Goal: Information Seeking & Learning: Learn about a topic

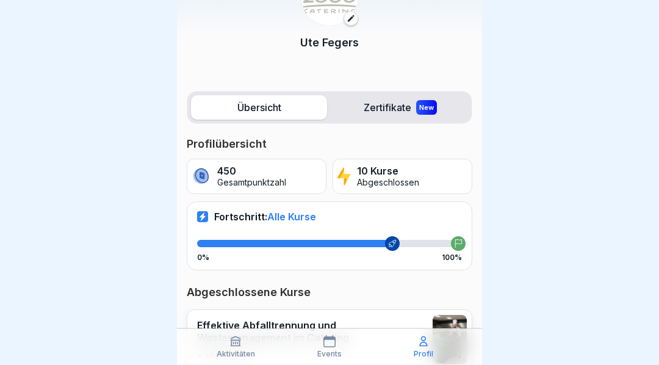
scroll to position [67, 0]
click at [272, 109] on label "Übersicht" at bounding box center [259, 108] width 136 height 24
click at [352, 25] on button at bounding box center [351, 19] width 15 height 15
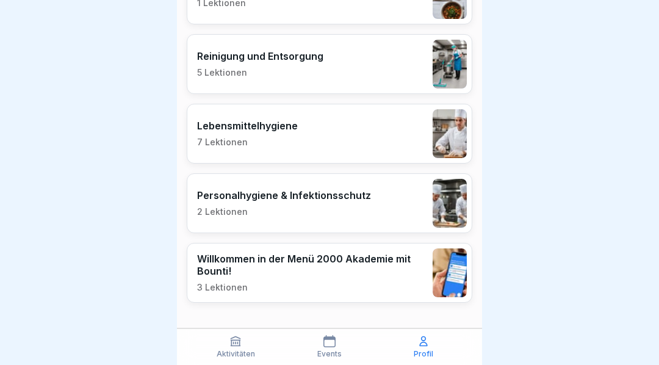
scroll to position [759, 0]
click at [360, 201] on div "Personalhygiene & Infektionsschutz 2 Lektionen" at bounding box center [284, 204] width 174 height 28
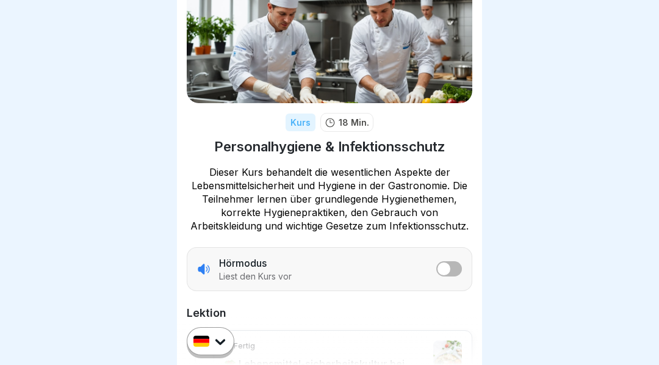
scroll to position [65, 0]
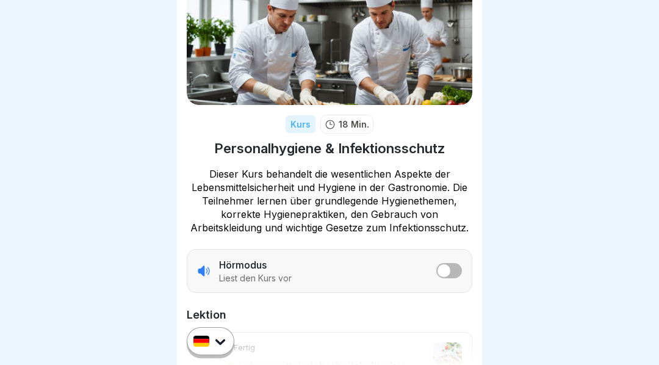
click at [198, 20] on icon at bounding box center [197, 15] width 9 height 9
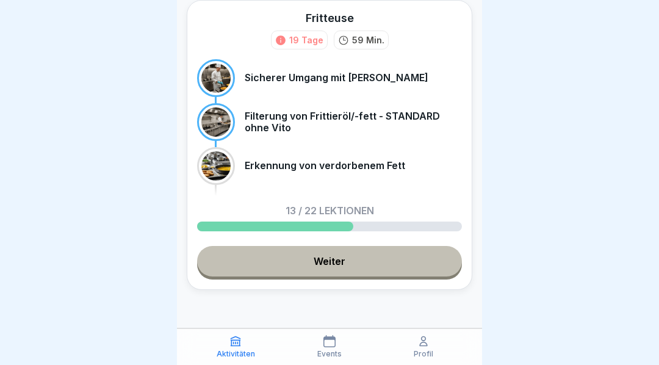
click at [347, 262] on link "Weiter" at bounding box center [329, 261] width 265 height 31
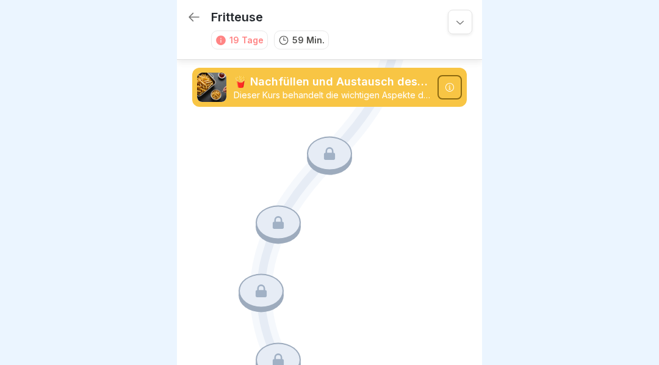
scroll to position [1296, 0]
click at [336, 154] on icon at bounding box center [330, 154] width 16 height 16
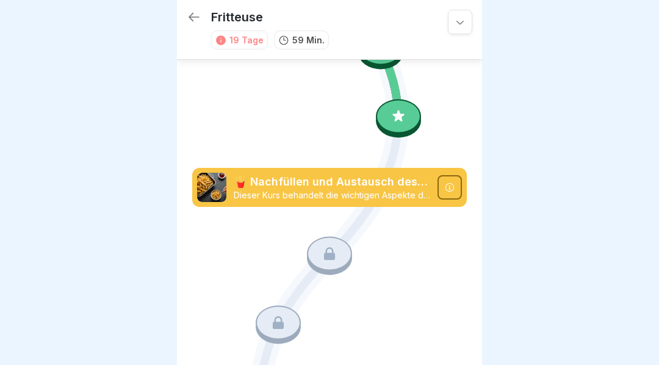
scroll to position [1195, 0]
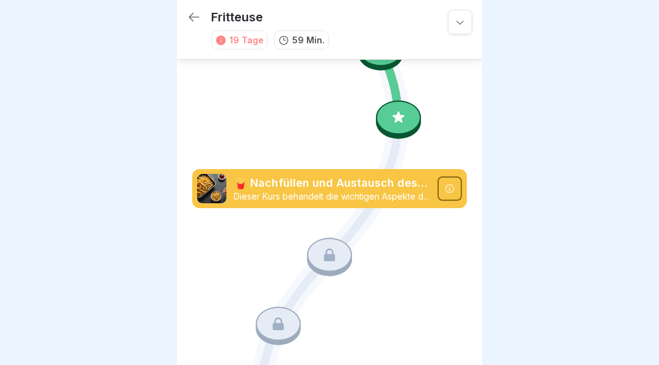
click at [397, 122] on icon at bounding box center [399, 118] width 16 height 16
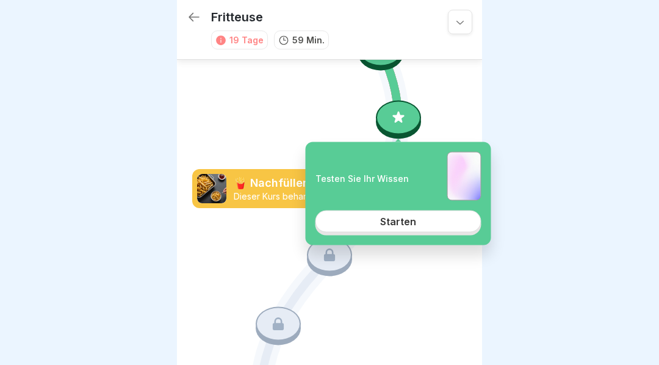
click at [405, 230] on link "Starten" at bounding box center [399, 222] width 166 height 22
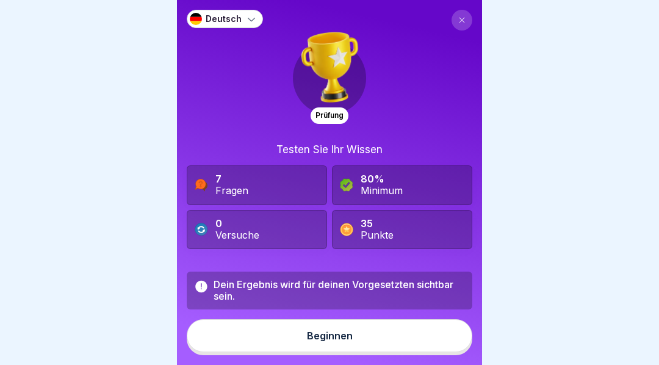
click at [356, 341] on button "Beginnen" at bounding box center [330, 335] width 286 height 33
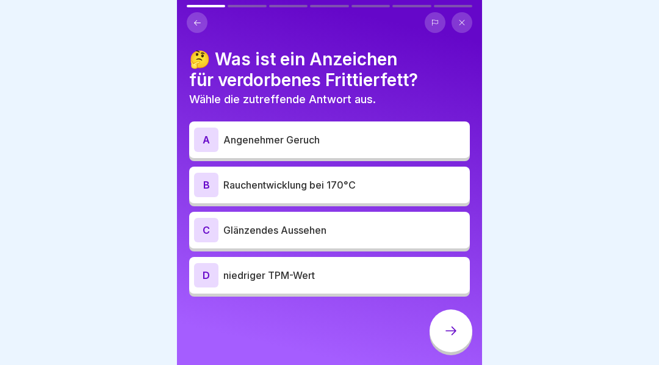
click at [207, 185] on div "B" at bounding box center [206, 185] width 24 height 24
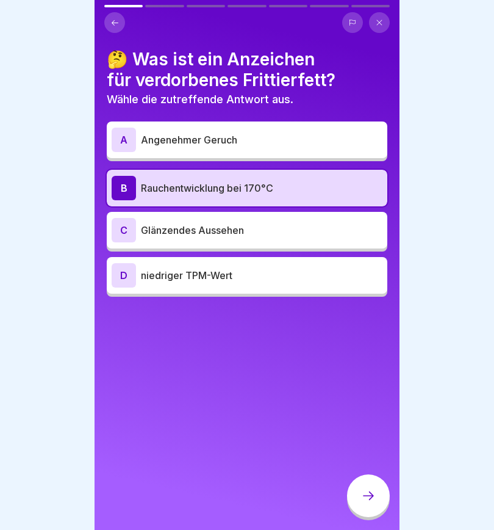
click at [364, 372] on icon at bounding box center [368, 495] width 15 height 15
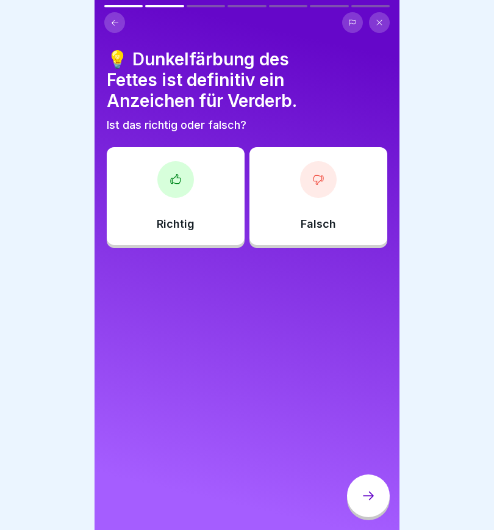
click at [324, 178] on icon at bounding box center [319, 179] width 10 height 9
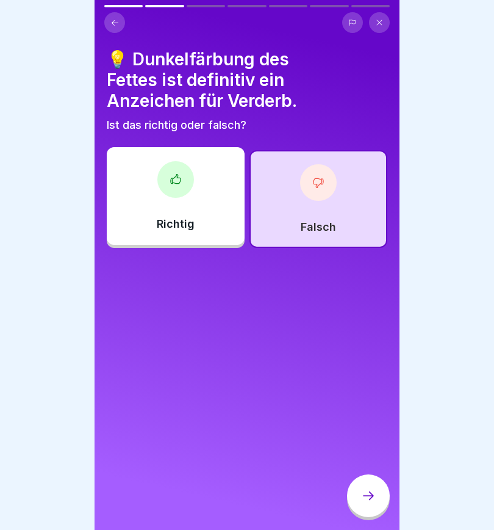
click at [363, 372] on icon at bounding box center [368, 495] width 15 height 15
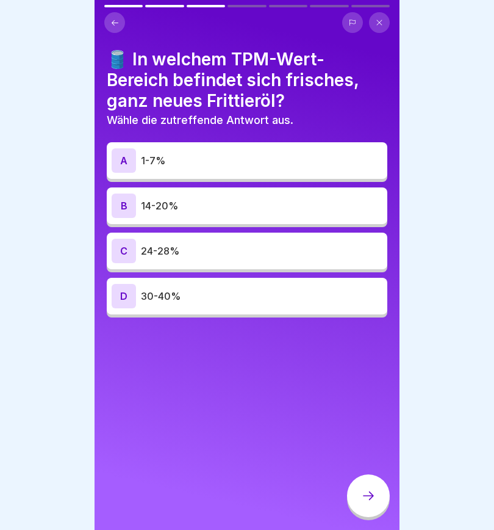
click at [40, 372] on div at bounding box center [247, 265] width 494 height 530
click at [124, 292] on div "D" at bounding box center [124, 296] width 24 height 24
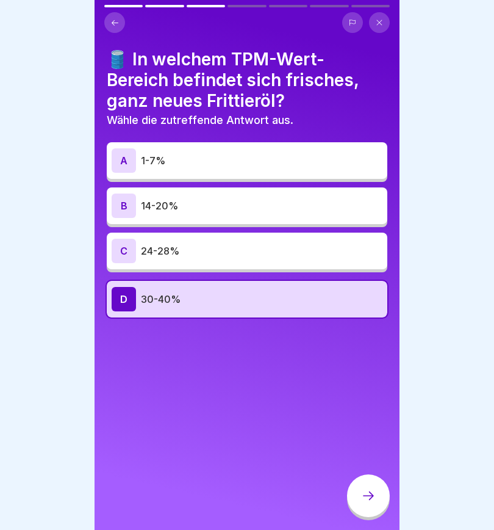
click at [368, 372] on icon at bounding box center [368, 495] width 15 height 15
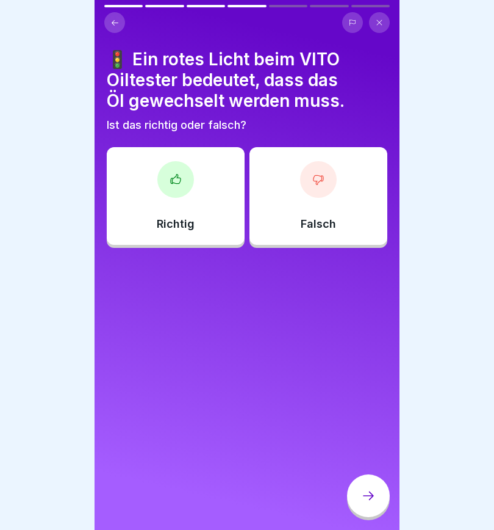
click at [179, 190] on div at bounding box center [175, 179] width 37 height 37
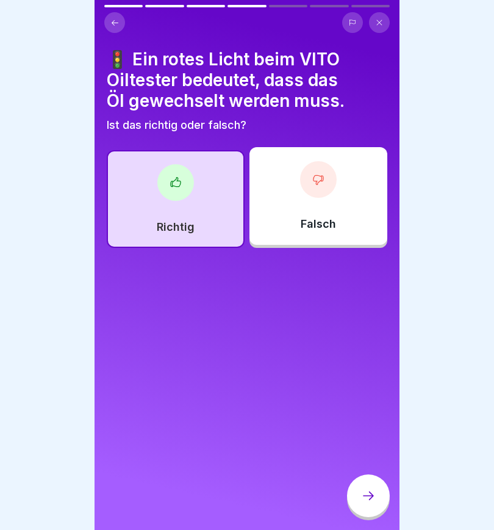
click at [367, 372] on icon at bounding box center [368, 495] width 15 height 15
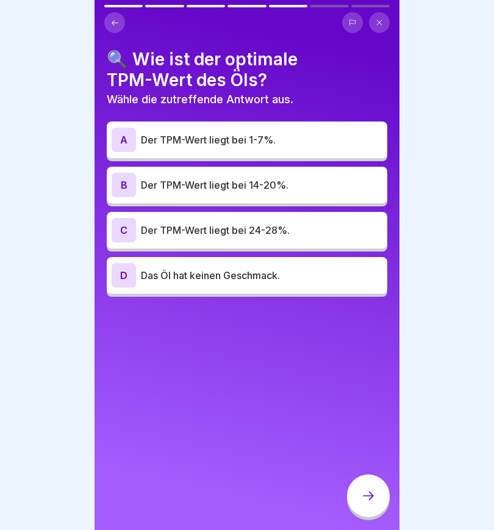
click at [124, 145] on div "A" at bounding box center [124, 140] width 24 height 24
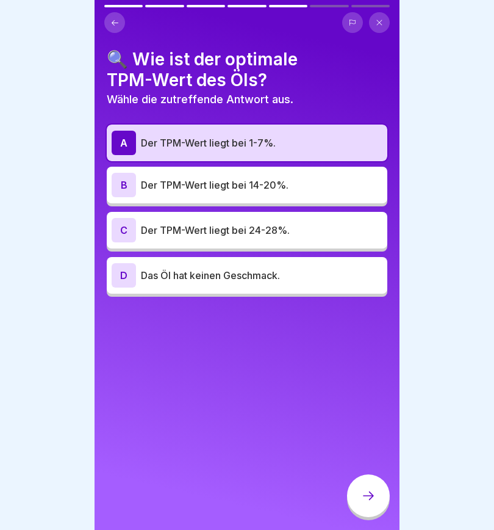
click at [371, 372] on icon at bounding box center [368, 495] width 15 height 15
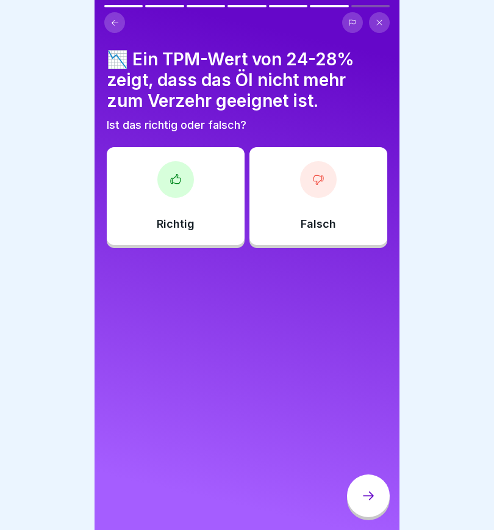
click at [326, 189] on div at bounding box center [318, 179] width 37 height 37
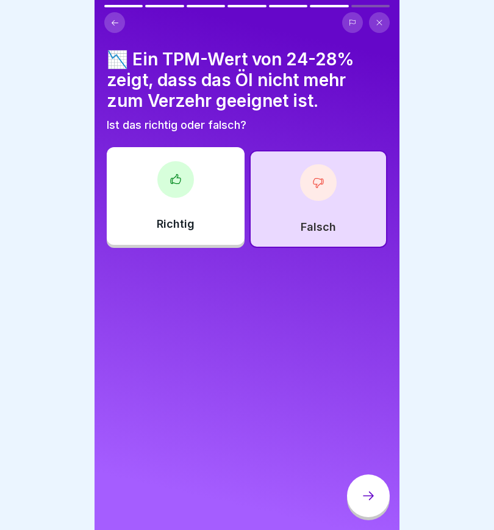
click at [371, 372] on icon at bounding box center [368, 495] width 15 height 15
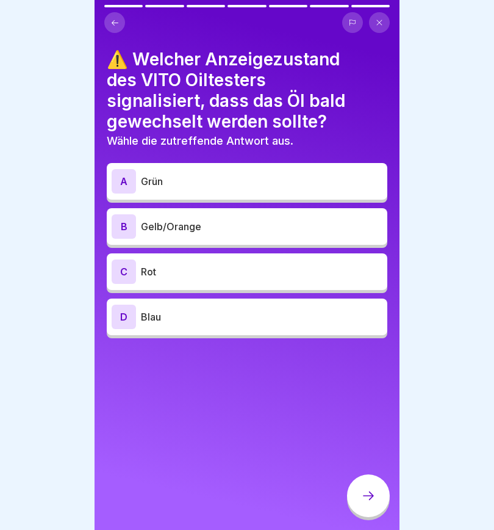
click at [120, 228] on div "B" at bounding box center [124, 226] width 24 height 24
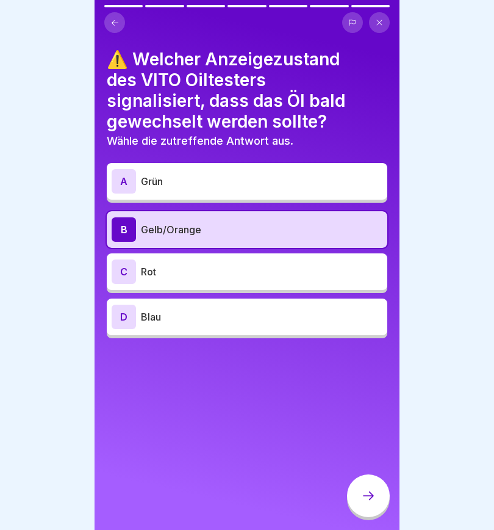
click at [367, 372] on icon at bounding box center [368, 495] width 15 height 15
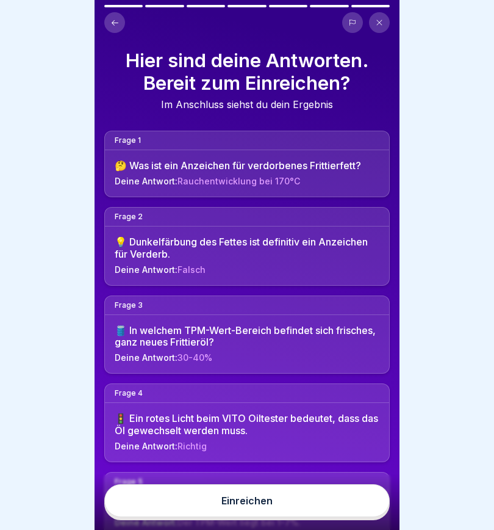
click at [303, 372] on button "Einreichen" at bounding box center [247, 500] width 286 height 33
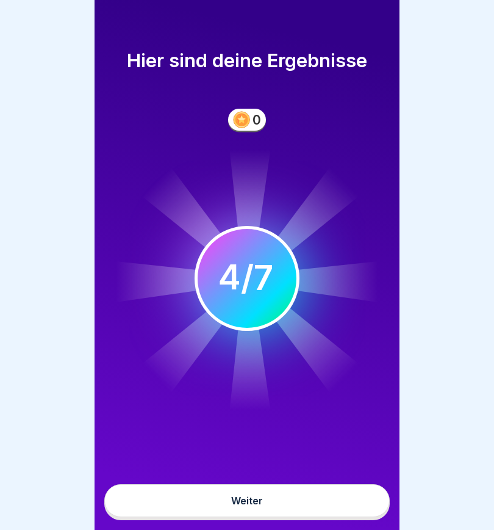
click at [302, 372] on button "Weiter" at bounding box center [247, 500] width 286 height 33
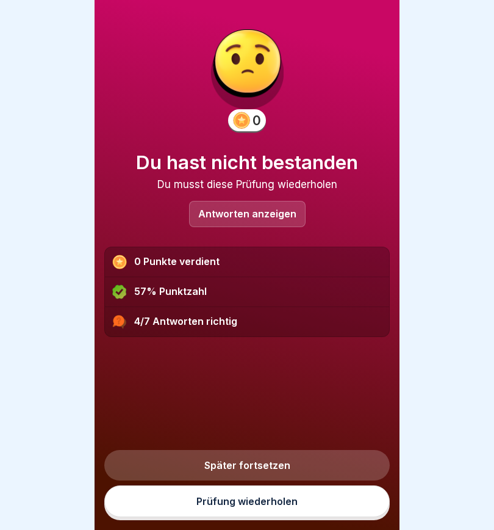
click at [310, 372] on link "Prüfung wiederholen" at bounding box center [247, 501] width 286 height 32
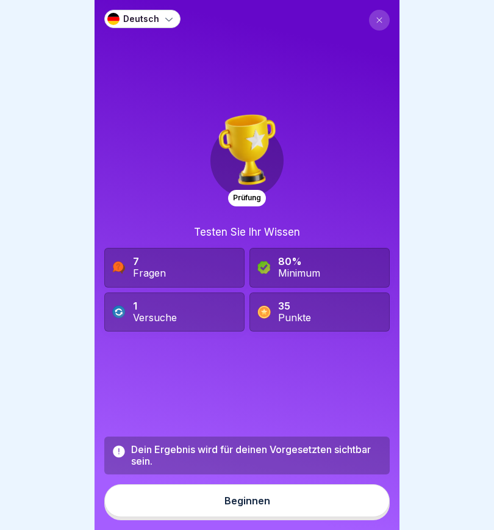
click at [381, 23] on icon at bounding box center [379, 19] width 7 height 7
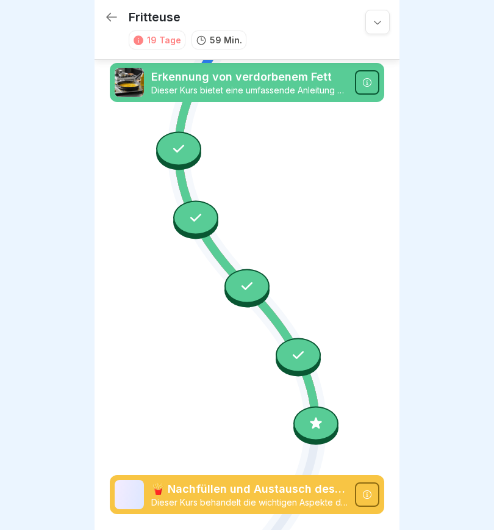
scroll to position [1050, 0]
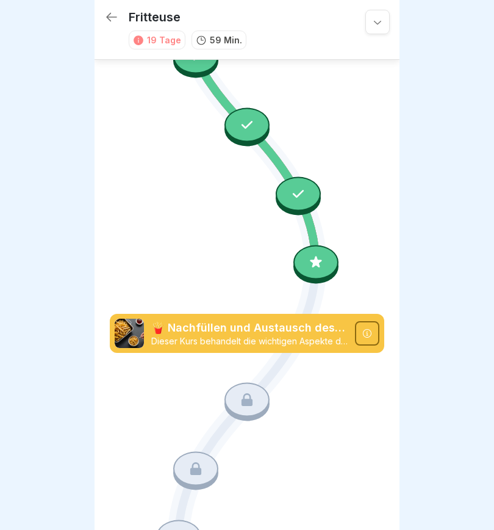
click at [300, 193] on icon at bounding box center [299, 194] width 16 height 16
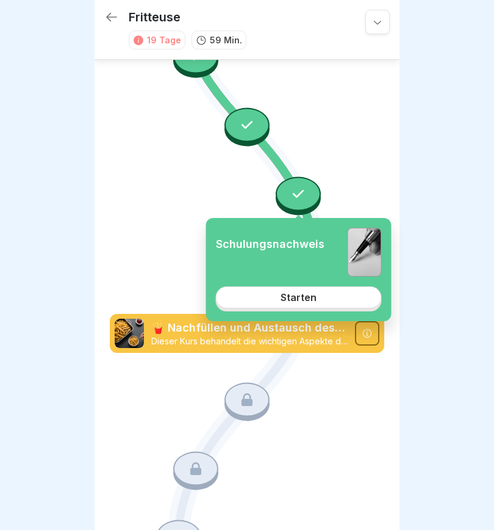
click at [253, 128] on icon at bounding box center [247, 125] width 16 height 16
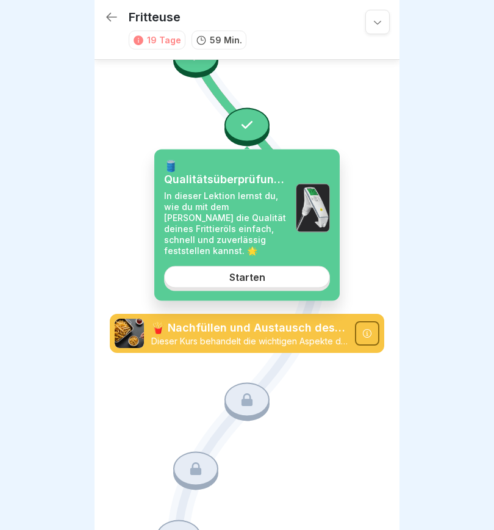
click at [418, 229] on div at bounding box center [247, 265] width 494 height 530
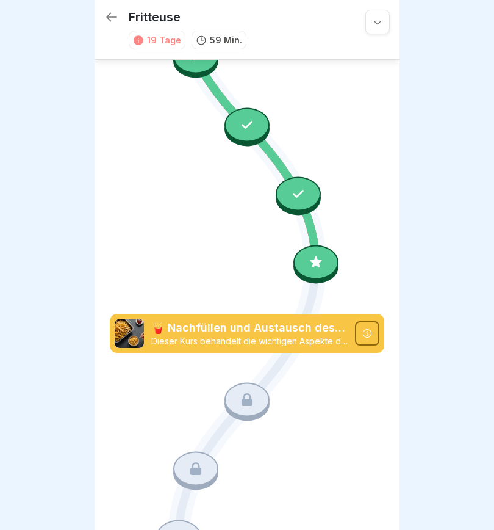
click at [317, 271] on div at bounding box center [316, 262] width 45 height 34
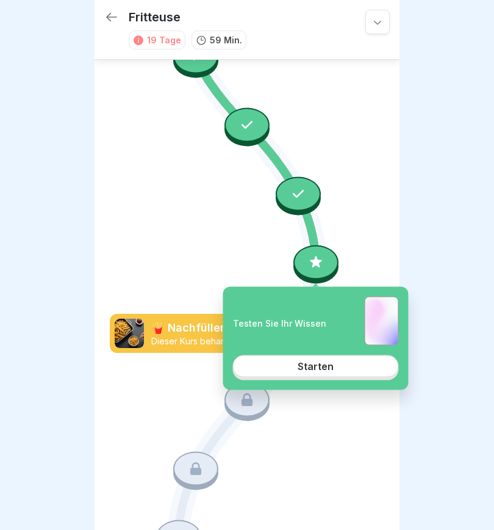
click at [335, 366] on link "Starten" at bounding box center [316, 366] width 166 height 22
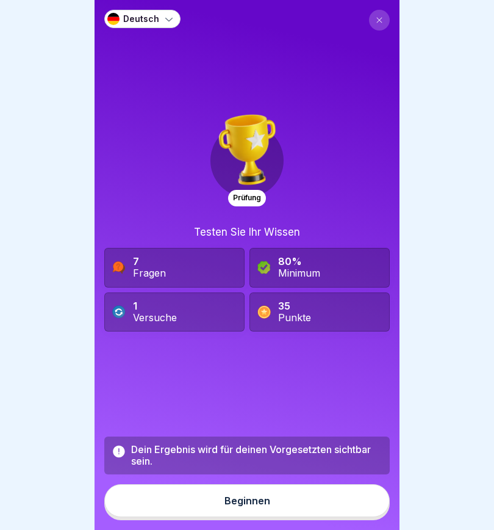
click at [380, 26] on button at bounding box center [379, 20] width 21 height 21
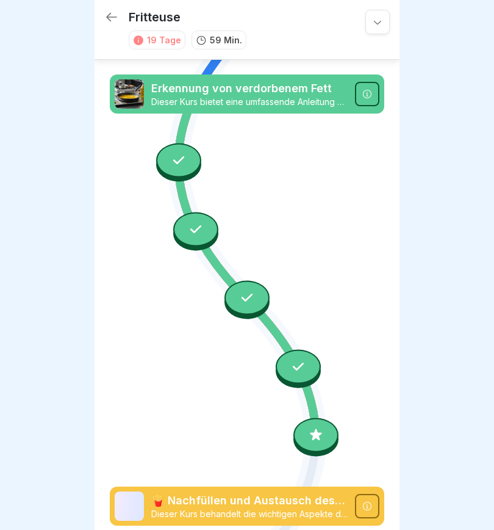
scroll to position [1050, 0]
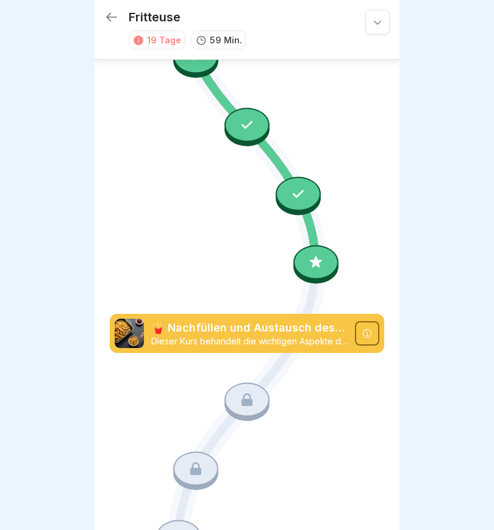
click at [344, 334] on p "🍟 Nachfüllen und Austausch des Frittieröl/-fettes" at bounding box center [249, 328] width 197 height 16
click at [379, 333] on div at bounding box center [367, 333] width 24 height 24
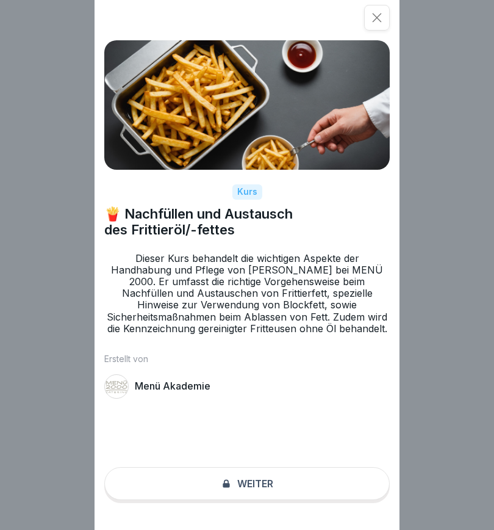
click at [267, 486] on div "Kurs 🍟 Nachfüllen und Austausch des Frittieröl/-fettes Dieser Kurs behandelt di…" at bounding box center [247, 265] width 305 height 530
click at [252, 490] on div "Kurs 🍟 Nachfüllen und Austausch des Frittieröl/-fettes Dieser Kurs behandelt di…" at bounding box center [247, 265] width 305 height 530
click at [264, 487] on div "Kurs 🍟 Nachfüllen und Austausch des Frittieröl/-fettes Dieser Kurs behandelt di…" at bounding box center [247, 265] width 305 height 530
click at [263, 486] on div "Kurs 🍟 Nachfüllen und Austausch des Frittieröl/-fettes Dieser Kurs behandelt di…" at bounding box center [247, 265] width 305 height 530
click at [379, 16] on icon at bounding box center [377, 17] width 9 height 9
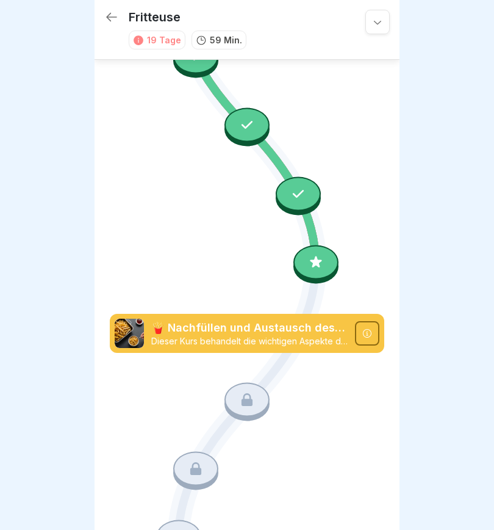
click at [318, 269] on icon at bounding box center [316, 263] width 16 height 16
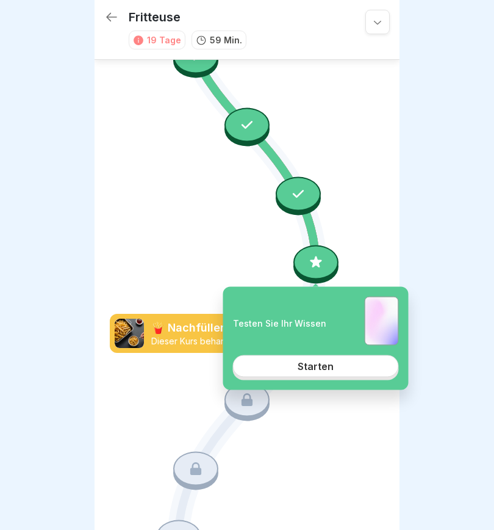
click at [303, 184] on div at bounding box center [298, 193] width 45 height 34
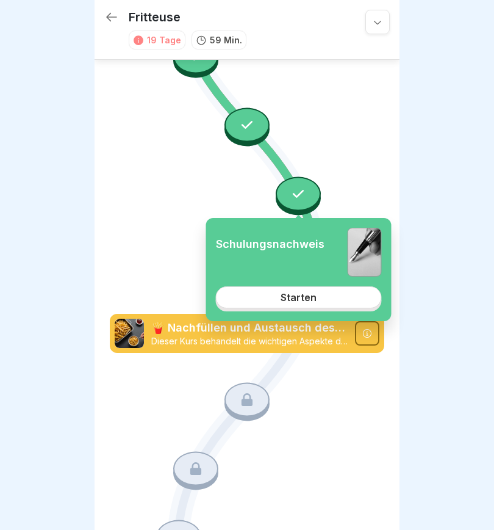
click at [320, 297] on link "Starten" at bounding box center [299, 297] width 166 height 22
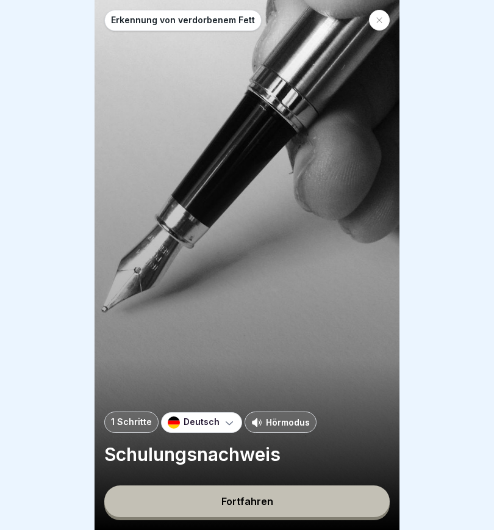
click at [265, 503] on div "Fortfahren" at bounding box center [248, 501] width 52 height 11
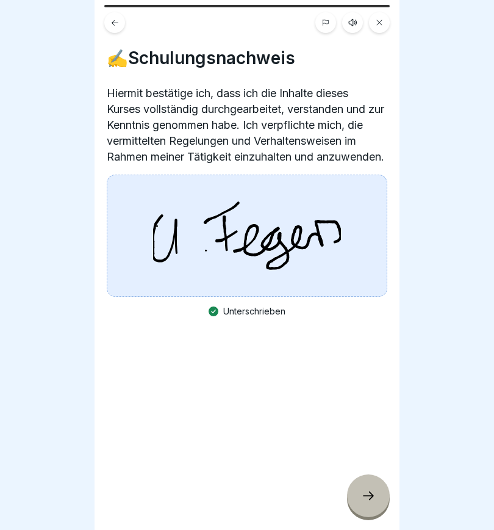
click at [367, 496] on icon at bounding box center [368, 495] width 15 height 15
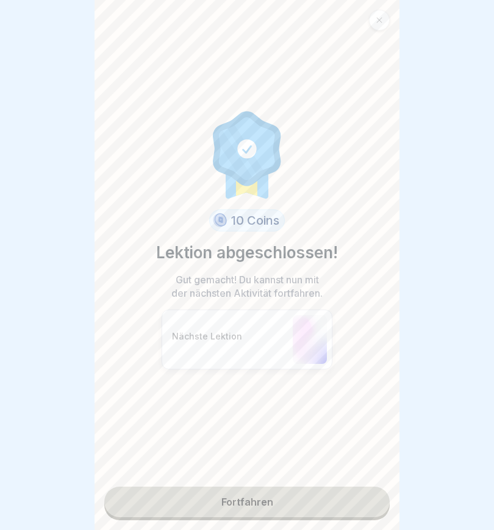
click at [306, 503] on link "Fortfahren" at bounding box center [247, 501] width 286 height 31
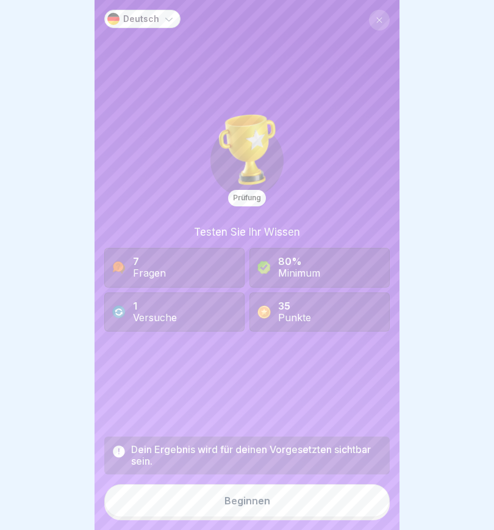
click at [285, 496] on button "Beginnen" at bounding box center [247, 500] width 286 height 33
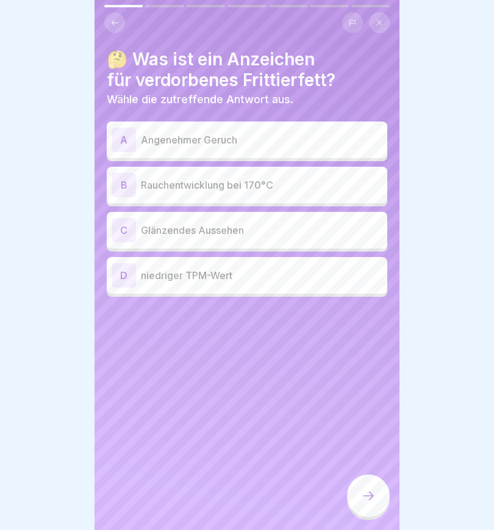
click at [129, 185] on div "B" at bounding box center [124, 185] width 24 height 24
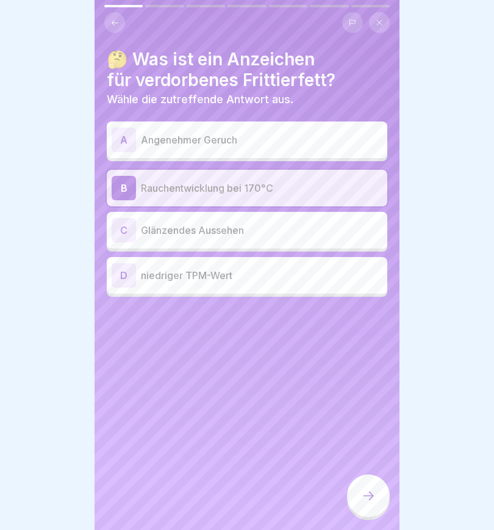
click at [369, 493] on icon at bounding box center [368, 495] width 15 height 15
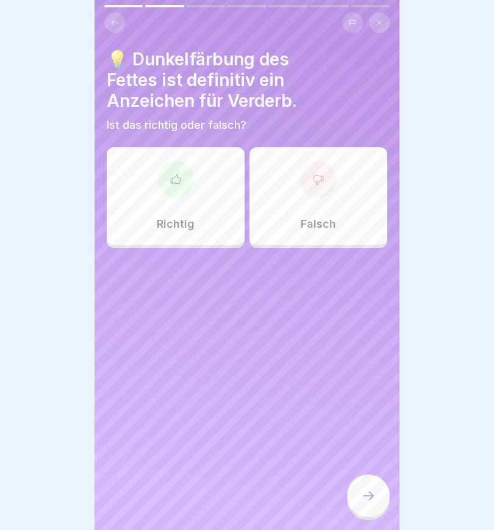
click at [315, 181] on icon at bounding box center [319, 179] width 12 height 12
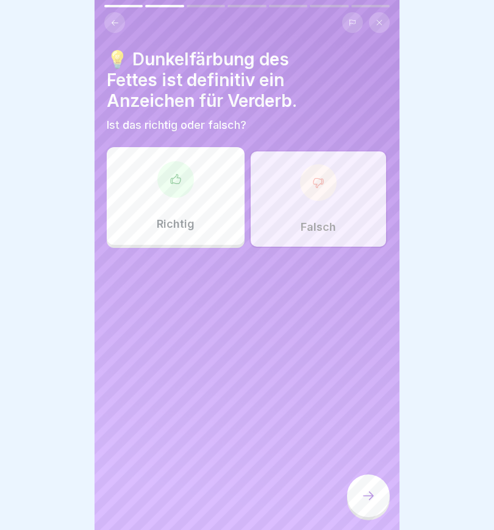
click at [372, 497] on icon at bounding box center [368, 495] width 11 height 9
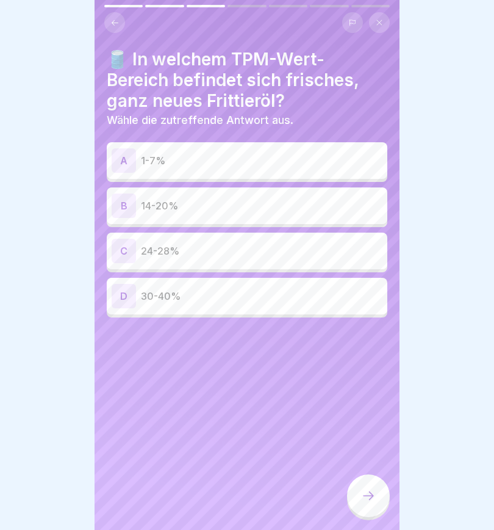
click at [123, 161] on div "A" at bounding box center [124, 160] width 24 height 24
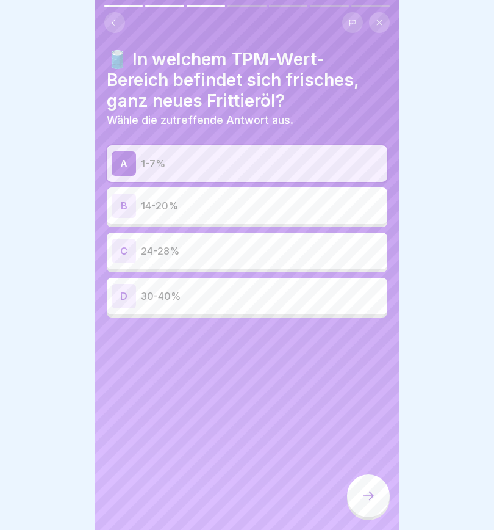
click at [368, 497] on icon at bounding box center [368, 495] width 15 height 15
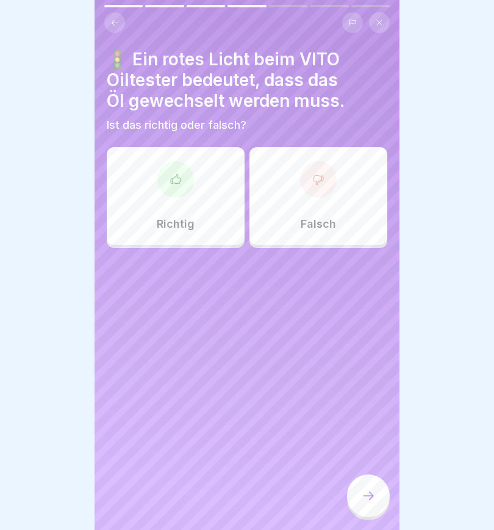
click at [172, 182] on icon at bounding box center [176, 179] width 12 height 12
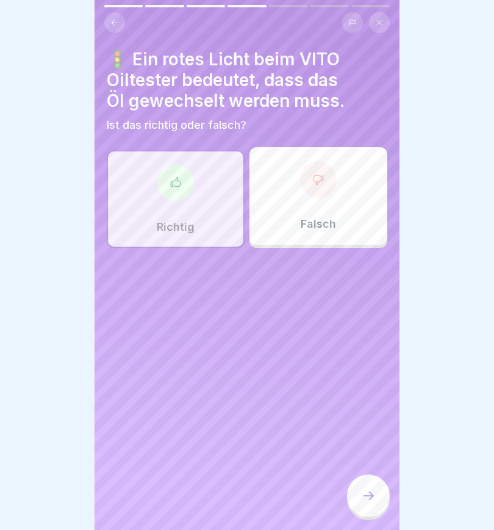
click at [371, 494] on icon at bounding box center [368, 495] width 15 height 15
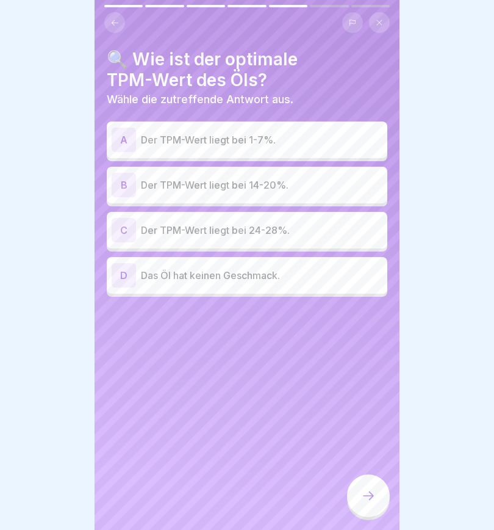
click at [123, 142] on div "A" at bounding box center [124, 140] width 24 height 24
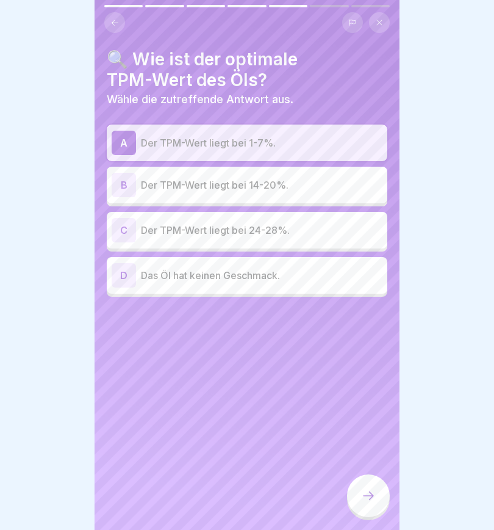
click at [372, 494] on icon at bounding box center [368, 495] width 11 height 9
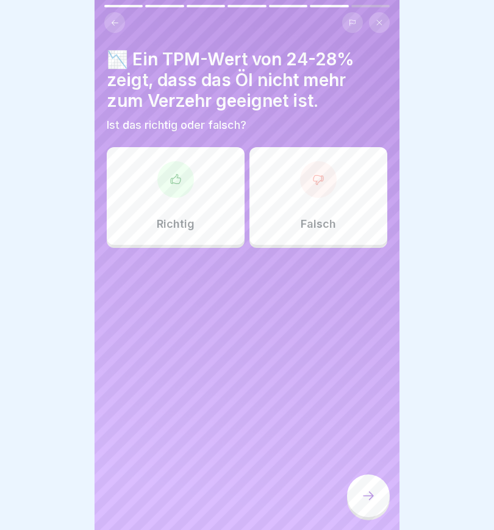
click at [179, 183] on icon at bounding box center [176, 178] width 10 height 9
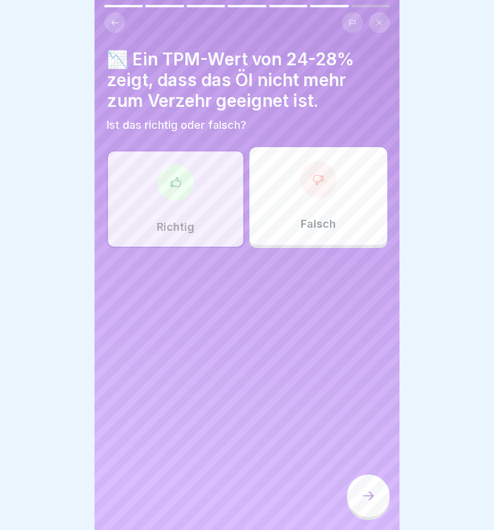
click at [373, 500] on icon at bounding box center [368, 495] width 15 height 15
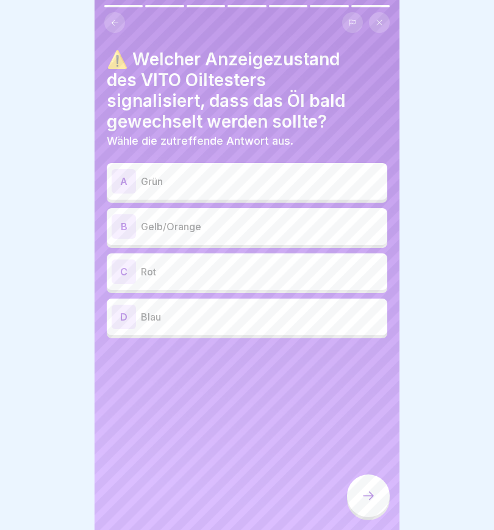
click at [124, 228] on div "B" at bounding box center [124, 226] width 24 height 24
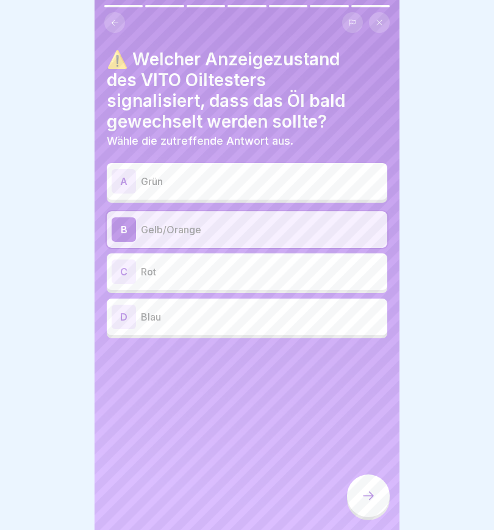
click at [374, 497] on icon at bounding box center [368, 495] width 15 height 15
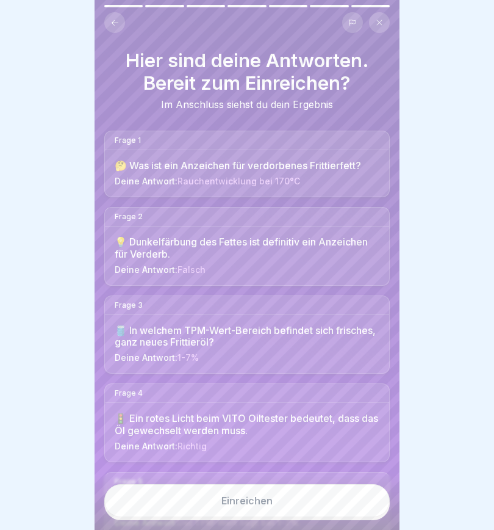
click at [303, 506] on button "Einreichen" at bounding box center [247, 500] width 286 height 33
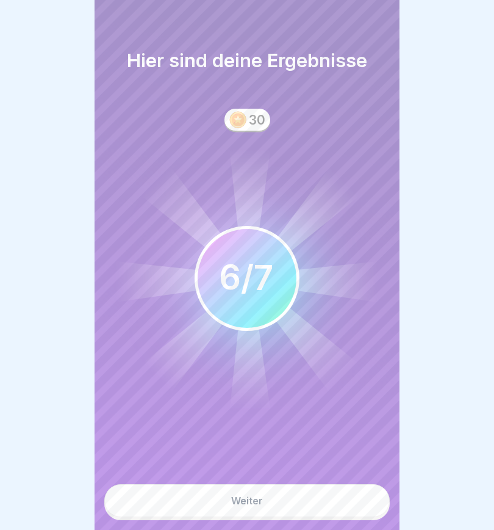
click at [286, 503] on button "Weiter" at bounding box center [247, 500] width 286 height 33
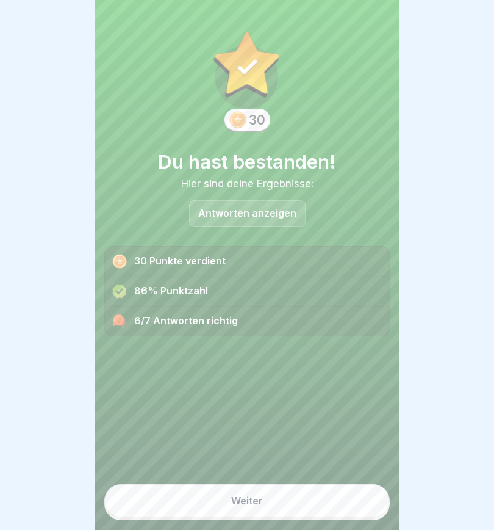
click at [281, 503] on button "Weiter" at bounding box center [247, 500] width 286 height 33
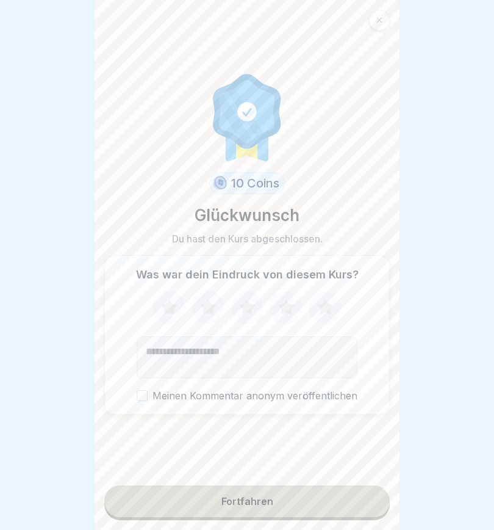
click at [164, 314] on icon at bounding box center [169, 308] width 32 height 32
click at [206, 306] on icon at bounding box center [208, 306] width 16 height 15
click at [237, 308] on icon at bounding box center [247, 308] width 32 height 32
click at [286, 308] on icon at bounding box center [286, 306] width 16 height 15
click at [276, 506] on button "Fortfahren" at bounding box center [247, 501] width 286 height 32
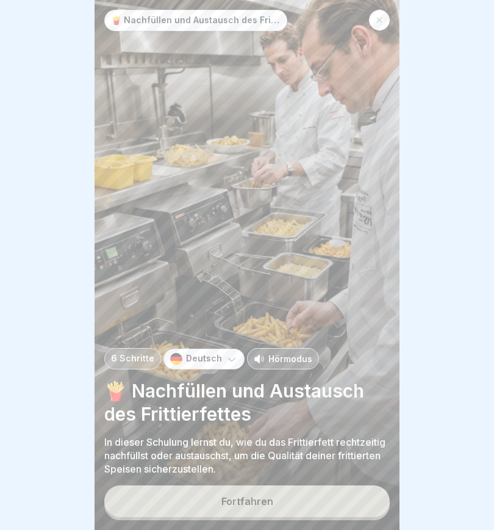
click at [301, 505] on button "Fortfahren" at bounding box center [247, 501] width 286 height 32
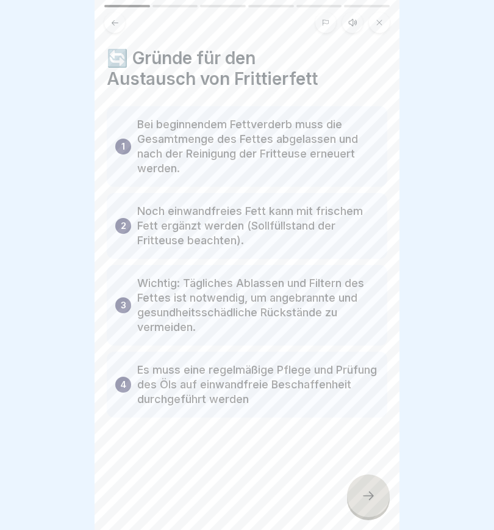
click at [356, 19] on icon at bounding box center [353, 23] width 10 height 10
click at [157, 502] on icon at bounding box center [156, 499] width 12 height 13
click at [155, 499] on icon at bounding box center [156, 499] width 12 height 13
click at [363, 499] on icon at bounding box center [368, 495] width 15 height 15
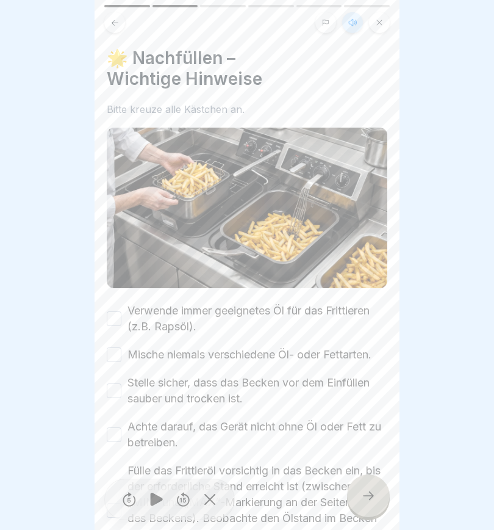
click at [367, 496] on icon at bounding box center [368, 495] width 11 height 9
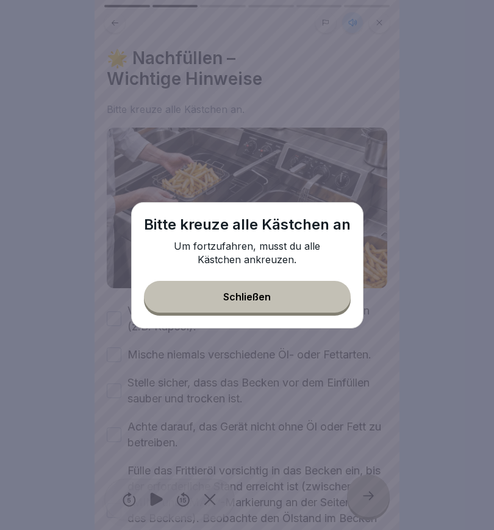
click at [283, 300] on button "Schließen" at bounding box center [247, 297] width 207 height 32
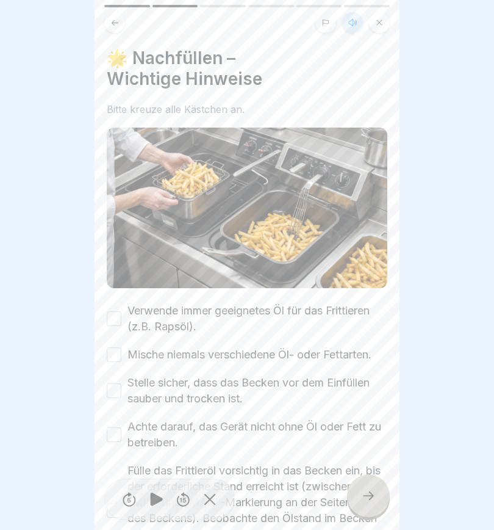
click at [122, 311] on div "Verwende immer geeignetes Öl für das Frittieren (z.B. Rapsöl)." at bounding box center [247, 319] width 281 height 32
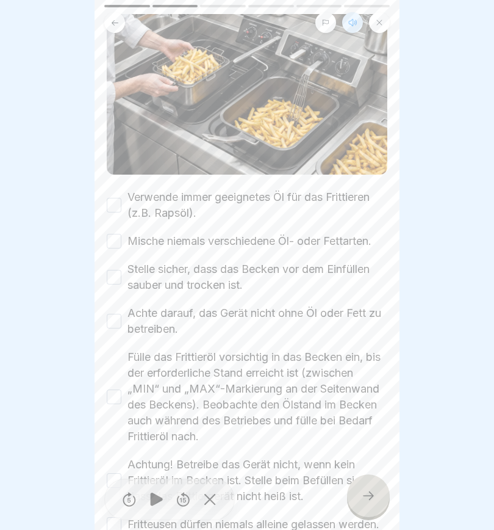
scroll to position [124, 0]
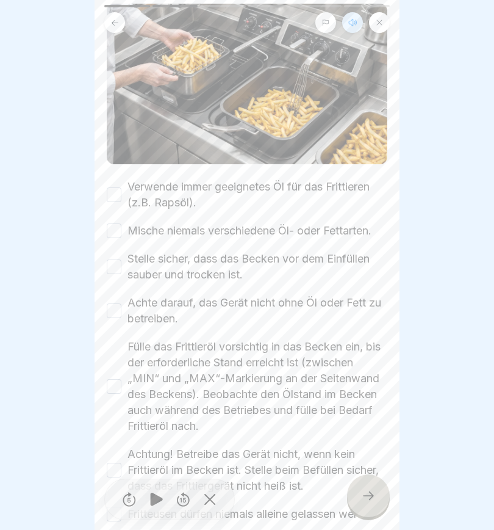
click at [118, 190] on button "Verwende immer geeignetes Öl für das Frittieren (z.B. Rapsöl)." at bounding box center [114, 194] width 15 height 15
click at [120, 230] on button "Mische niemals verschiedene Öl- oder Fettarten." at bounding box center [114, 230] width 15 height 15
click at [118, 268] on button "Stelle sicher, dass das Becken vor dem Einfüllen sauber und trocken ist." at bounding box center [114, 266] width 15 height 15
click at [117, 308] on button "Achte darauf, das Gerät nicht ohne Öl oder Fett zu betreiben." at bounding box center [114, 310] width 15 height 15
click at [115, 386] on button "Fülle das Frittieröl vorsichtig in das Becken ein, bis der erforderliche Stand …" at bounding box center [114, 386] width 15 height 15
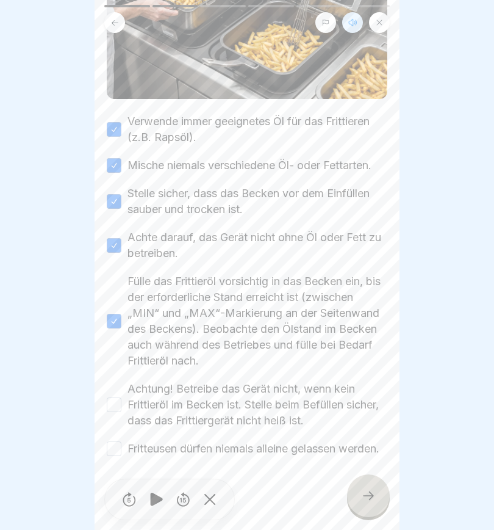
scroll to position [205, 0]
click at [116, 441] on button "Fritteusen dürfen niemals alleine gelassen werden." at bounding box center [114, 448] width 15 height 15
click at [114, 397] on button "Achtung! Betreibe das Gerät nicht, wenn kein Frittieröl im Becken ist. Stelle b…" at bounding box center [114, 404] width 15 height 15
click at [379, 502] on div at bounding box center [368, 495] width 43 height 43
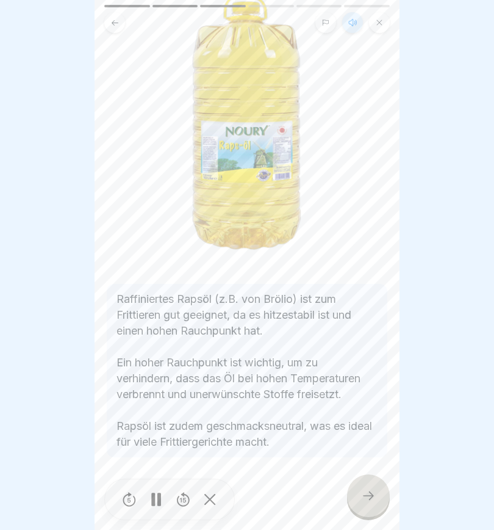
scroll to position [120, 0]
click at [371, 496] on icon at bounding box center [368, 495] width 15 height 15
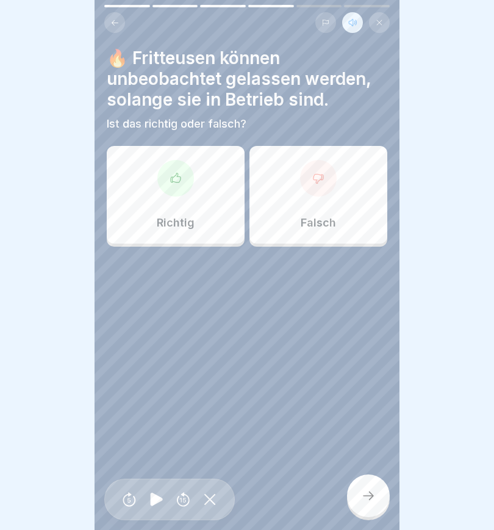
click at [324, 178] on icon at bounding box center [319, 178] width 10 height 9
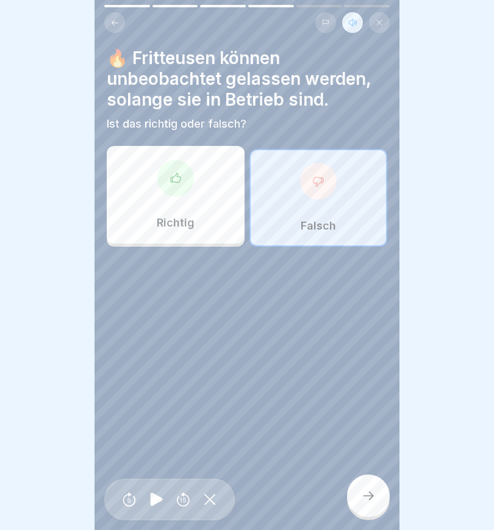
click at [369, 498] on icon at bounding box center [368, 495] width 15 height 15
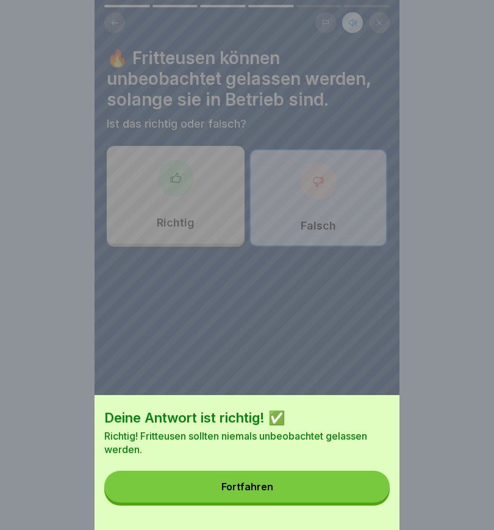
click at [313, 485] on button "Fortfahren" at bounding box center [247, 487] width 286 height 32
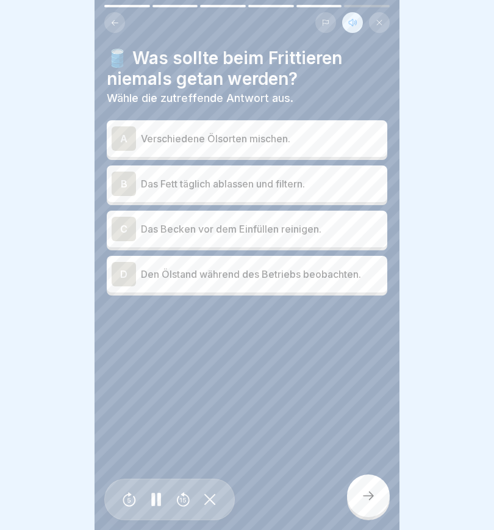
click at [127, 137] on div "A" at bounding box center [124, 138] width 24 height 24
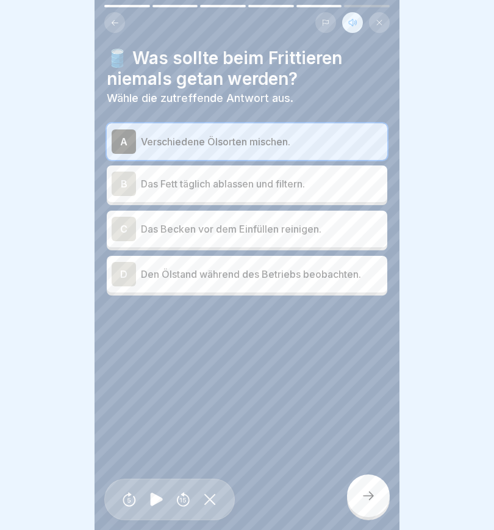
click at [366, 494] on icon at bounding box center [368, 495] width 15 height 15
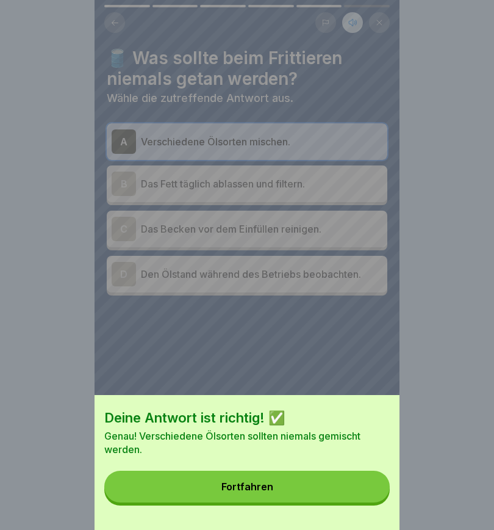
click at [315, 490] on button "Fortfahren" at bounding box center [247, 487] width 286 height 32
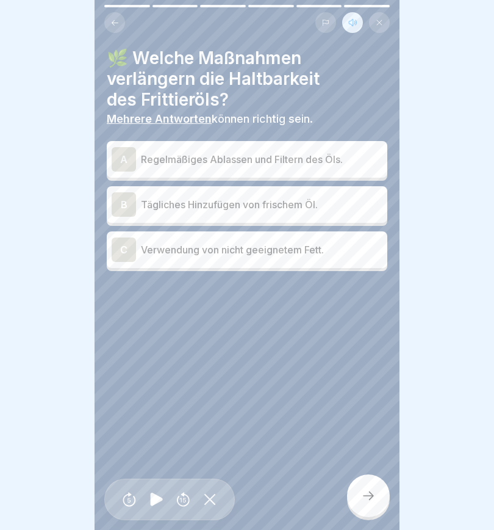
click at [120, 154] on div "A" at bounding box center [124, 159] width 24 height 24
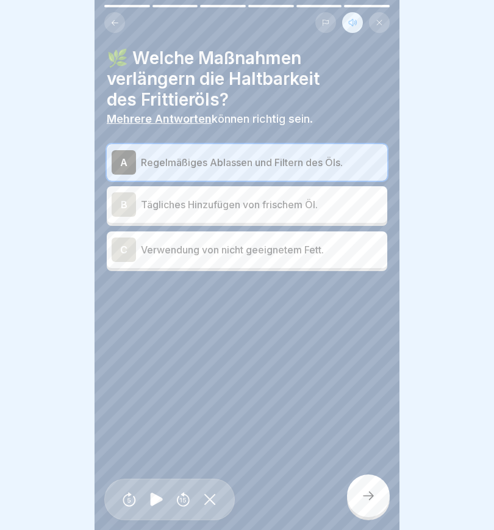
click at [129, 205] on div "B" at bounding box center [124, 204] width 24 height 24
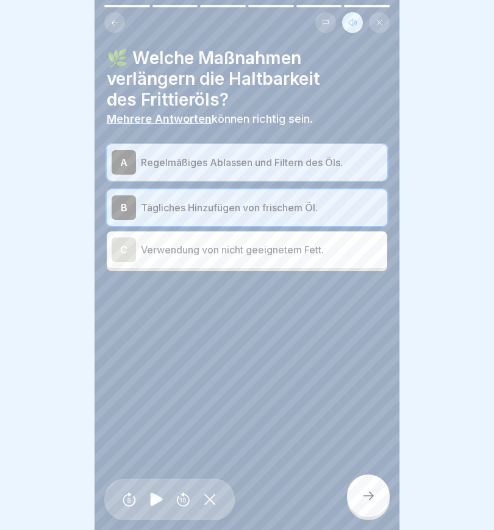
click at [367, 493] on icon at bounding box center [368, 495] width 15 height 15
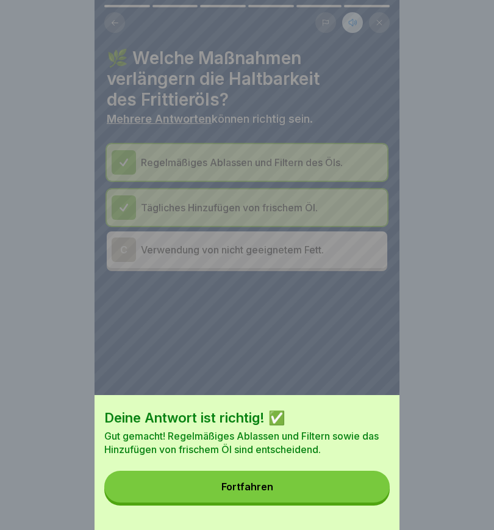
click at [299, 488] on button "Fortfahren" at bounding box center [247, 487] width 286 height 32
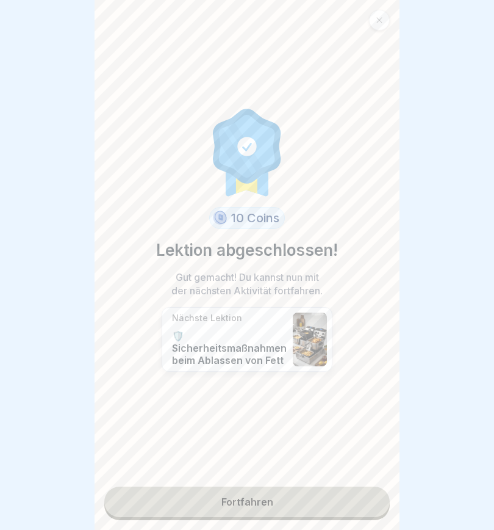
click at [297, 504] on link "Fortfahren" at bounding box center [247, 501] width 286 height 31
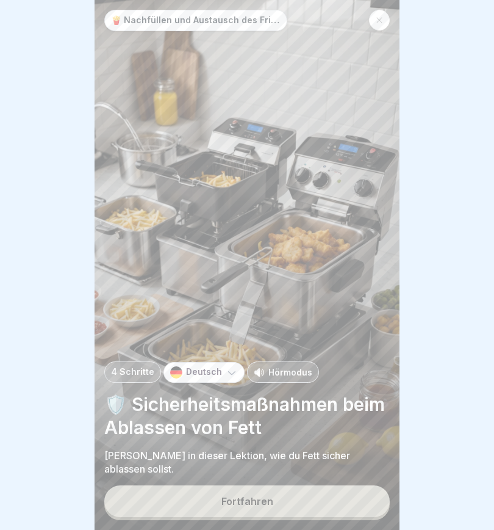
click at [301, 504] on button "Fortfahren" at bounding box center [247, 501] width 286 height 32
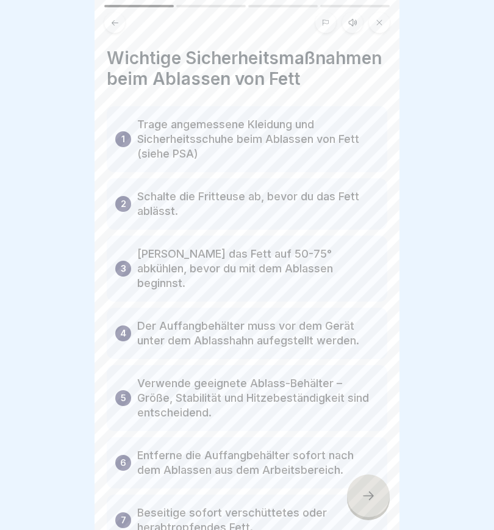
click at [350, 18] on icon at bounding box center [353, 23] width 10 height 10
click at [154, 502] on icon at bounding box center [156, 499] width 12 height 13
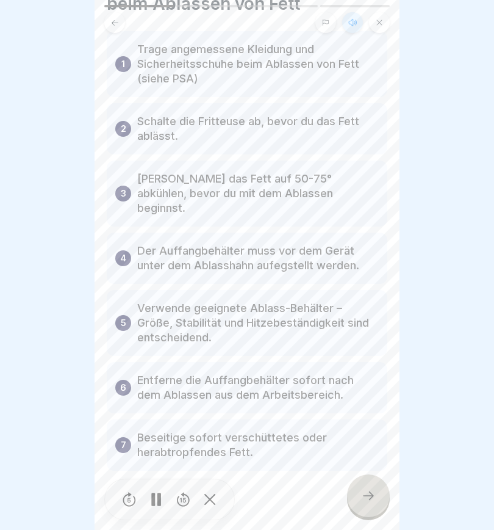
scroll to position [74, 0]
click at [372, 493] on icon at bounding box center [368, 495] width 15 height 15
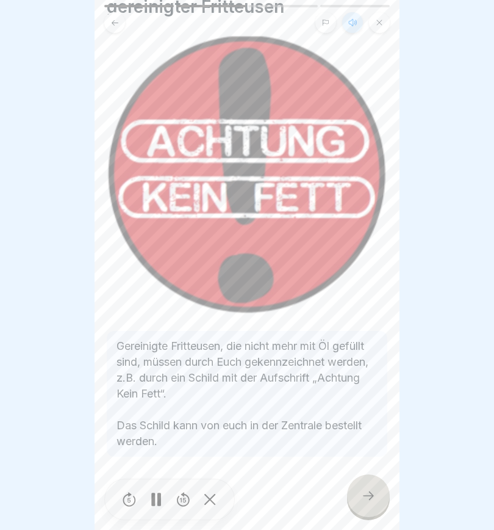
scroll to position [72, 0]
click at [371, 493] on icon at bounding box center [368, 495] width 11 height 9
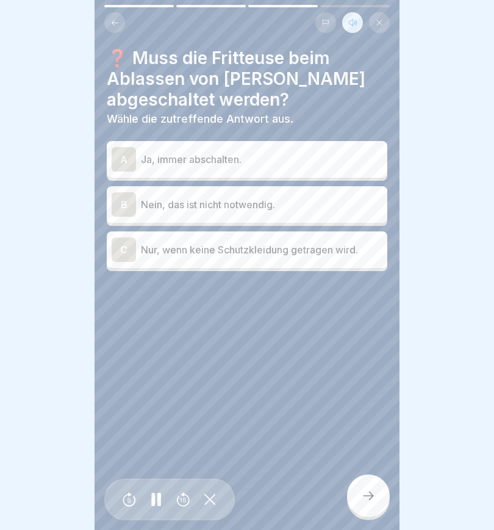
click at [125, 157] on div "A" at bounding box center [124, 159] width 24 height 24
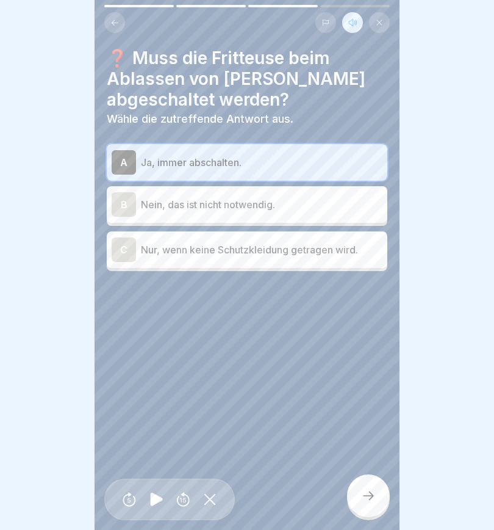
click at [366, 497] on icon at bounding box center [368, 495] width 15 height 15
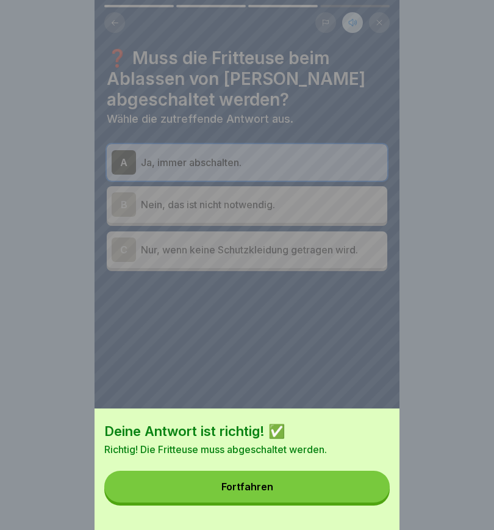
click at [317, 488] on button "Fortfahren" at bounding box center [247, 487] width 286 height 32
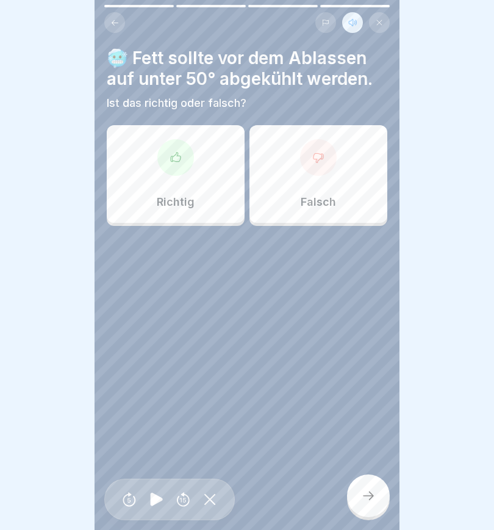
click at [178, 159] on icon at bounding box center [176, 157] width 12 height 12
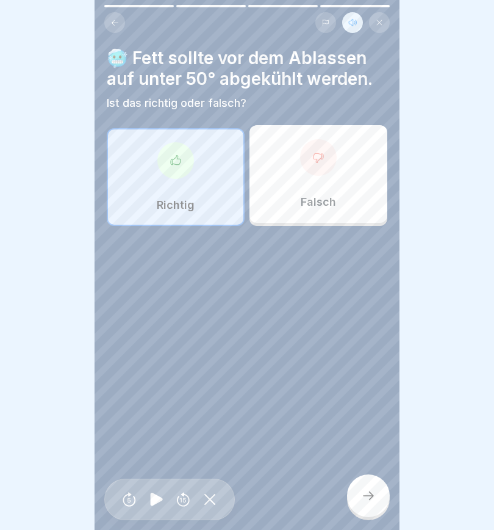
click at [371, 496] on icon at bounding box center [368, 495] width 11 height 9
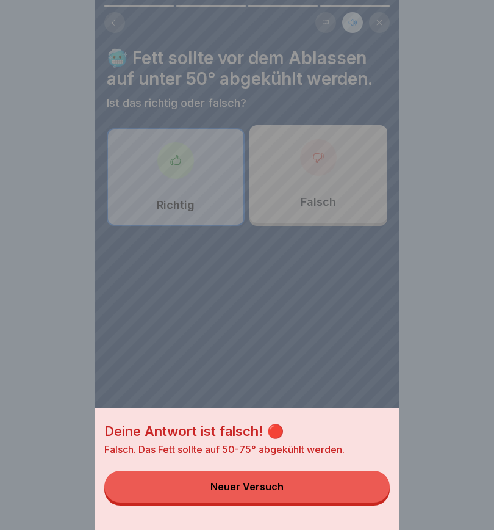
click at [324, 487] on button "Neuer Versuch" at bounding box center [247, 487] width 286 height 32
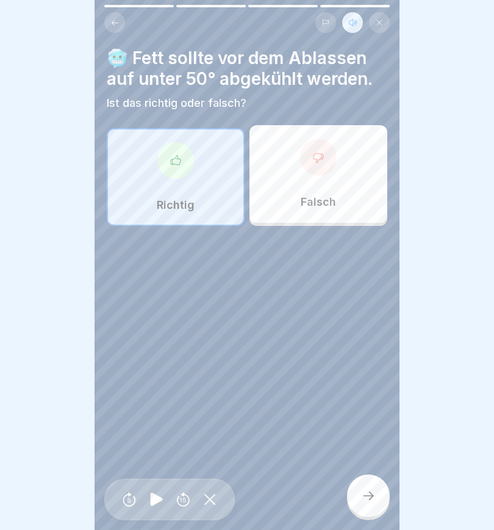
click at [322, 170] on div at bounding box center [318, 157] width 37 height 37
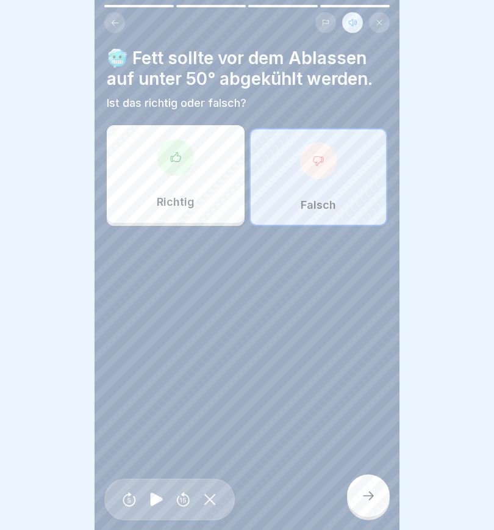
click at [372, 497] on icon at bounding box center [368, 495] width 11 height 9
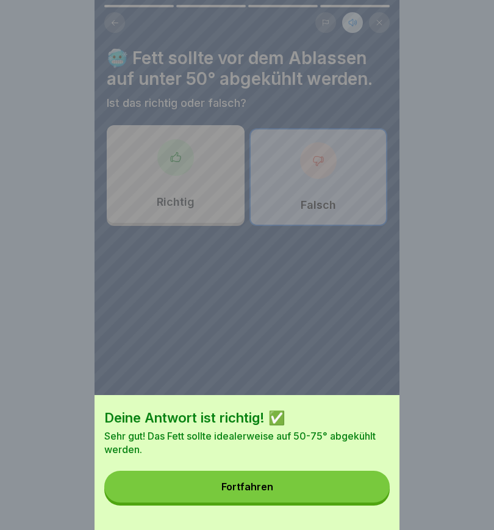
click at [314, 488] on button "Fortfahren" at bounding box center [247, 487] width 286 height 32
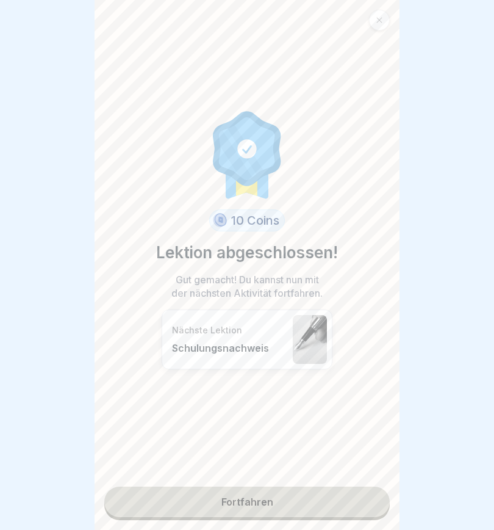
click at [328, 501] on link "Fortfahren" at bounding box center [247, 501] width 286 height 31
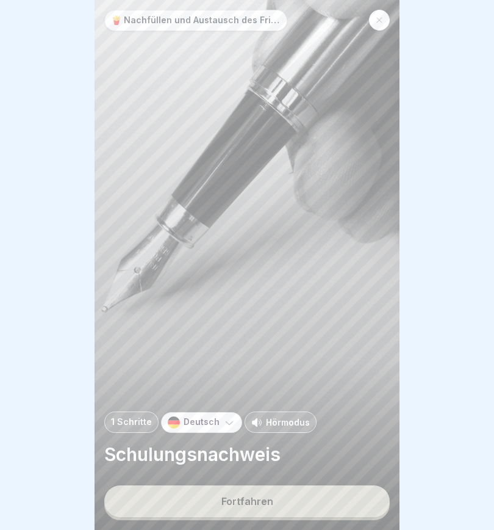
click at [327, 500] on button "Fortfahren" at bounding box center [247, 501] width 286 height 32
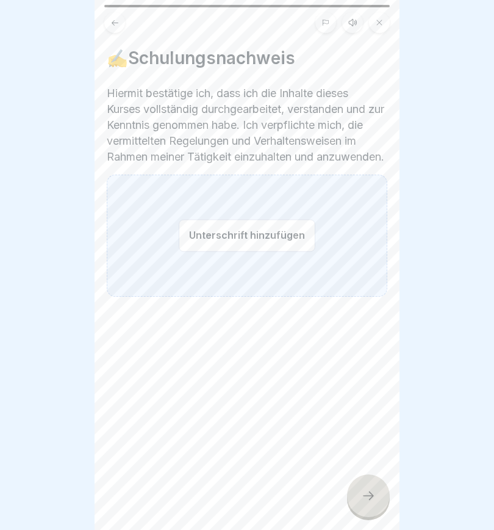
click at [217, 251] on button "Unterschrift hinzufügen" at bounding box center [247, 235] width 137 height 32
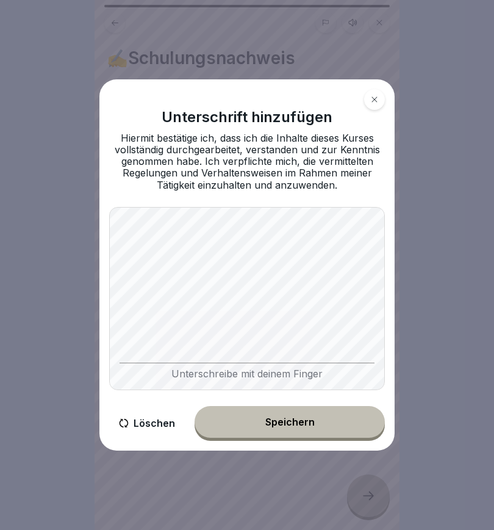
click at [333, 422] on button "Speichern" at bounding box center [290, 422] width 190 height 32
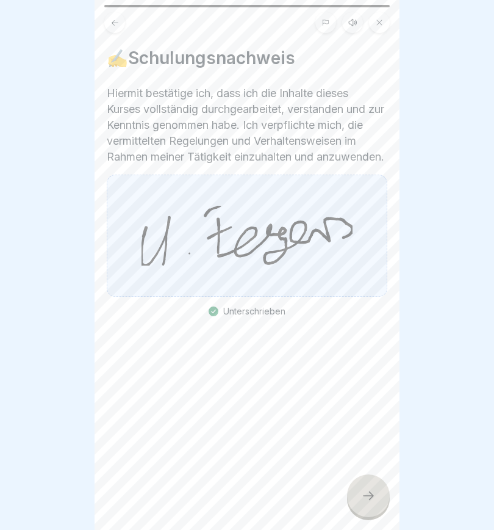
click at [372, 496] on icon at bounding box center [368, 495] width 11 height 9
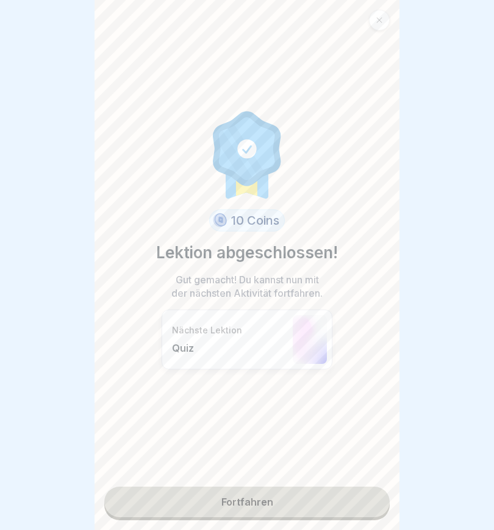
click at [311, 502] on link "Fortfahren" at bounding box center [247, 501] width 286 height 31
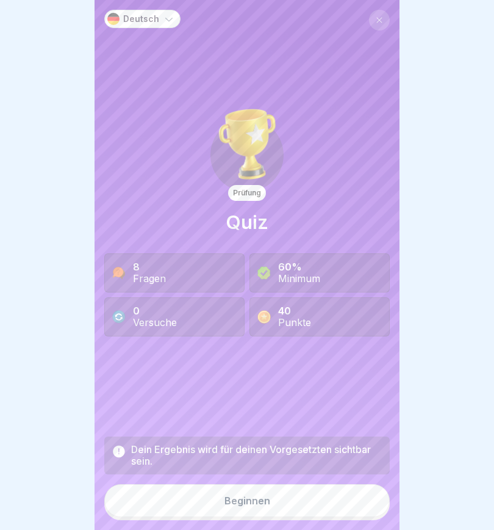
click at [311, 501] on button "Beginnen" at bounding box center [247, 500] width 286 height 33
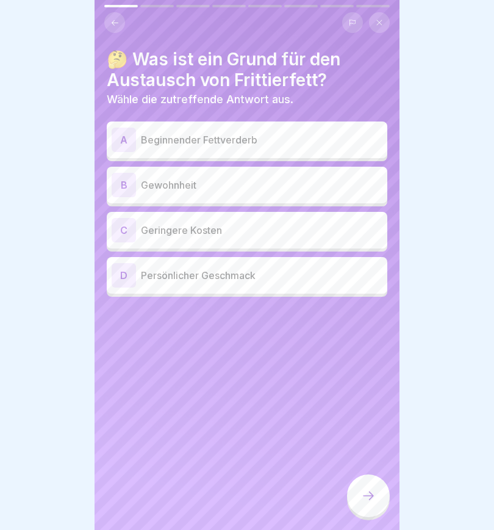
click at [126, 137] on div "A" at bounding box center [124, 140] width 24 height 24
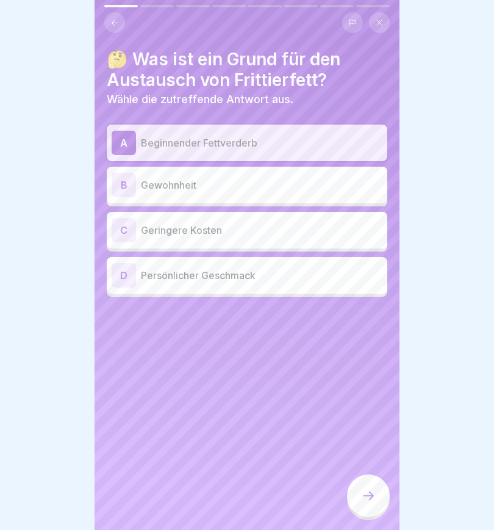
click at [369, 495] on icon at bounding box center [368, 495] width 15 height 15
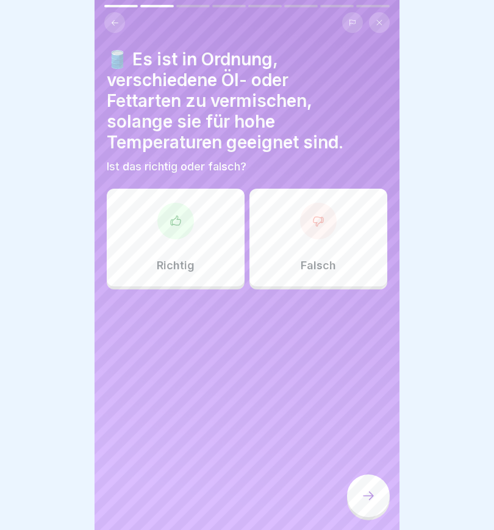
click at [320, 223] on icon at bounding box center [319, 221] width 12 height 12
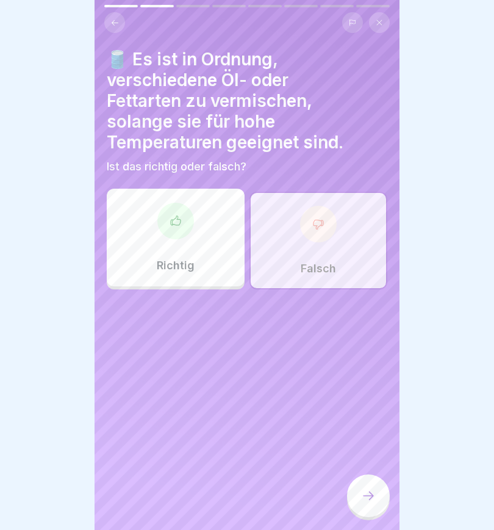
click at [372, 494] on icon at bounding box center [368, 495] width 11 height 9
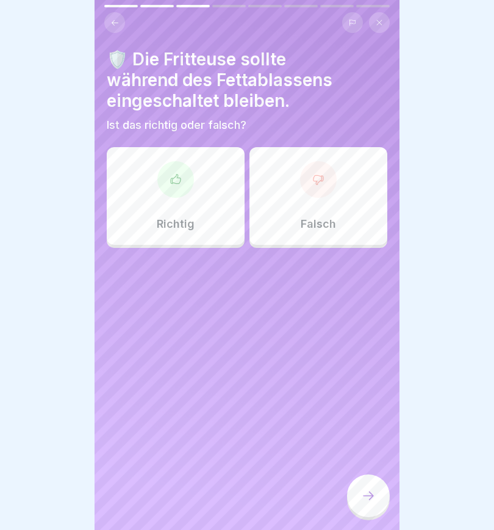
click at [173, 186] on div at bounding box center [175, 179] width 37 height 37
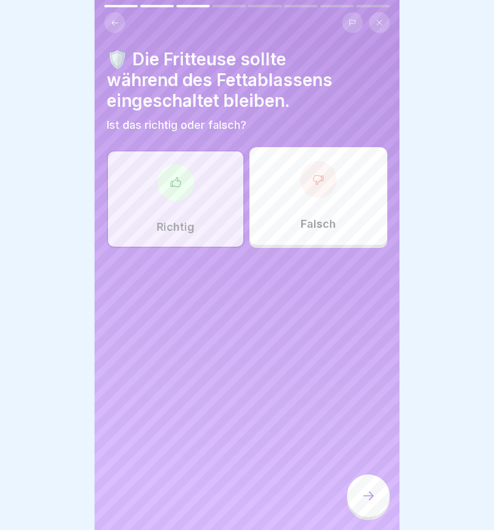
click at [316, 190] on div at bounding box center [318, 179] width 37 height 37
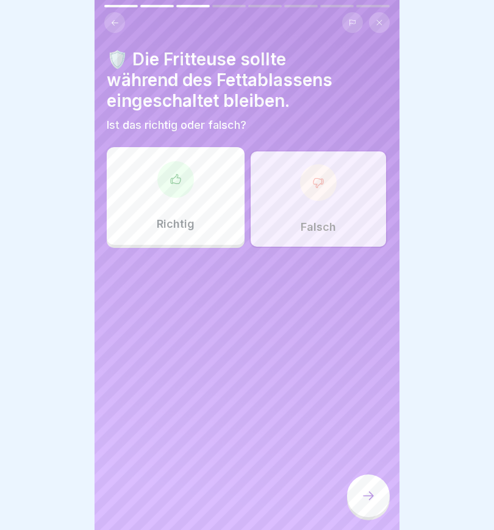
click at [366, 493] on icon at bounding box center [368, 495] width 15 height 15
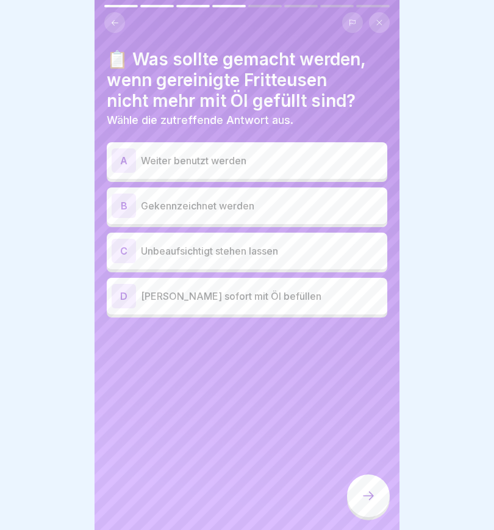
click at [120, 203] on div "B" at bounding box center [124, 205] width 24 height 24
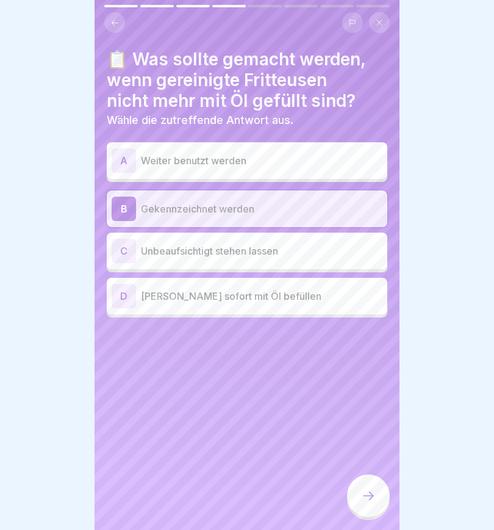
click at [366, 495] on icon at bounding box center [368, 495] width 15 height 15
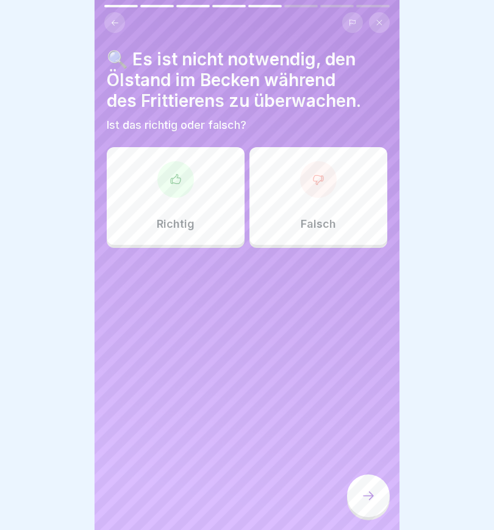
click at [317, 187] on div at bounding box center [318, 179] width 37 height 37
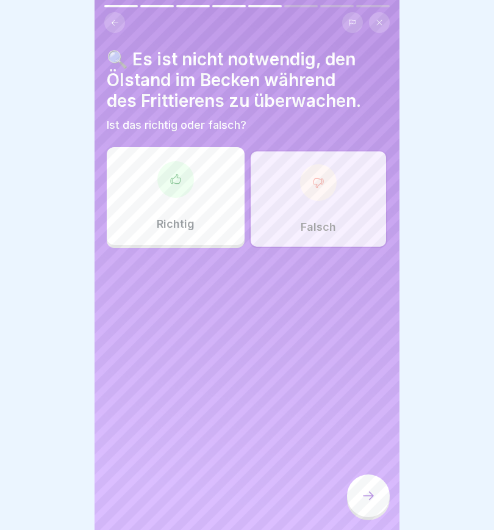
click at [372, 498] on icon at bounding box center [368, 495] width 11 height 9
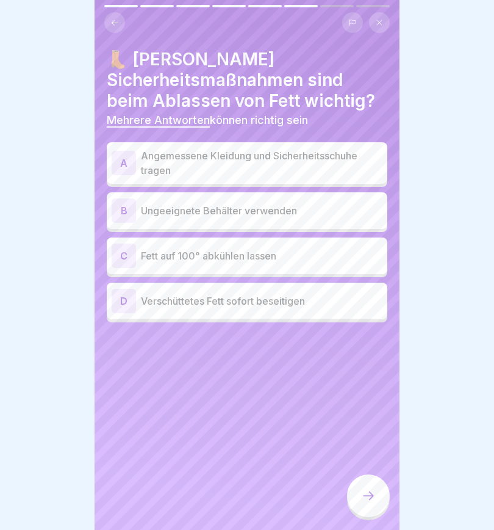
click at [125, 162] on div "A" at bounding box center [124, 163] width 24 height 24
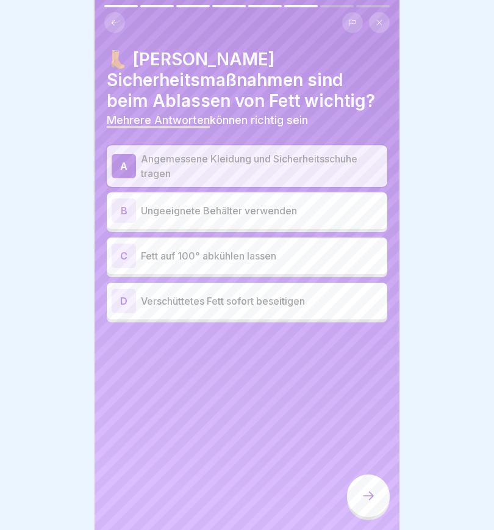
click at [131, 305] on div "D" at bounding box center [124, 301] width 24 height 24
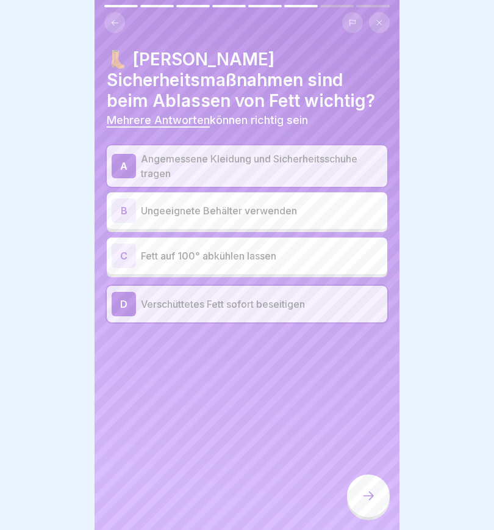
click at [369, 496] on icon at bounding box center [368, 495] width 11 height 9
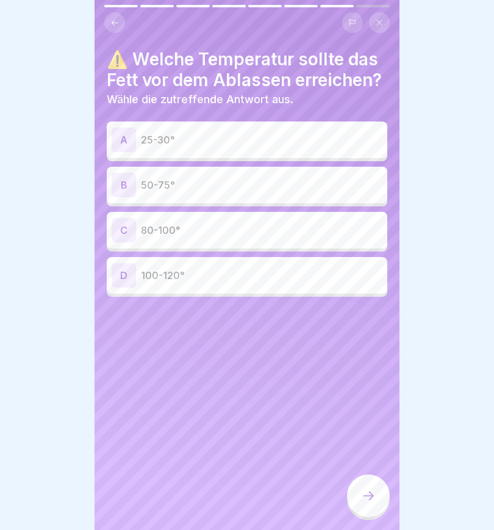
click at [128, 186] on div "B" at bounding box center [124, 185] width 24 height 24
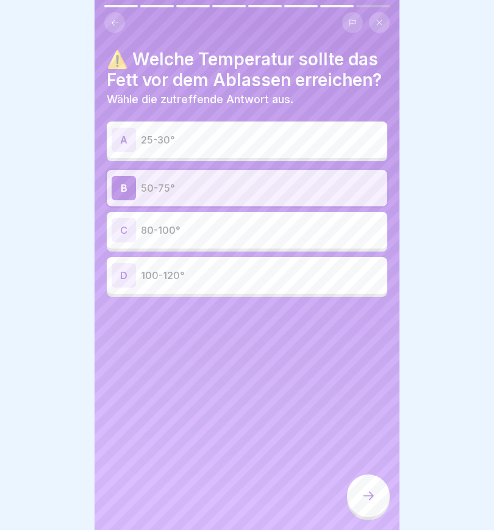
click at [368, 498] on icon at bounding box center [368, 495] width 15 height 15
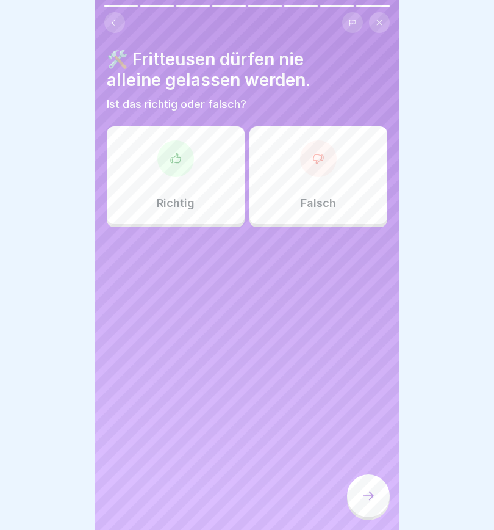
click at [160, 169] on div "Richtig" at bounding box center [176, 175] width 138 height 98
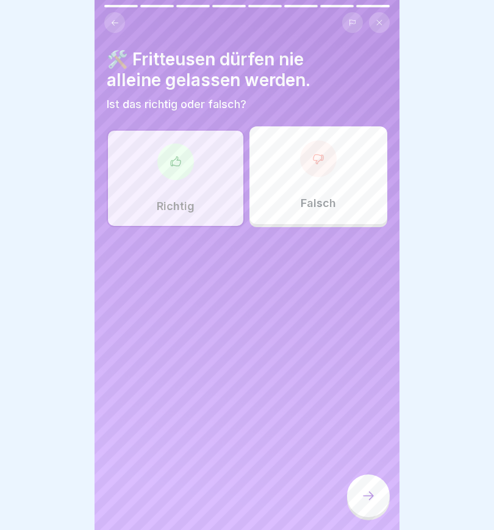
click at [374, 497] on icon at bounding box center [368, 495] width 15 height 15
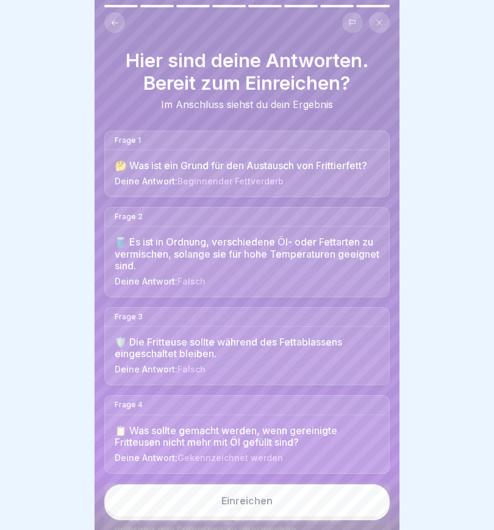
click at [298, 505] on button "Einreichen" at bounding box center [247, 500] width 286 height 33
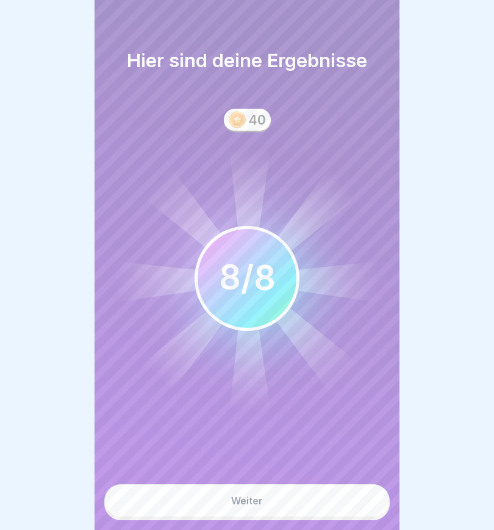
click at [298, 503] on button "Weiter" at bounding box center [247, 500] width 286 height 33
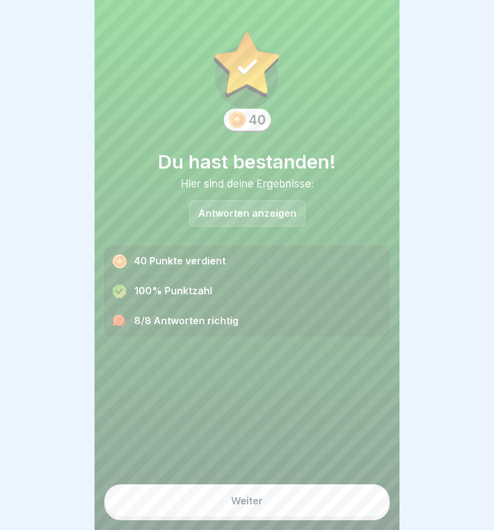
click at [289, 504] on button "Weiter" at bounding box center [247, 500] width 286 height 33
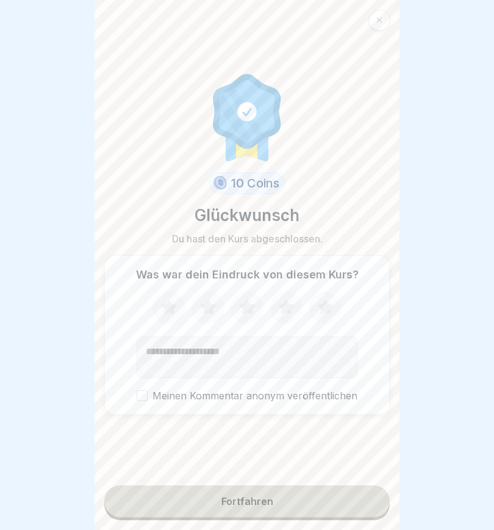
click at [170, 309] on icon at bounding box center [169, 306] width 16 height 15
click at [203, 313] on icon at bounding box center [208, 308] width 32 height 32
click at [234, 309] on icon at bounding box center [247, 308] width 32 height 32
click at [282, 305] on icon at bounding box center [286, 306] width 16 height 15
click at [302, 502] on button "Fortfahren" at bounding box center [247, 501] width 286 height 32
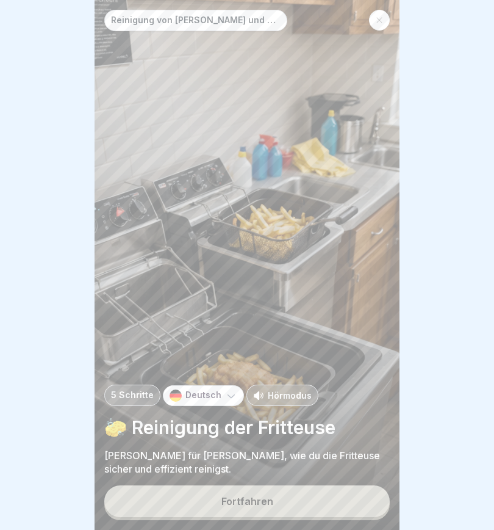
click at [305, 503] on button "Fortfahren" at bounding box center [247, 501] width 286 height 32
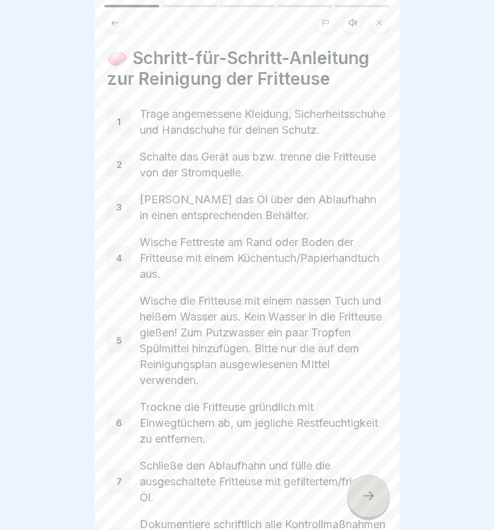
click at [352, 23] on icon at bounding box center [353, 23] width 10 height 10
click at [154, 501] on icon at bounding box center [156, 499] width 12 height 13
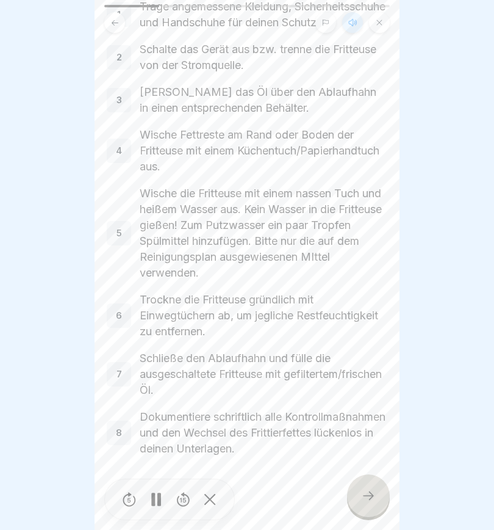
scroll to position [123, 0]
click at [368, 494] on icon at bounding box center [368, 495] width 15 height 15
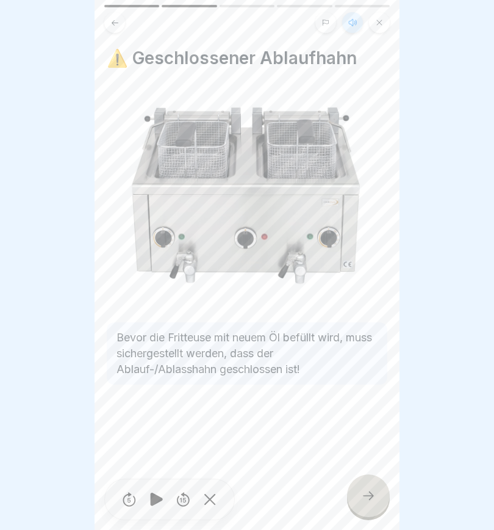
click at [369, 499] on icon at bounding box center [368, 495] width 11 height 9
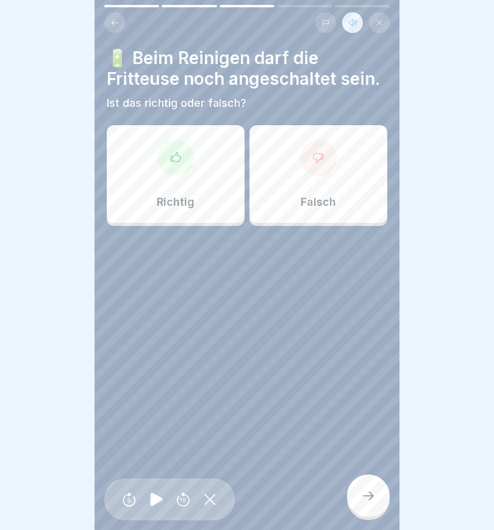
click at [318, 157] on icon at bounding box center [319, 157] width 12 height 12
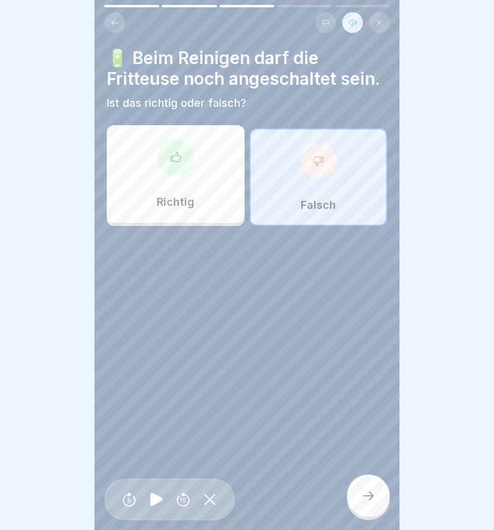
click at [369, 496] on icon at bounding box center [368, 495] width 11 height 9
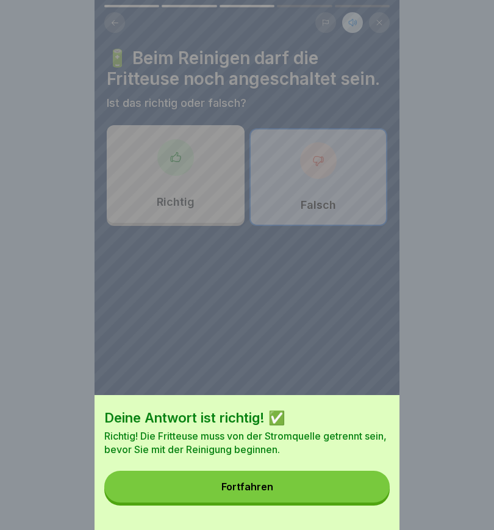
click at [340, 485] on button "Fortfahren" at bounding box center [247, 487] width 286 height 32
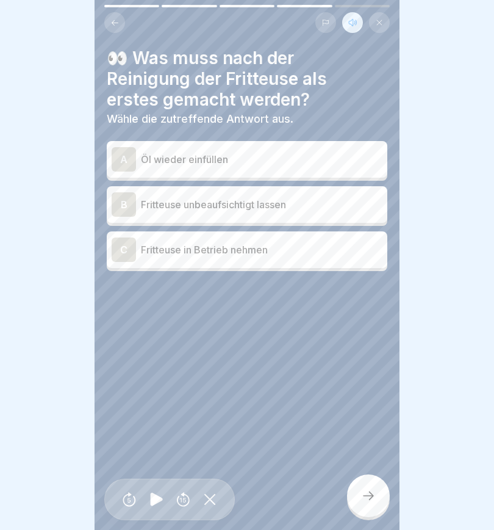
click at [126, 155] on div "A" at bounding box center [124, 159] width 24 height 24
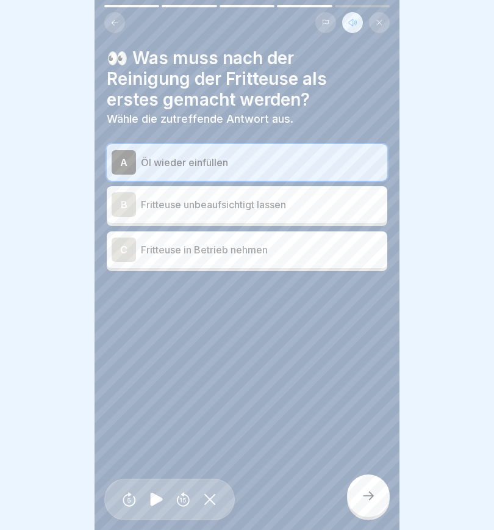
click at [371, 490] on icon at bounding box center [368, 495] width 15 height 15
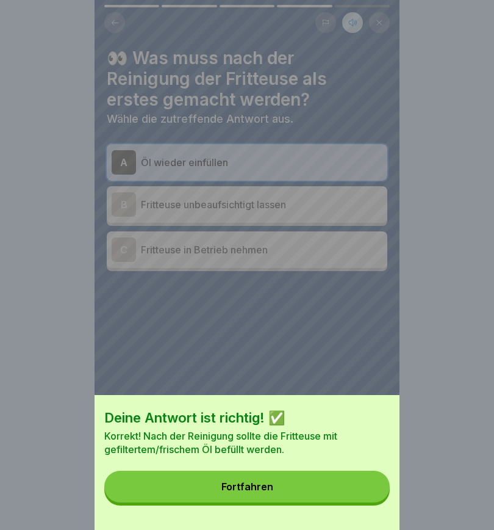
click at [298, 485] on button "Fortfahren" at bounding box center [247, 487] width 286 height 32
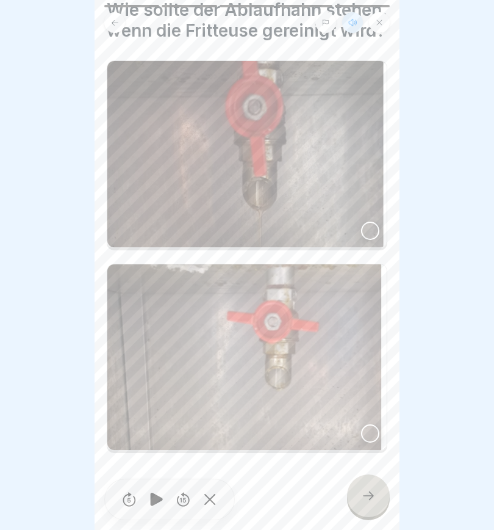
scroll to position [48, 0]
click at [369, 435] on div at bounding box center [370, 433] width 18 height 18
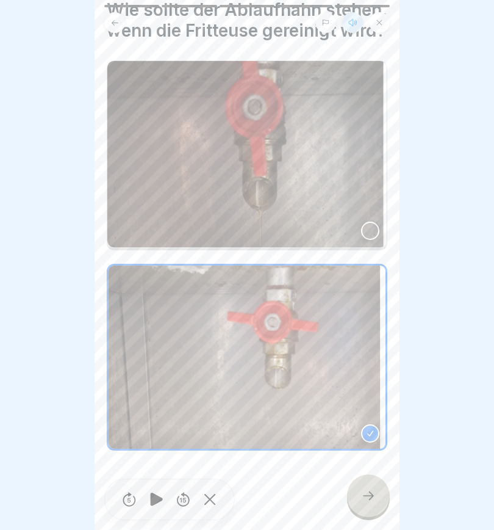
click at [372, 494] on icon at bounding box center [368, 495] width 11 height 9
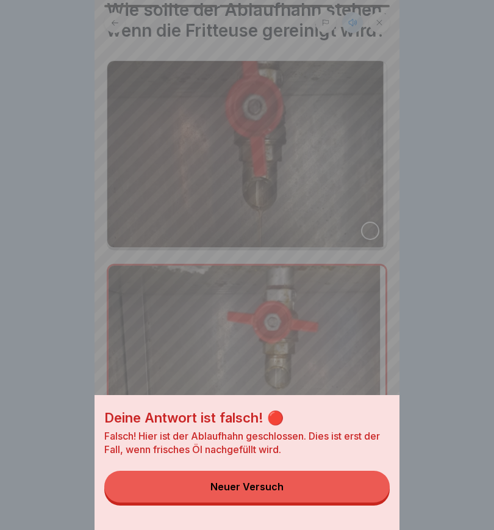
click at [350, 487] on button "Neuer Versuch" at bounding box center [247, 487] width 286 height 32
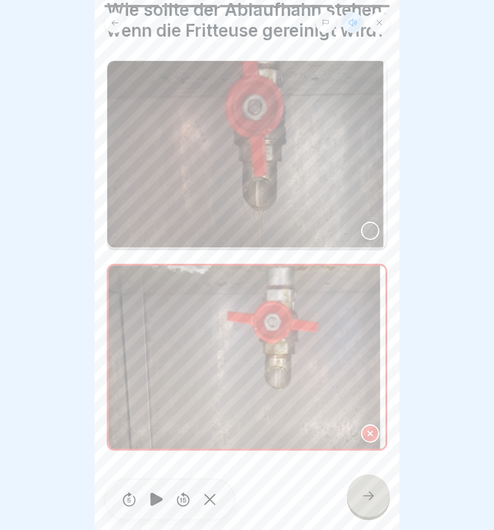
click at [369, 231] on div at bounding box center [370, 231] width 18 height 18
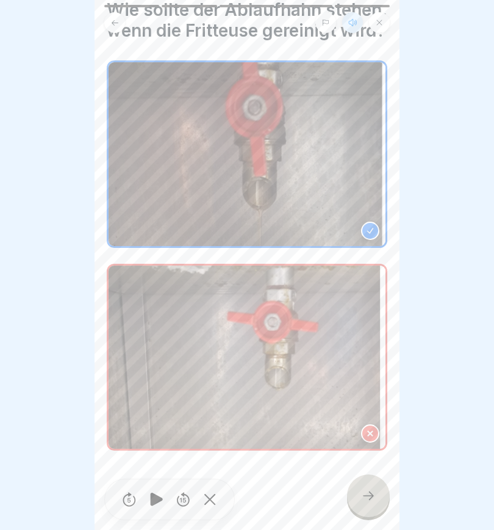
click at [372, 498] on icon at bounding box center [368, 495] width 11 height 9
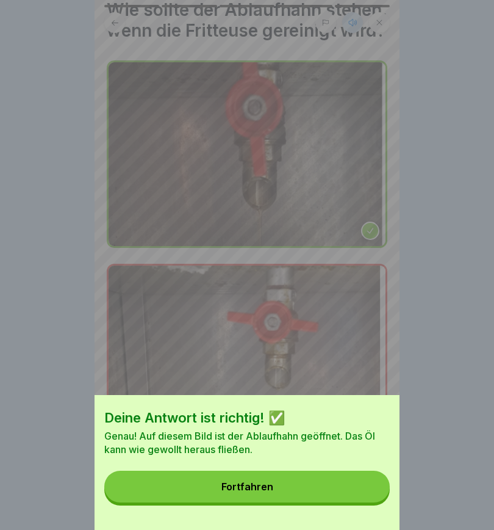
click at [334, 486] on button "Fortfahren" at bounding box center [247, 487] width 286 height 32
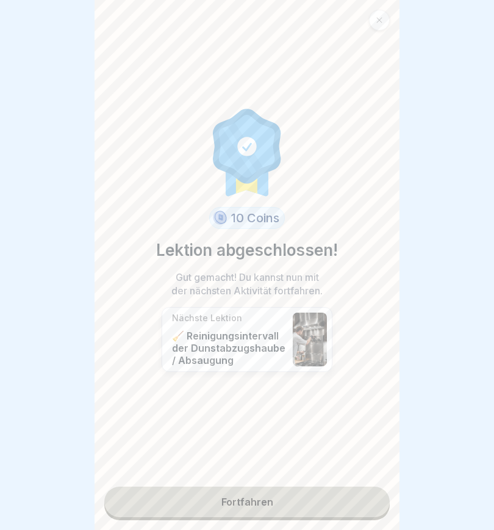
click at [317, 505] on link "Fortfahren" at bounding box center [247, 501] width 286 height 31
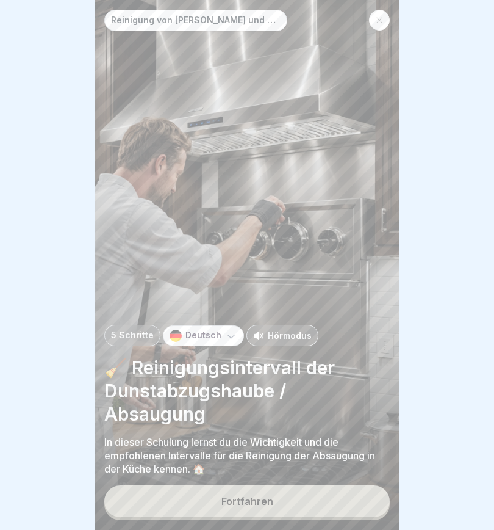
click at [322, 502] on button "Fortfahren" at bounding box center [247, 501] width 286 height 32
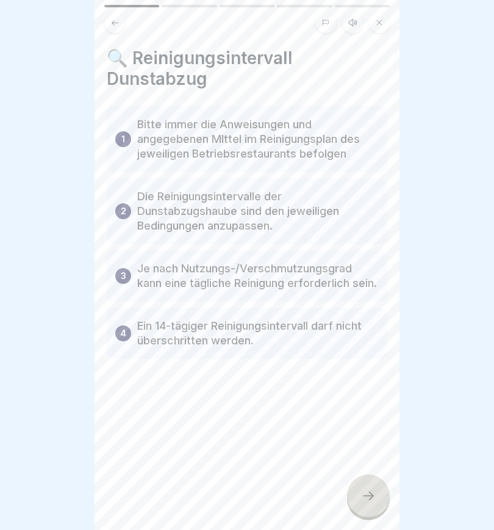
click at [356, 25] on icon at bounding box center [352, 22] width 7 height 7
click at [155, 501] on icon at bounding box center [156, 499] width 12 height 13
click at [371, 496] on icon at bounding box center [368, 495] width 11 height 9
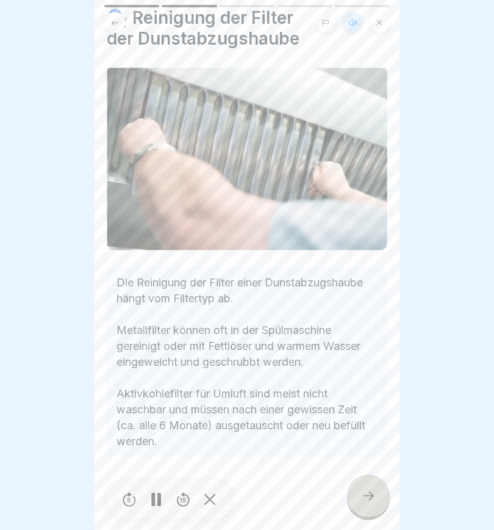
scroll to position [56, 0]
click at [371, 497] on icon at bounding box center [368, 495] width 11 height 9
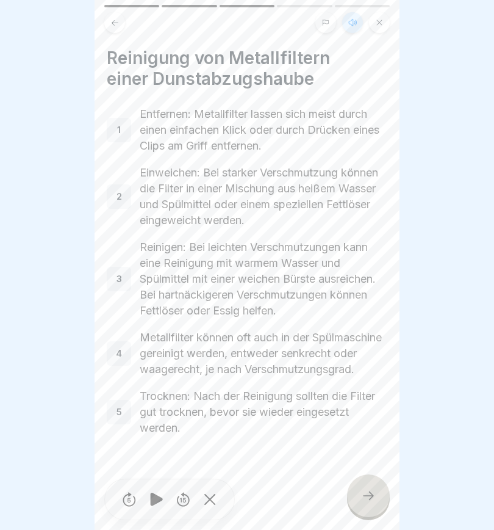
click at [375, 497] on icon at bounding box center [368, 495] width 15 height 15
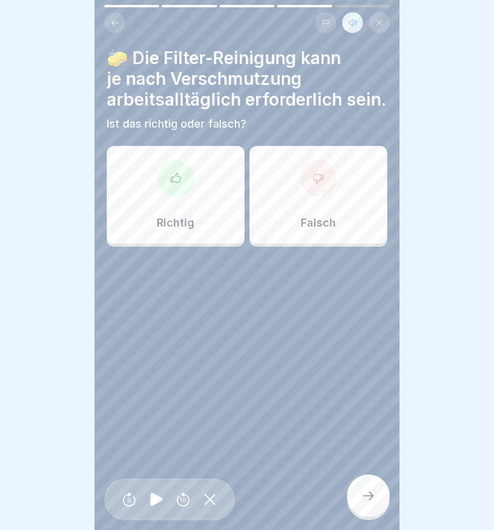
click at [170, 187] on div at bounding box center [175, 178] width 37 height 37
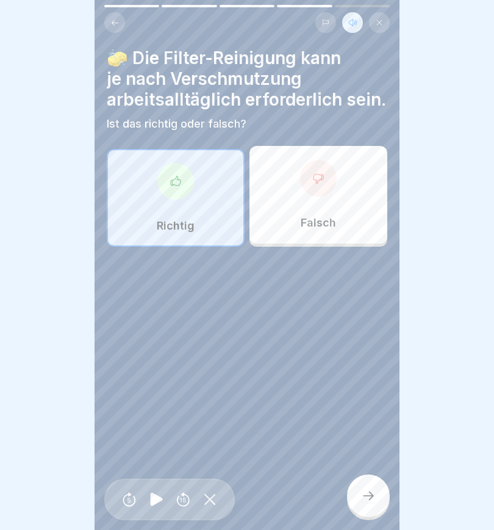
click at [369, 495] on icon at bounding box center [368, 495] width 15 height 15
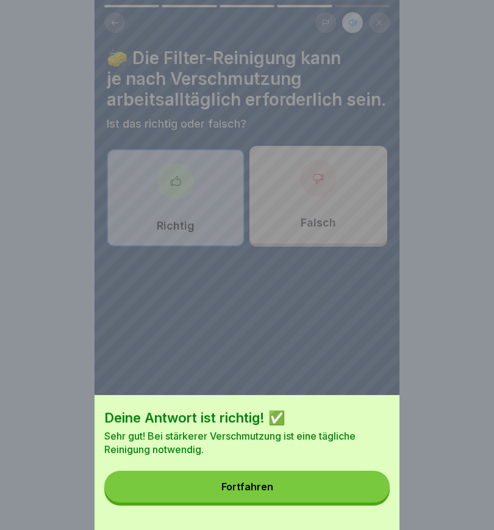
click at [332, 485] on button "Fortfahren" at bounding box center [247, 487] width 286 height 32
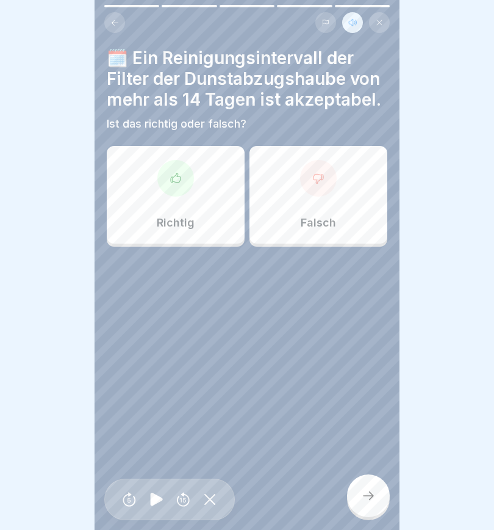
click at [322, 182] on icon at bounding box center [319, 178] width 12 height 12
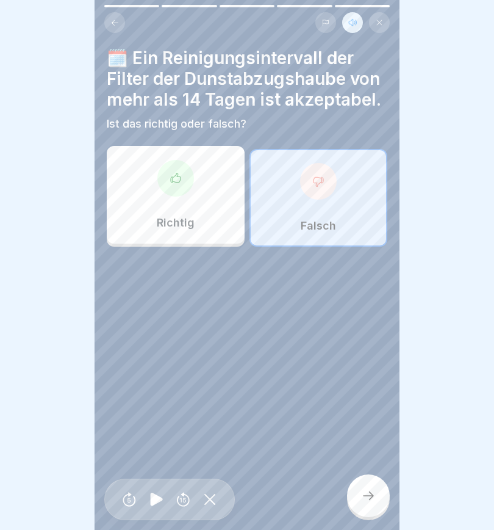
click at [368, 486] on div at bounding box center [368, 495] width 43 height 43
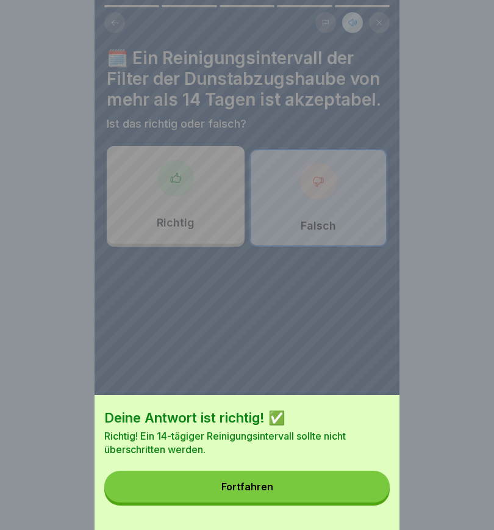
click at [336, 488] on button "Fortfahren" at bounding box center [247, 487] width 286 height 32
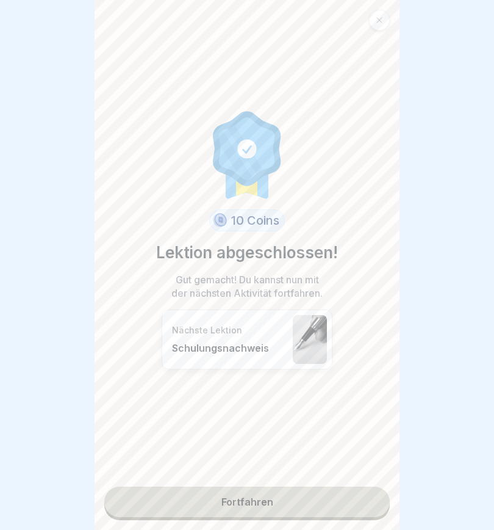
click at [302, 505] on link "Fortfahren" at bounding box center [247, 501] width 286 height 31
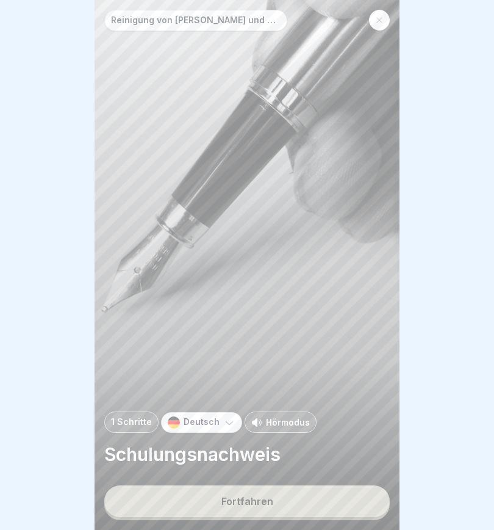
click at [310, 502] on button "Fortfahren" at bounding box center [247, 501] width 286 height 32
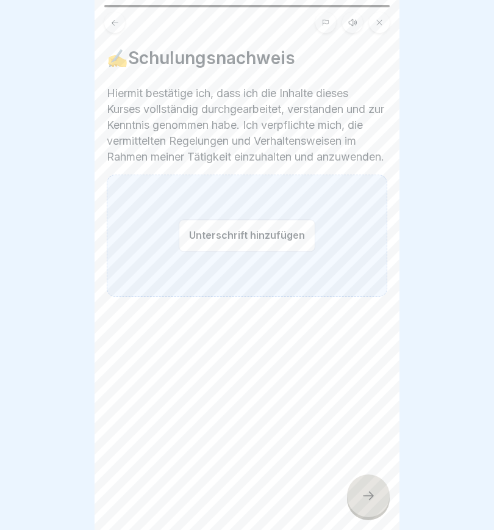
click at [206, 249] on button "Unterschrift hinzufügen" at bounding box center [247, 235] width 137 height 32
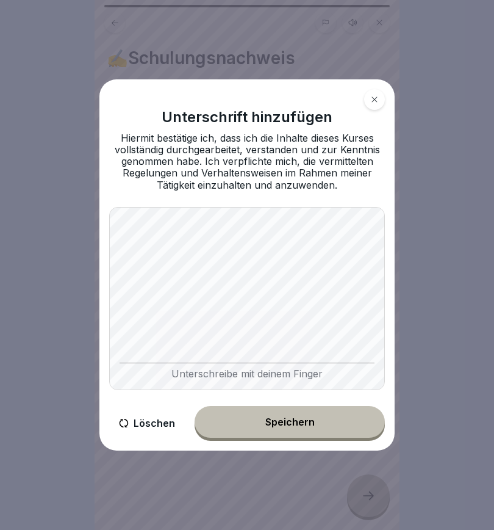
click at [329, 424] on button "Speichern" at bounding box center [290, 422] width 190 height 32
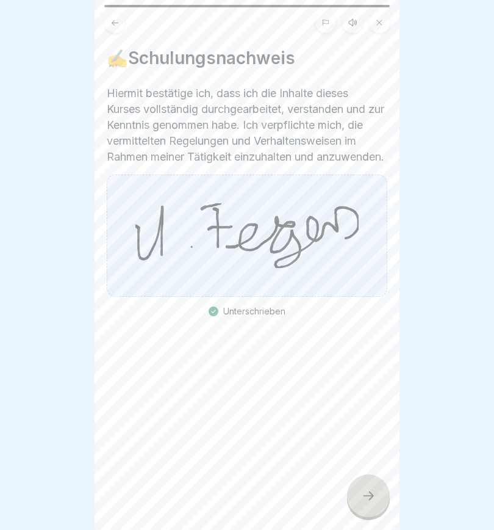
click at [369, 496] on icon at bounding box center [368, 495] width 15 height 15
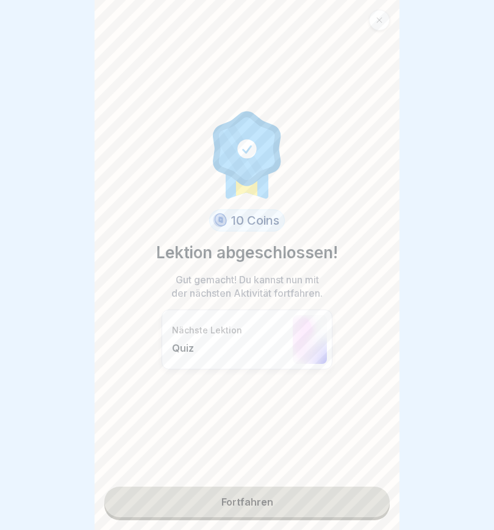
click at [305, 505] on link "Fortfahren" at bounding box center [247, 501] width 286 height 31
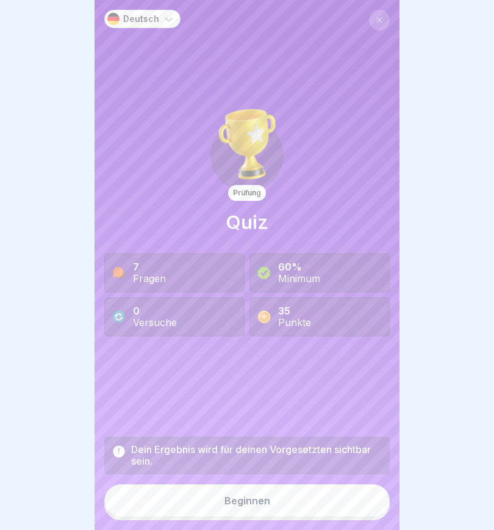
click at [320, 500] on button "Beginnen" at bounding box center [247, 500] width 286 height 33
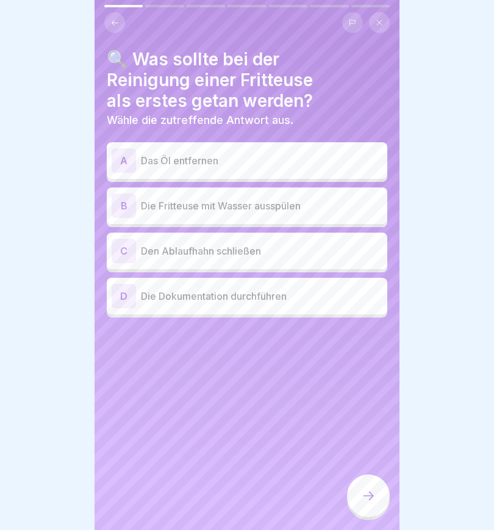
click at [118, 303] on div "D" at bounding box center [124, 296] width 24 height 24
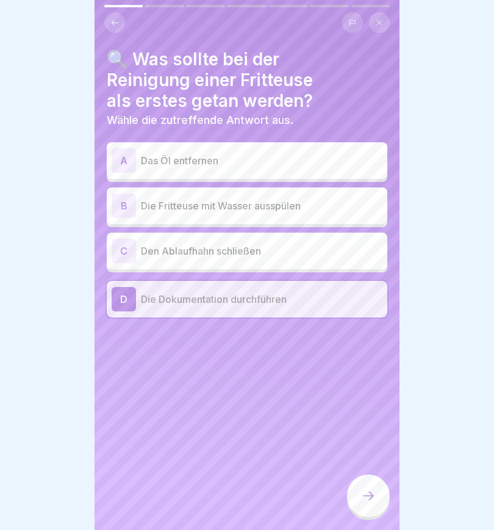
click at [367, 496] on icon at bounding box center [368, 495] width 11 height 9
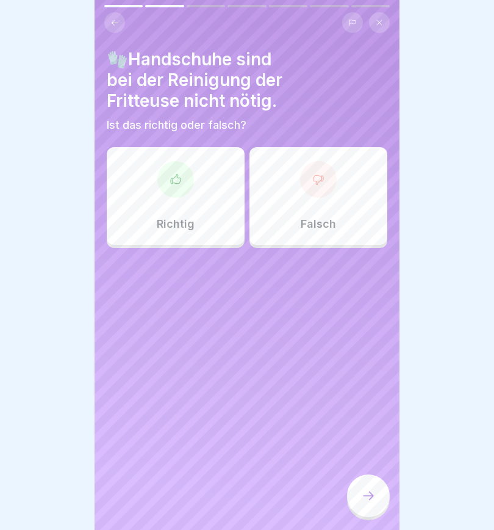
click at [325, 192] on div at bounding box center [318, 179] width 37 height 37
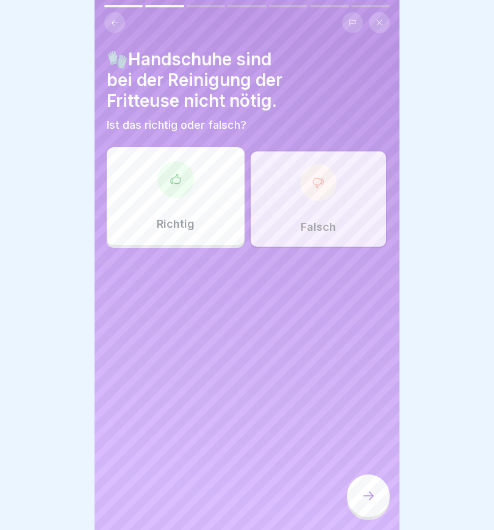
click at [368, 495] on icon at bounding box center [368, 495] width 15 height 15
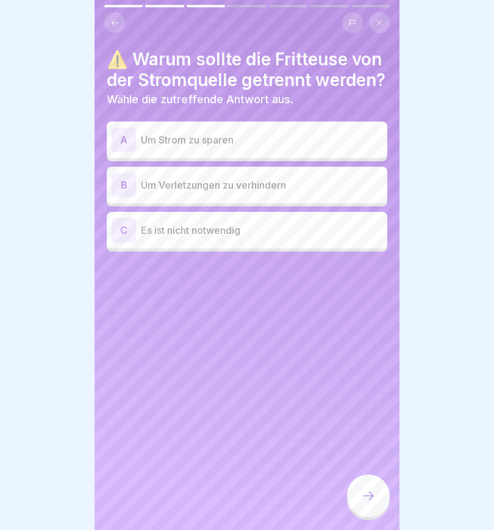
click at [129, 197] on div "B" at bounding box center [124, 185] width 24 height 24
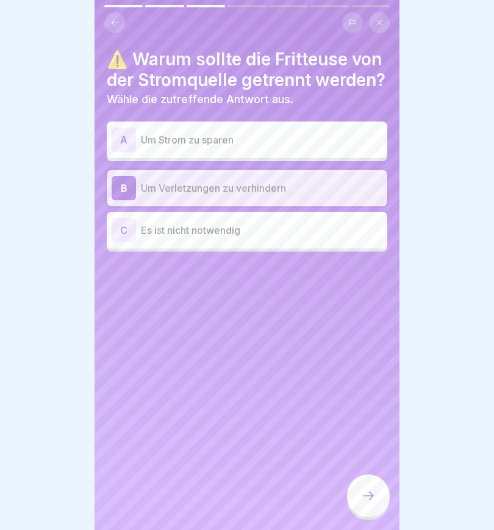
click at [373, 498] on icon at bounding box center [368, 495] width 15 height 15
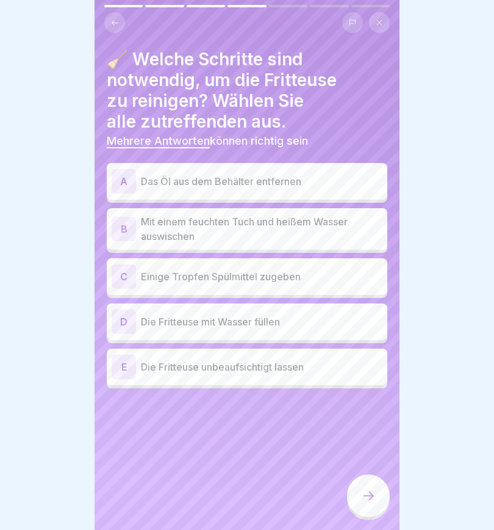
click at [125, 186] on div "A" at bounding box center [124, 181] width 24 height 24
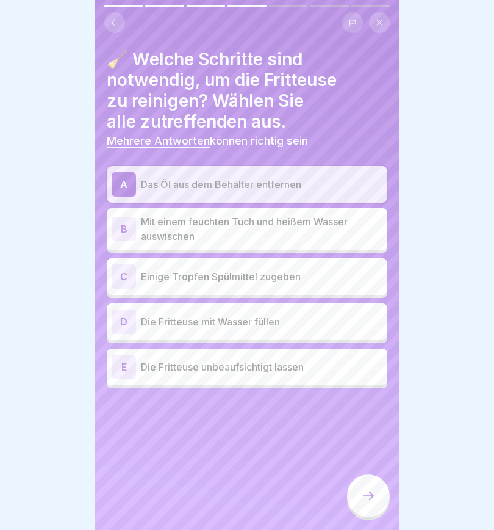
click at [124, 231] on div "B" at bounding box center [124, 229] width 24 height 24
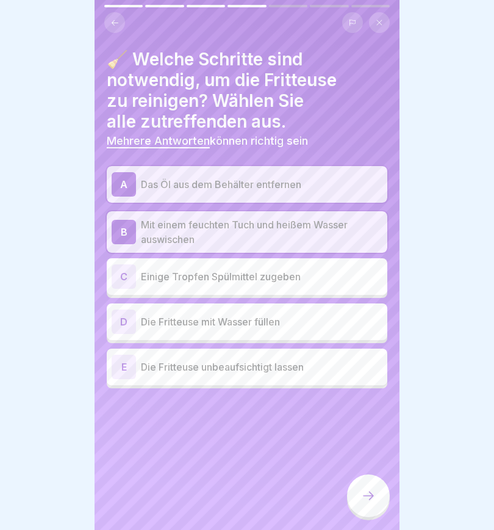
click at [118, 278] on div "C" at bounding box center [124, 276] width 24 height 24
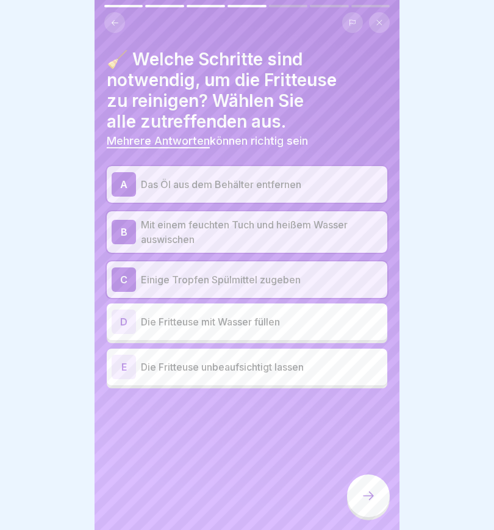
click at [128, 187] on div "A" at bounding box center [124, 184] width 24 height 24
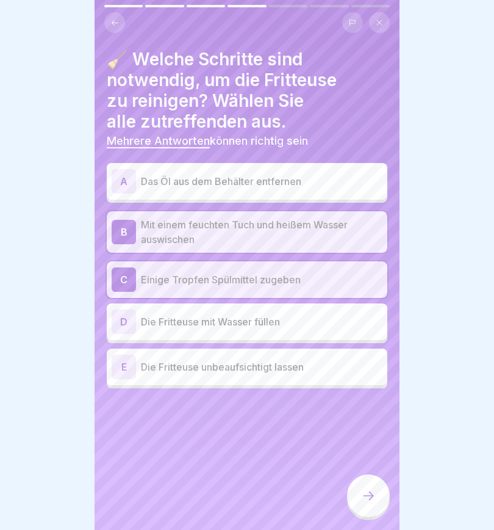
click at [367, 495] on icon at bounding box center [368, 495] width 15 height 15
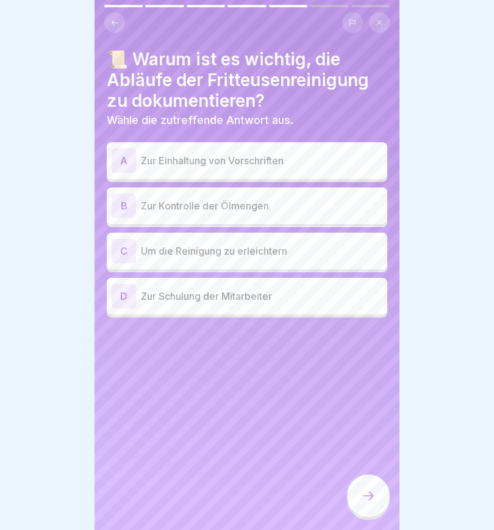
click at [126, 156] on div "A" at bounding box center [124, 160] width 24 height 24
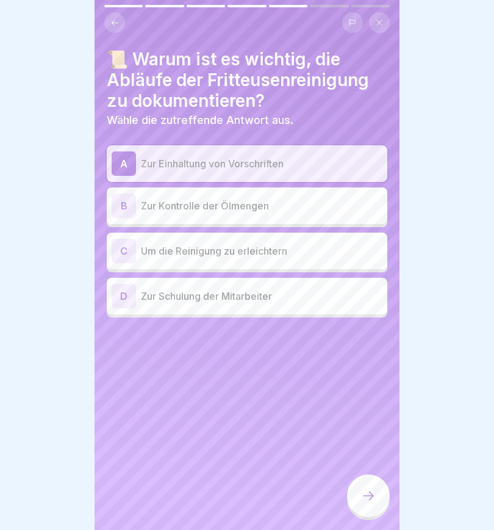
click at [367, 497] on icon at bounding box center [368, 495] width 15 height 15
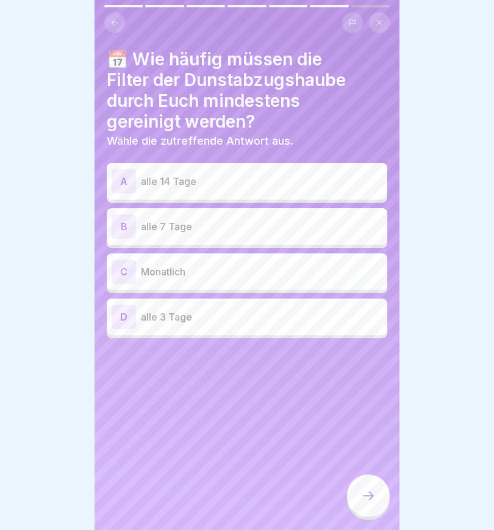
click at [129, 179] on div "A" at bounding box center [124, 181] width 24 height 24
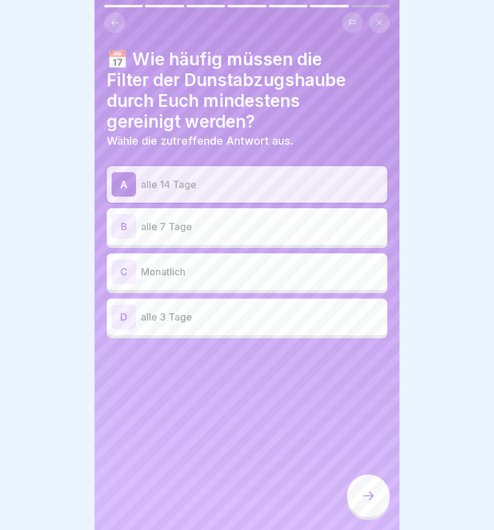
click at [365, 496] on icon at bounding box center [368, 495] width 15 height 15
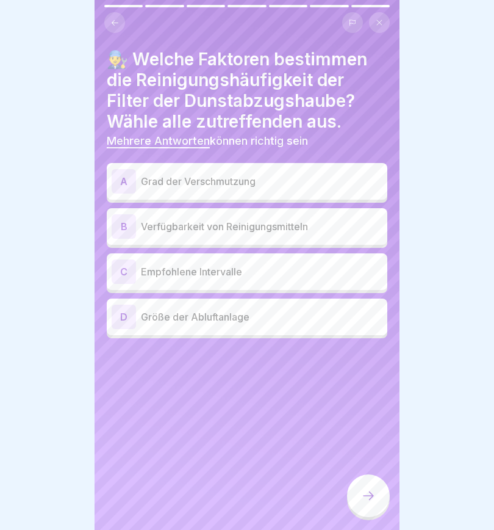
click at [129, 177] on div "A" at bounding box center [124, 181] width 24 height 24
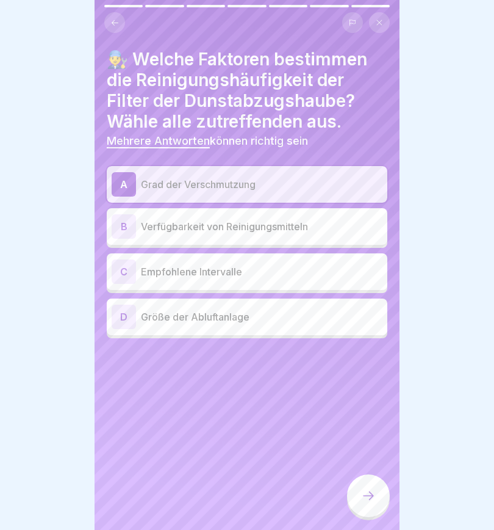
click at [134, 267] on div "C" at bounding box center [124, 271] width 24 height 24
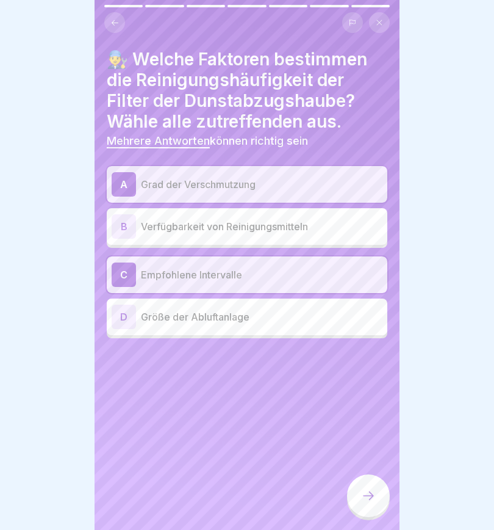
click at [361, 494] on icon at bounding box center [368, 495] width 15 height 15
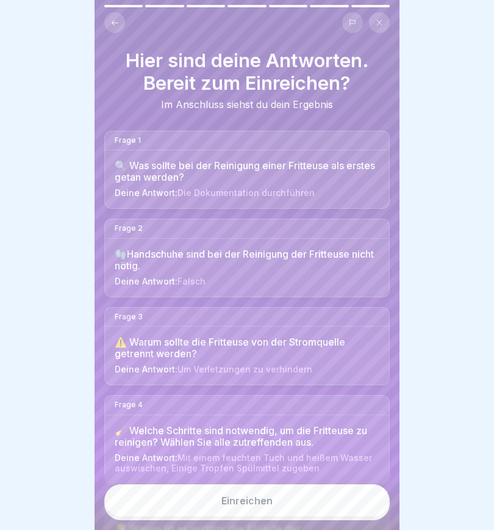
click at [299, 504] on button "Einreichen" at bounding box center [247, 500] width 286 height 33
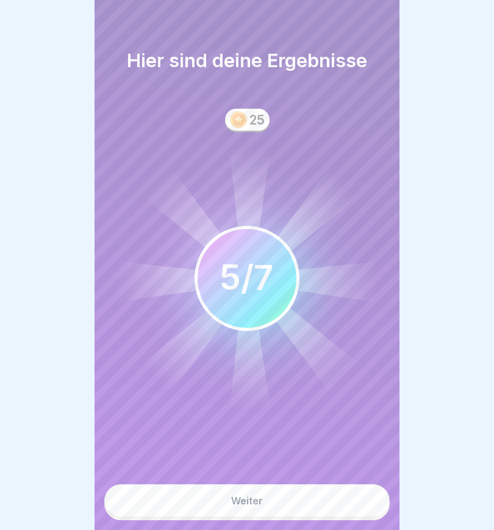
click at [270, 499] on button "Weiter" at bounding box center [247, 500] width 286 height 33
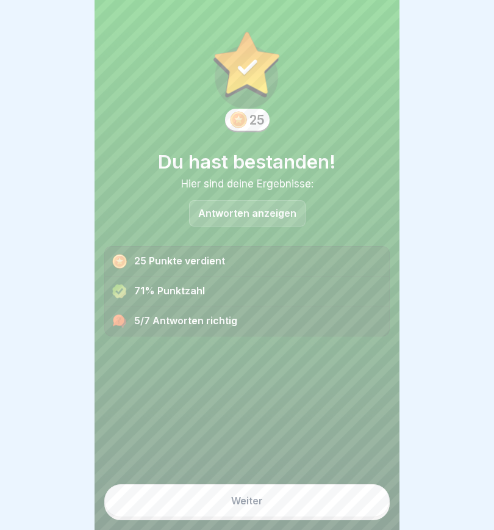
click at [245, 217] on p "Antworten anzeigen" at bounding box center [247, 213] width 98 height 10
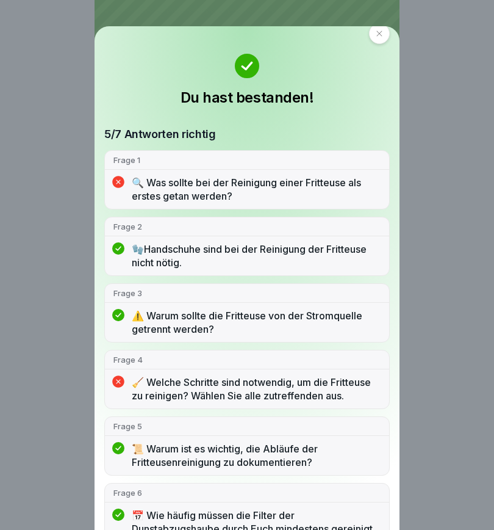
scroll to position [10, 0]
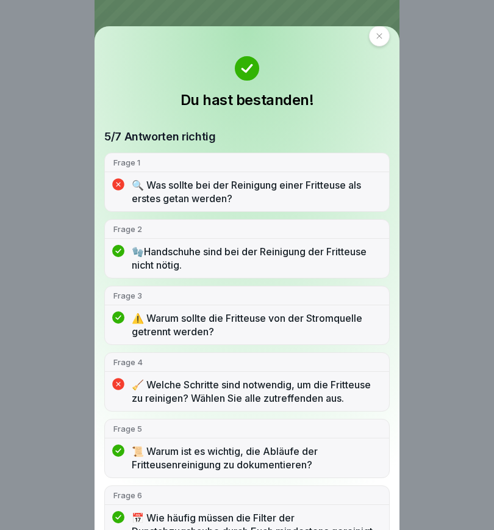
click at [267, 187] on p "🔍 Was sollte bei der Reinigung einer Fritteuse als erstes getan werden?" at bounding box center [256, 191] width 249 height 27
click at [255, 188] on p "🔍 Was sollte bei der Reinigung einer Fritteuse als erstes getan werden?" at bounding box center [256, 191] width 249 height 27
click at [189, 189] on p "🔍 Was sollte bei der Reinigung einer Fritteuse als erstes getan werden?" at bounding box center [256, 191] width 249 height 27
click at [125, 187] on div "🔍 Was sollte bei der Reinigung einer Fritteuse als erstes getan werden?" at bounding box center [247, 194] width 284 height 33
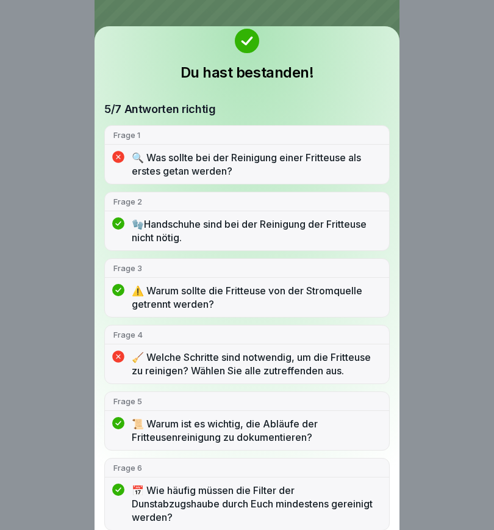
scroll to position [37, 0]
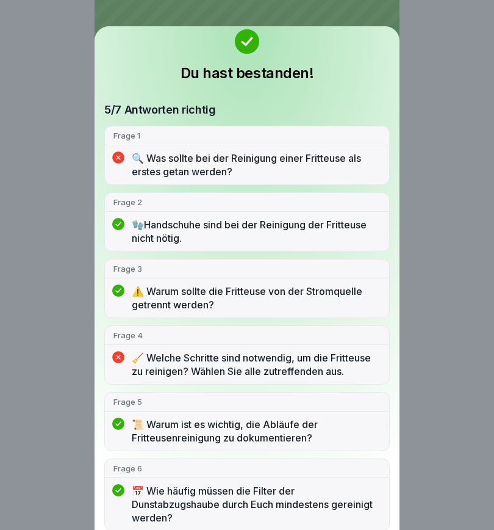
click at [245, 43] on icon at bounding box center [247, 41] width 10 height 7
click at [246, 35] on rect at bounding box center [247, 42] width 23 height 23
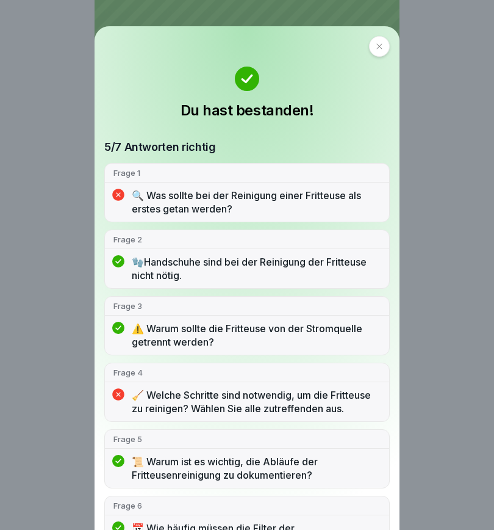
scroll to position [0, 0]
click at [376, 45] on icon at bounding box center [379, 46] width 7 height 7
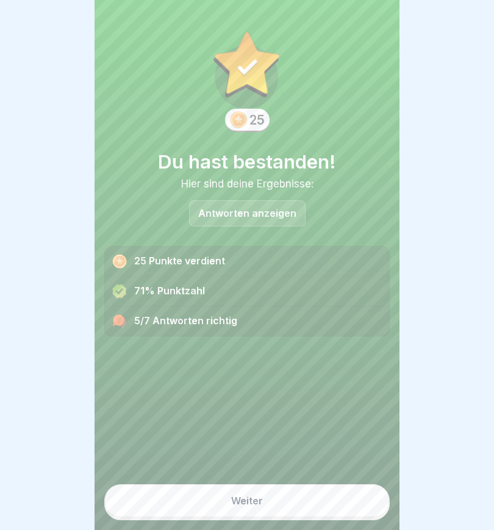
click at [276, 502] on button "Weiter" at bounding box center [247, 500] width 286 height 33
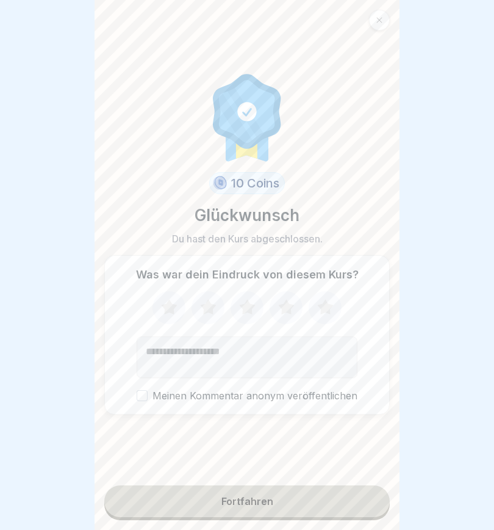
click at [170, 308] on icon at bounding box center [169, 306] width 16 height 15
click at [201, 314] on icon at bounding box center [208, 308] width 32 height 32
click at [242, 308] on icon at bounding box center [247, 308] width 32 height 32
click at [291, 302] on icon at bounding box center [286, 308] width 32 height 32
click at [272, 507] on div "Fortfahren" at bounding box center [248, 501] width 52 height 11
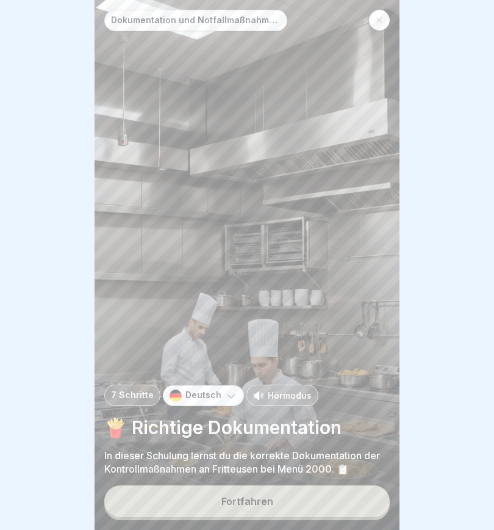
click at [276, 502] on button "Fortfahren" at bounding box center [247, 501] width 286 height 32
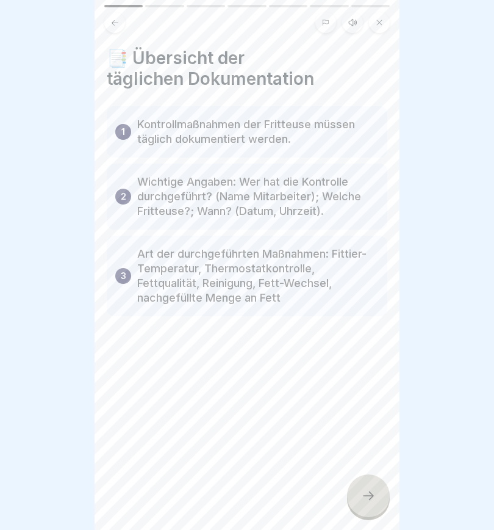
click at [352, 25] on icon at bounding box center [352, 22] width 7 height 7
click at [154, 504] on icon at bounding box center [156, 499] width 12 height 13
click at [375, 502] on icon at bounding box center [368, 495] width 15 height 15
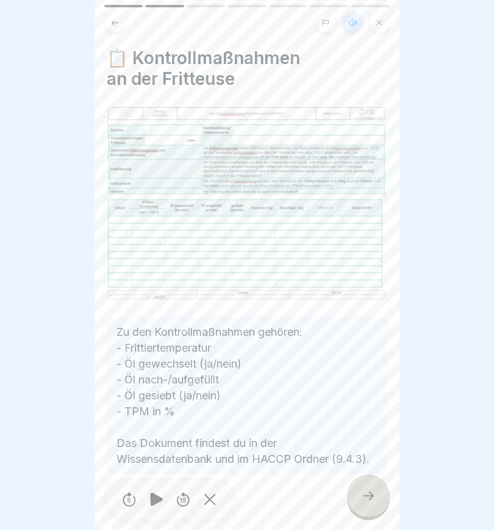
click at [369, 499] on icon at bounding box center [368, 495] width 15 height 15
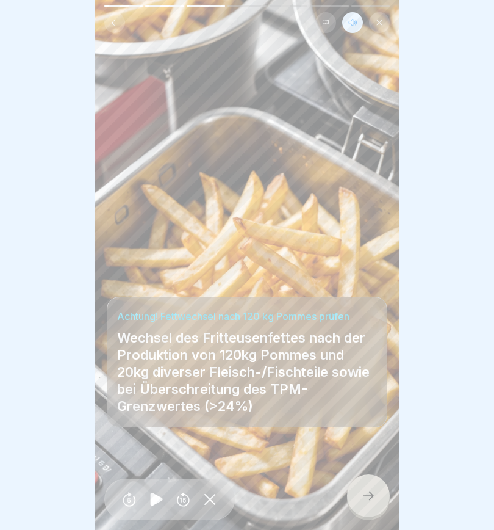
click at [158, 501] on icon at bounding box center [156, 499] width 12 height 13
click at [371, 498] on icon at bounding box center [368, 495] width 11 height 9
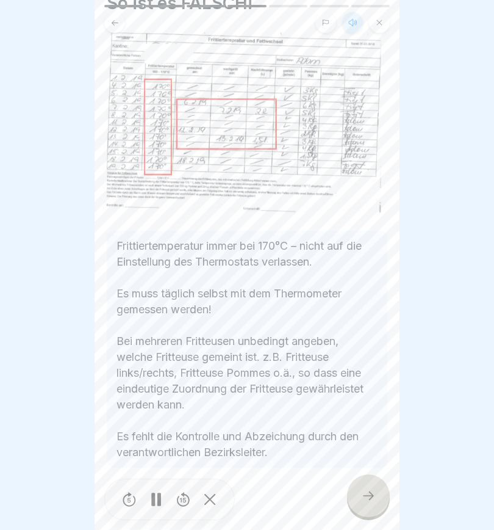
scroll to position [68, 0]
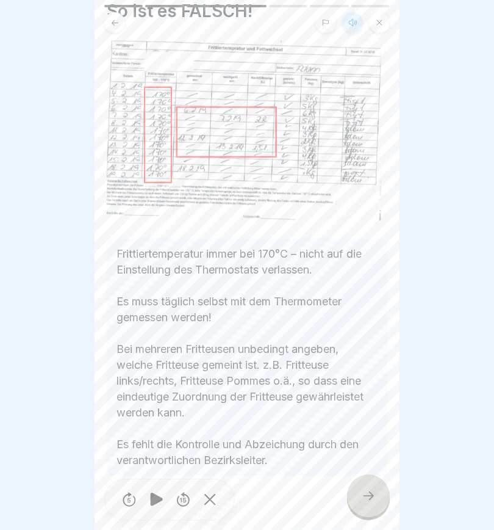
click at [372, 500] on icon at bounding box center [368, 495] width 15 height 15
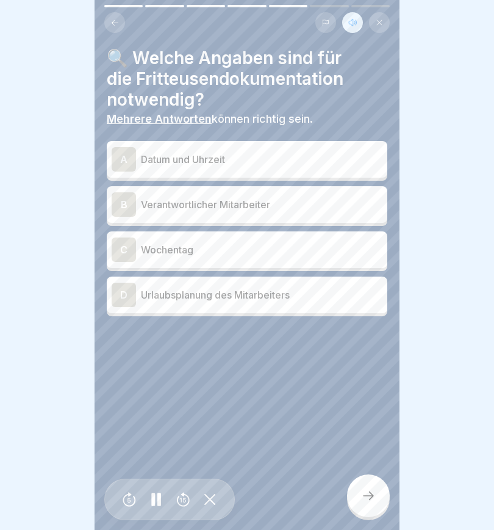
click at [121, 152] on div "A" at bounding box center [124, 159] width 24 height 24
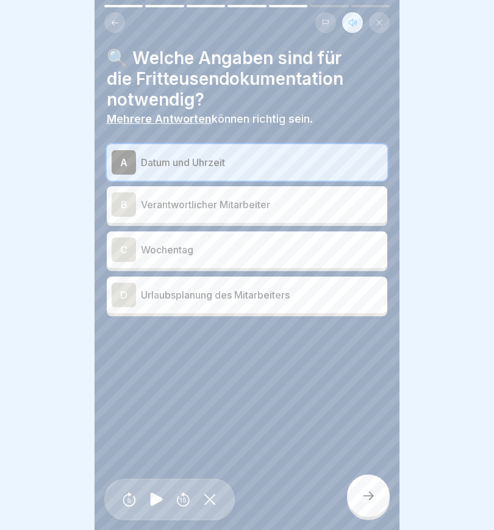
click at [132, 200] on div "B" at bounding box center [124, 204] width 24 height 24
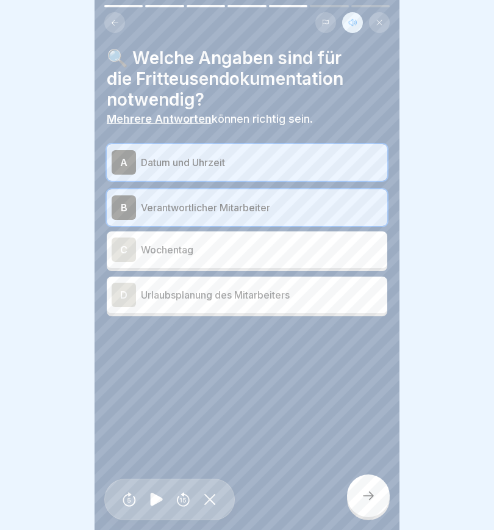
click at [123, 253] on div "C" at bounding box center [124, 249] width 24 height 24
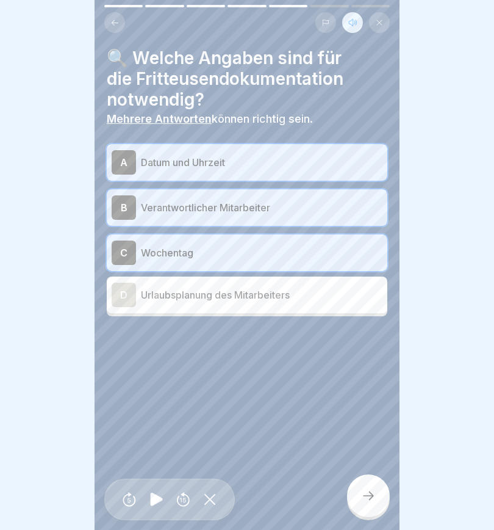
click at [370, 495] on icon at bounding box center [368, 495] width 15 height 15
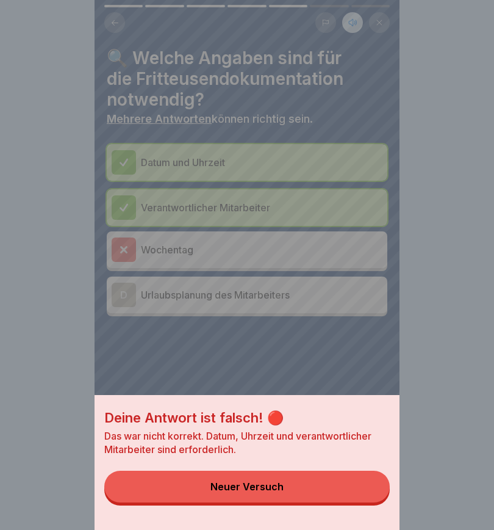
click at [289, 496] on button "Neuer Versuch" at bounding box center [247, 487] width 286 height 32
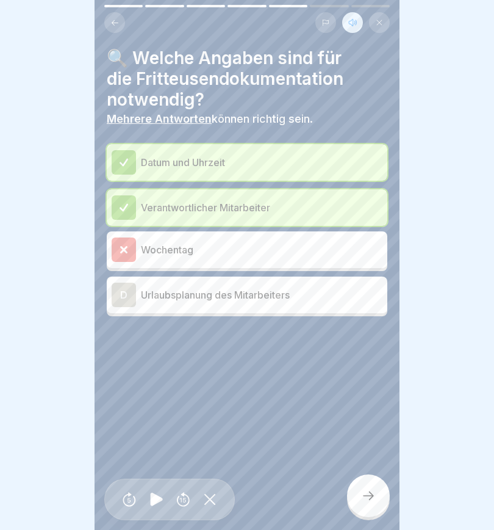
click at [369, 497] on icon at bounding box center [368, 495] width 15 height 15
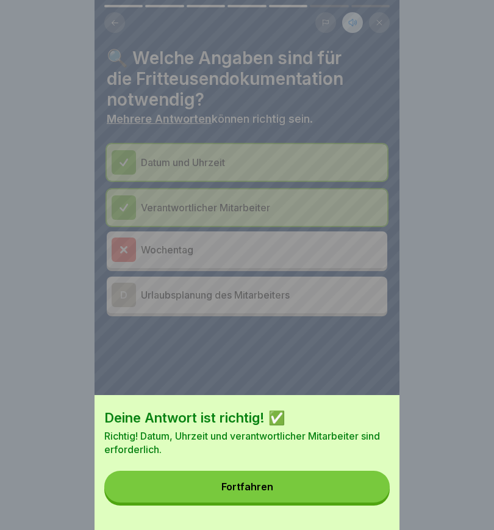
click at [290, 501] on button "Fortfahren" at bounding box center [247, 487] width 286 height 32
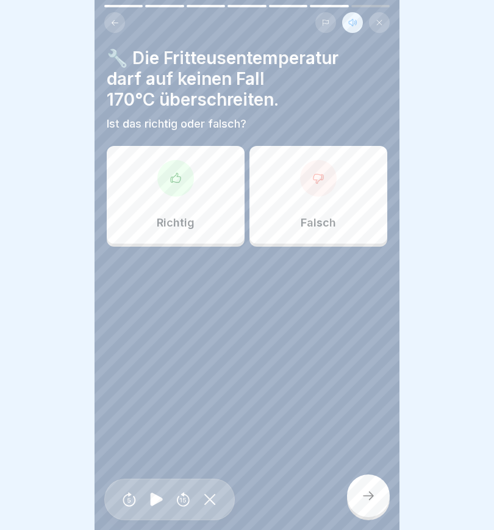
click at [173, 181] on icon at bounding box center [176, 177] width 10 height 9
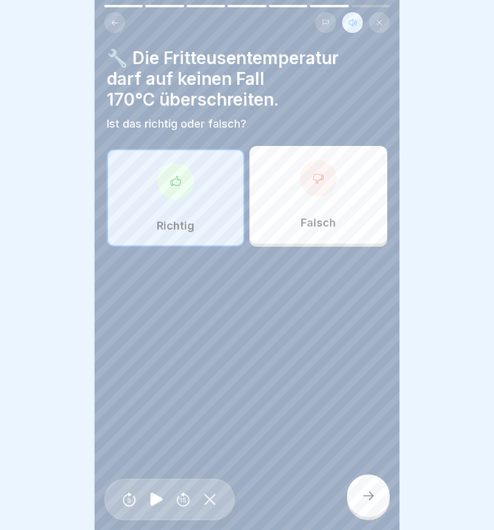
click at [365, 499] on icon at bounding box center [368, 495] width 15 height 15
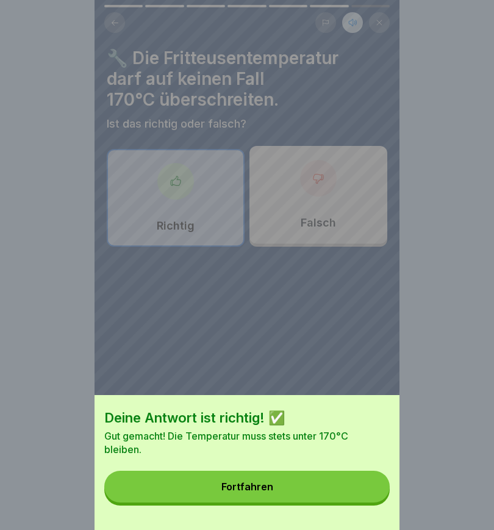
click at [283, 490] on button "Fortfahren" at bounding box center [247, 487] width 286 height 32
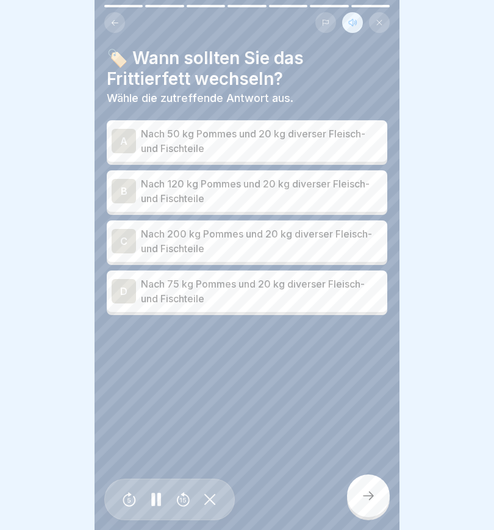
click at [125, 190] on div "B" at bounding box center [124, 191] width 24 height 24
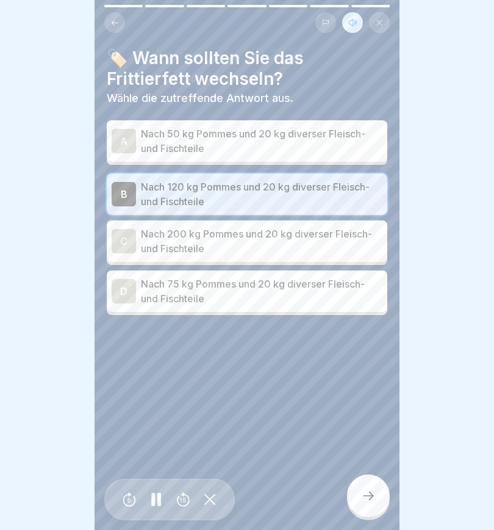
click at [368, 499] on icon at bounding box center [368, 495] width 15 height 15
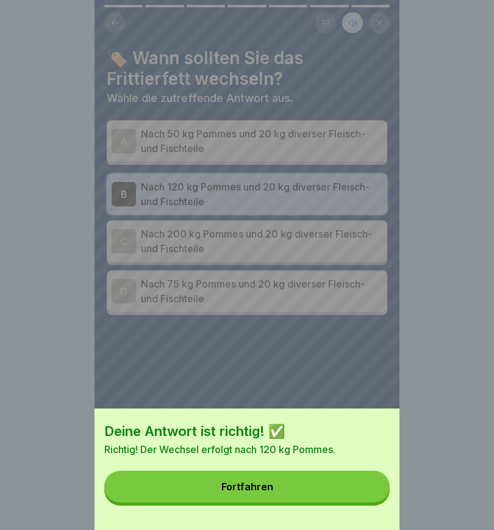
click at [337, 486] on button "Fortfahren" at bounding box center [247, 487] width 286 height 32
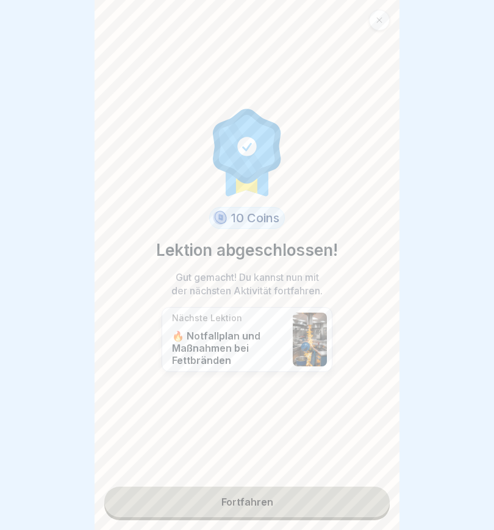
click at [309, 507] on link "Fortfahren" at bounding box center [247, 501] width 286 height 31
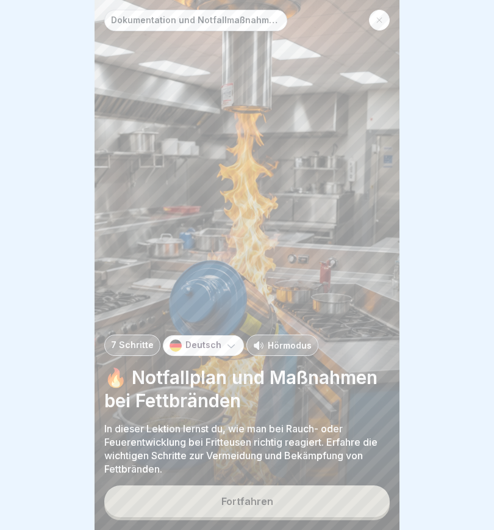
click at [306, 505] on button "Fortfahren" at bounding box center [247, 501] width 286 height 32
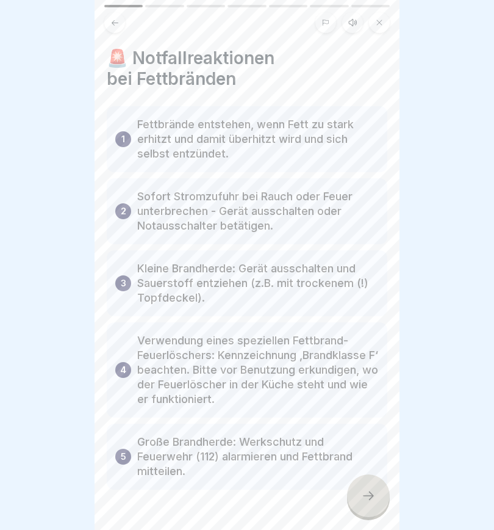
click at [355, 28] on button at bounding box center [352, 22] width 21 height 21
click at [160, 500] on icon at bounding box center [156, 499] width 12 height 13
click at [368, 496] on icon at bounding box center [368, 495] width 11 height 9
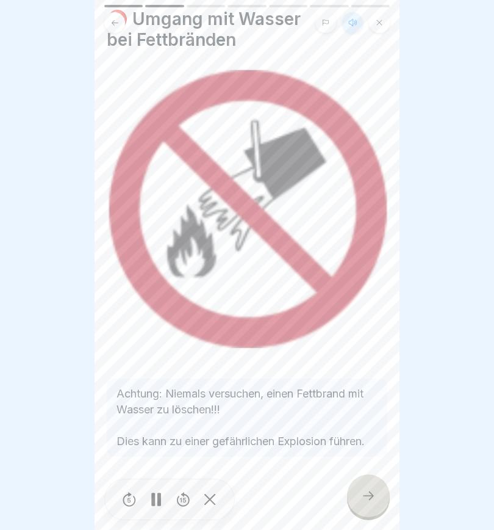
scroll to position [39, 0]
click at [366, 490] on icon at bounding box center [368, 495] width 15 height 15
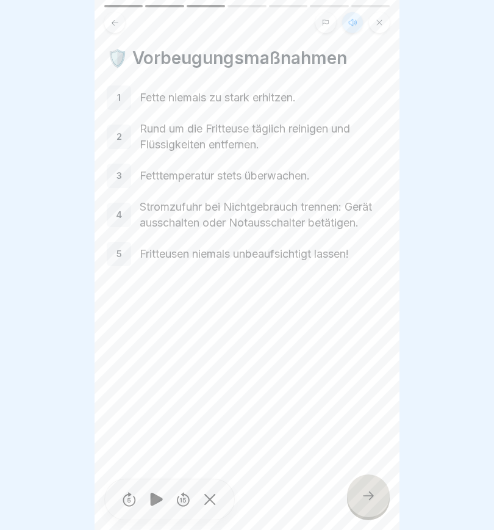
click at [358, 496] on div at bounding box center [368, 495] width 43 height 43
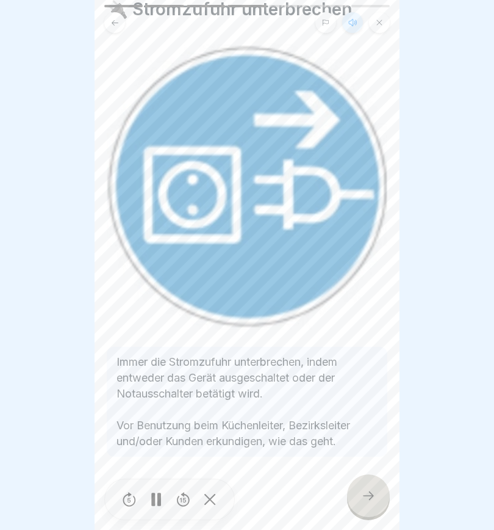
scroll to position [49, 0]
click at [368, 493] on icon at bounding box center [368, 495] width 15 height 15
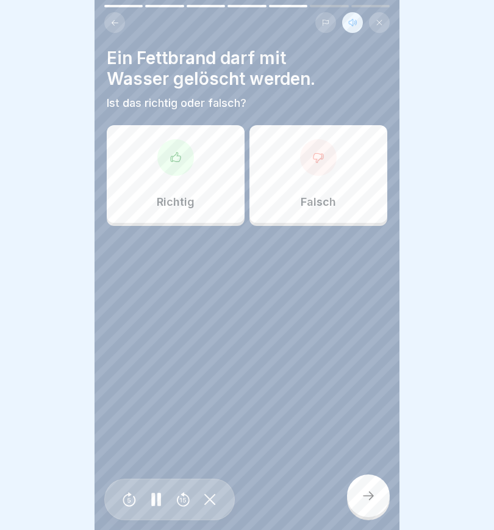
click at [324, 154] on icon at bounding box center [319, 157] width 10 height 9
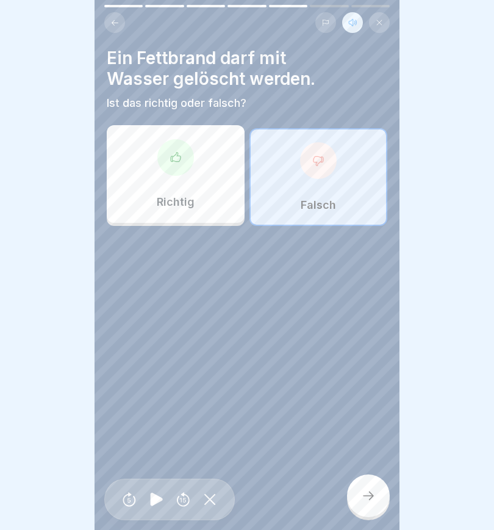
click at [373, 496] on icon at bounding box center [368, 495] width 11 height 9
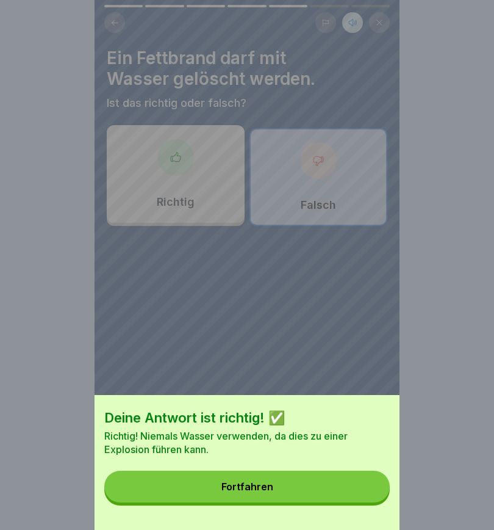
click at [279, 487] on button "Fortfahren" at bounding box center [247, 487] width 286 height 32
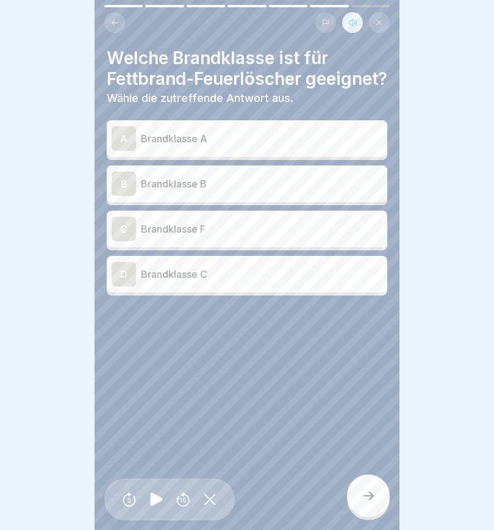
click at [129, 241] on div "C" at bounding box center [124, 229] width 24 height 24
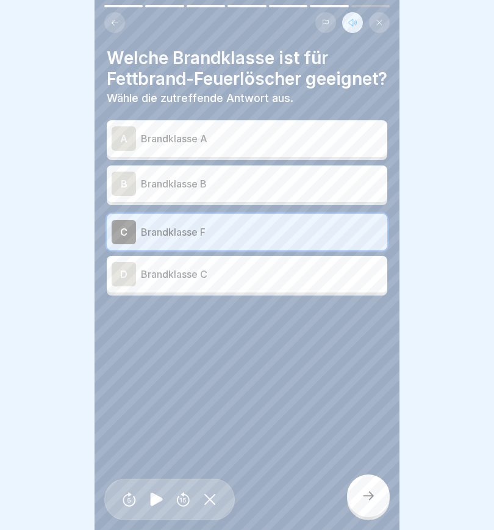
click at [366, 496] on icon at bounding box center [368, 495] width 15 height 15
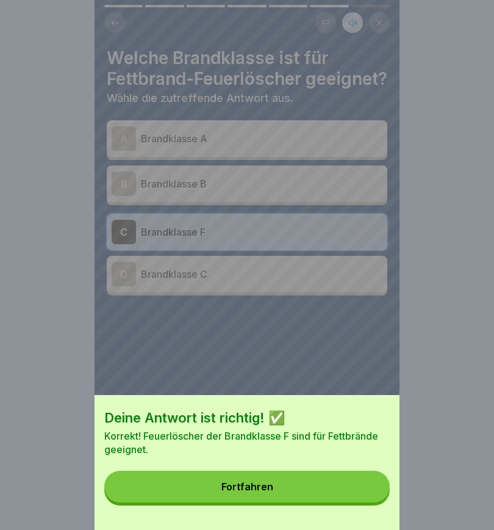
click at [279, 491] on button "Fortfahren" at bounding box center [247, 487] width 286 height 32
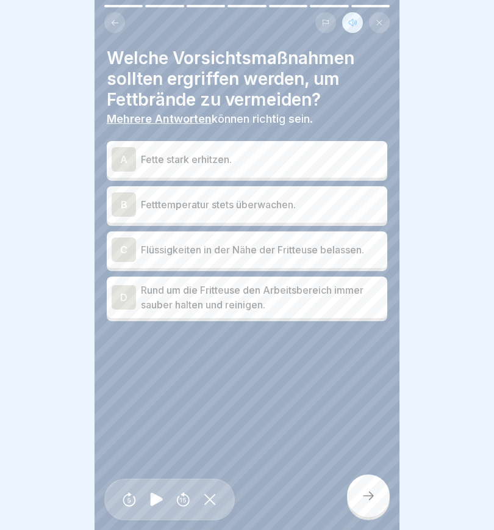
click at [127, 161] on div "A" at bounding box center [124, 159] width 24 height 24
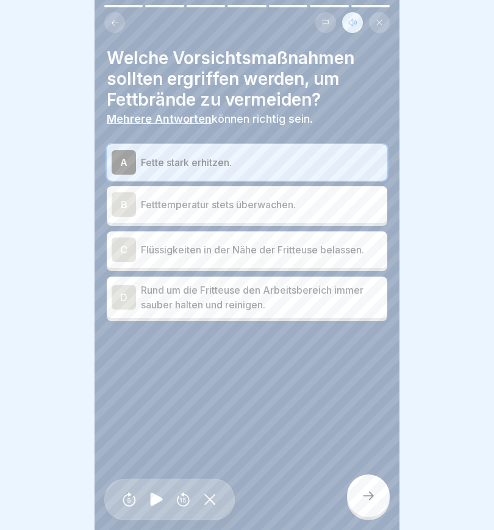
click at [123, 193] on div "B" at bounding box center [124, 204] width 24 height 24
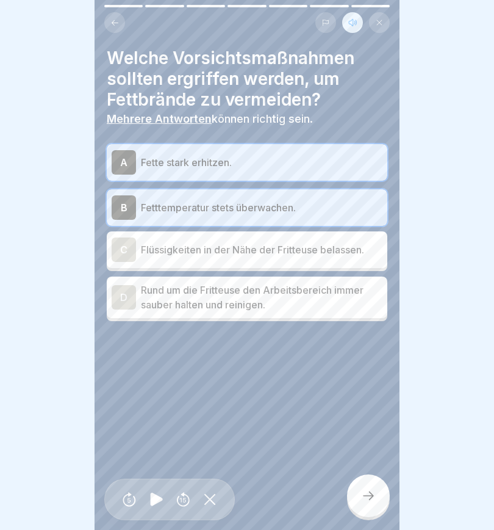
click at [121, 300] on div "D" at bounding box center [124, 297] width 24 height 24
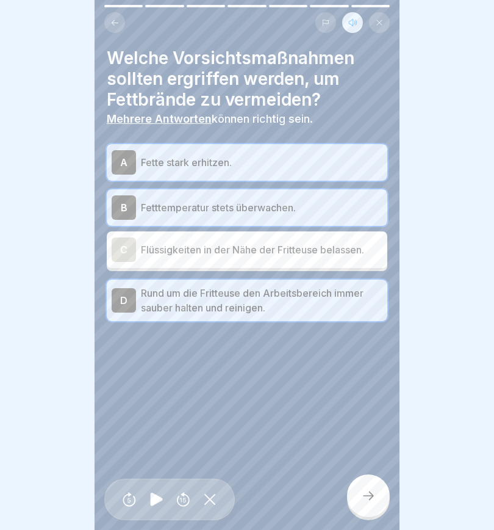
click at [369, 505] on div at bounding box center [368, 495] width 43 height 43
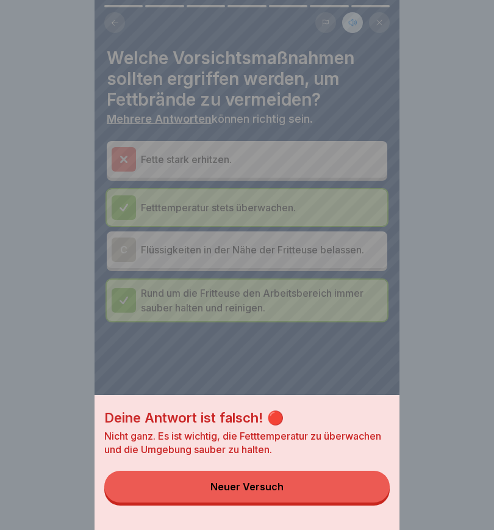
click at [261, 490] on div "Neuer Versuch" at bounding box center [247, 486] width 73 height 11
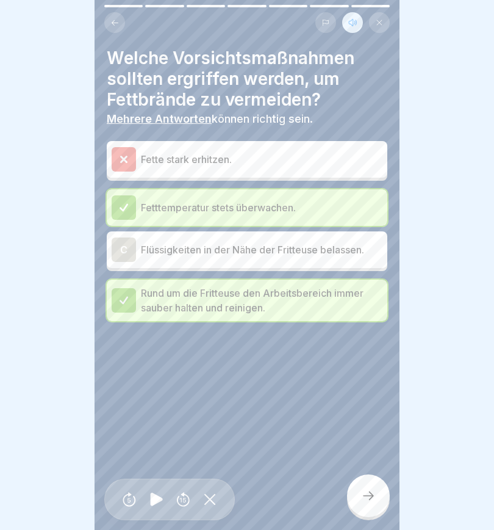
click at [376, 496] on div at bounding box center [368, 495] width 43 height 43
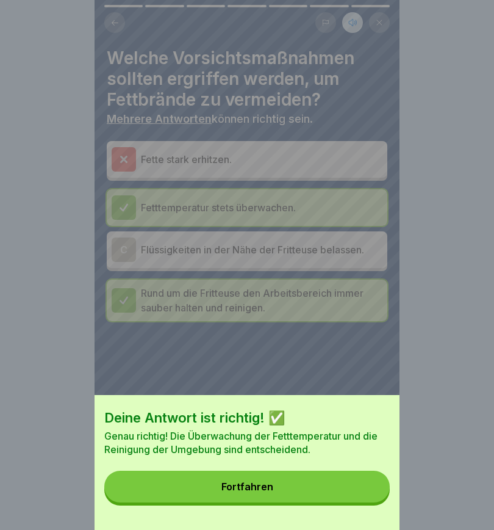
click at [304, 485] on button "Fortfahren" at bounding box center [247, 487] width 286 height 32
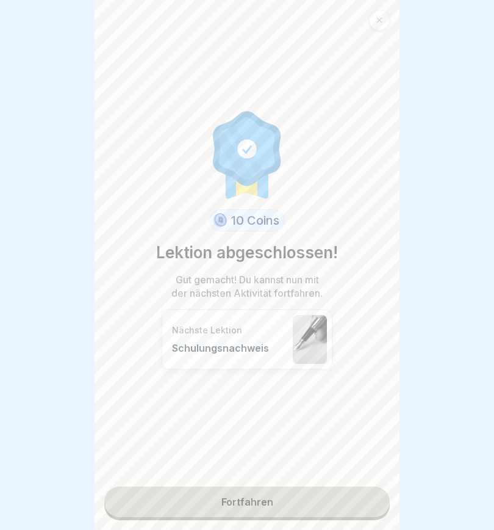
click at [299, 508] on link "Fortfahren" at bounding box center [247, 501] width 286 height 31
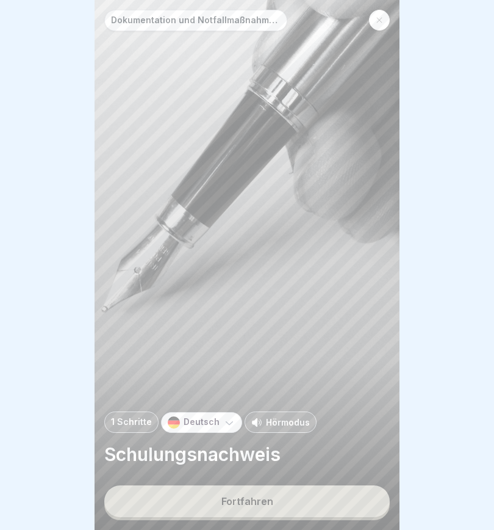
click at [297, 501] on button "Fortfahren" at bounding box center [247, 501] width 286 height 32
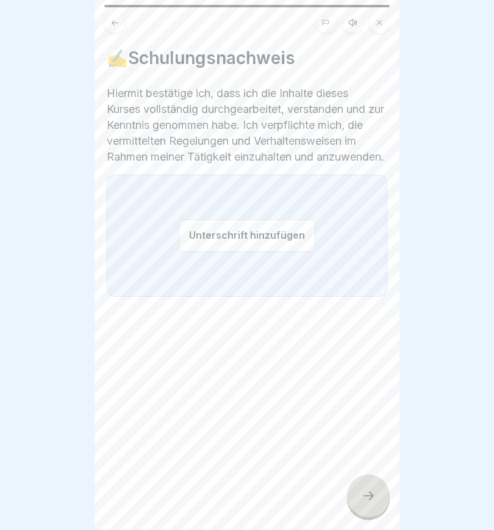
click at [208, 251] on button "Unterschrift hinzufügen" at bounding box center [247, 235] width 137 height 32
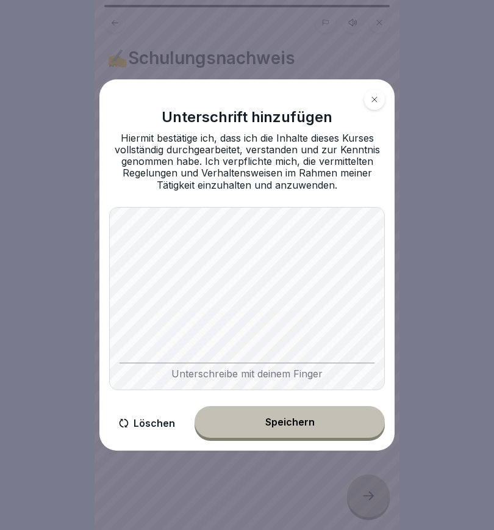
click at [294, 426] on div "Speichern" at bounding box center [290, 421] width 49 height 11
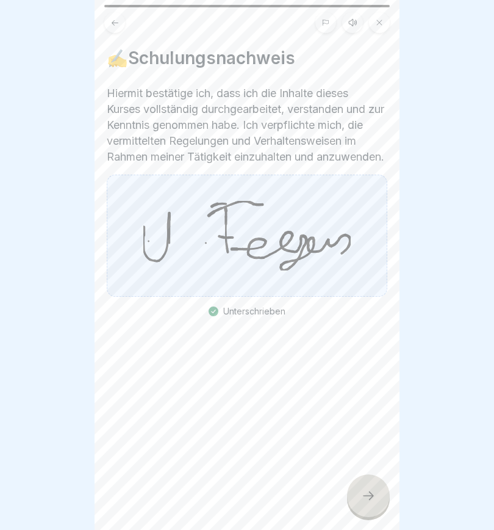
click at [361, 491] on div at bounding box center [368, 495] width 43 height 43
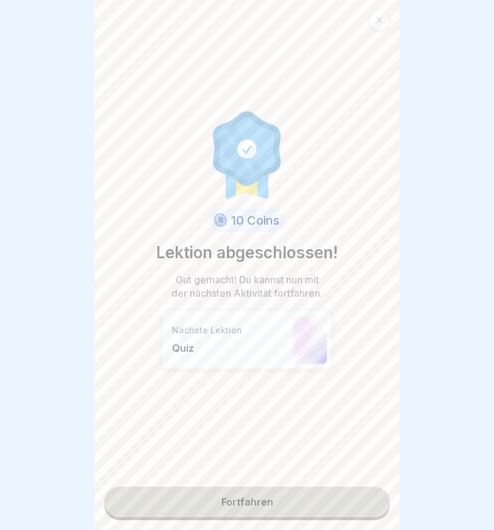
click at [320, 506] on link "Fortfahren" at bounding box center [247, 501] width 286 height 31
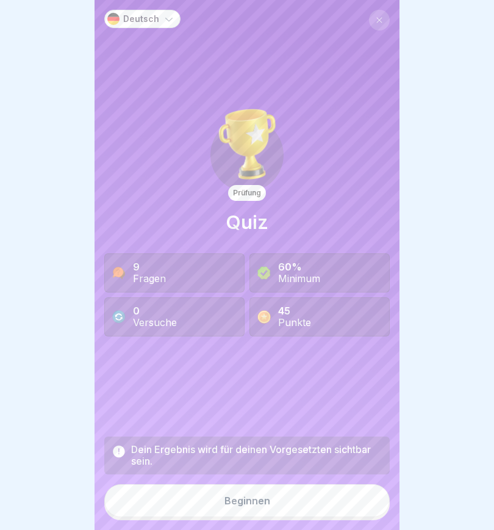
click at [322, 503] on button "Beginnen" at bounding box center [247, 500] width 286 height 33
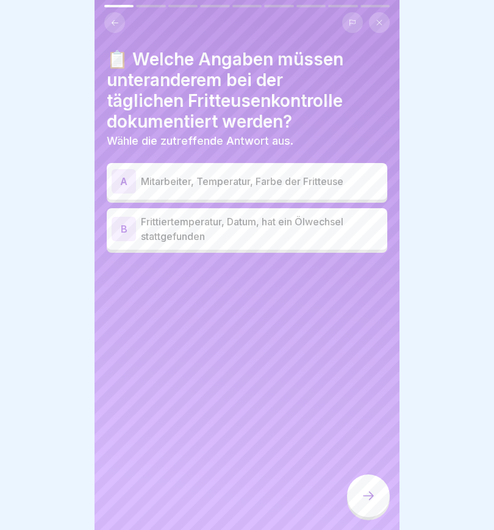
click at [127, 229] on div "B" at bounding box center [124, 229] width 24 height 24
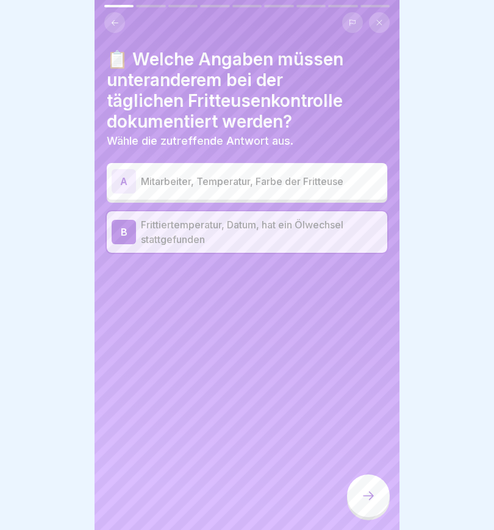
click at [380, 496] on div at bounding box center [368, 495] width 43 height 43
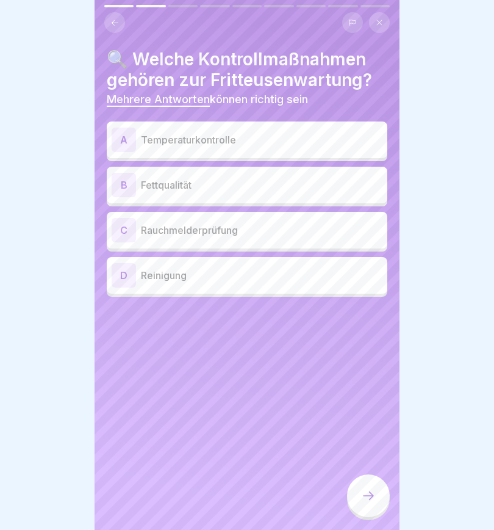
click at [125, 143] on div "A" at bounding box center [124, 140] width 24 height 24
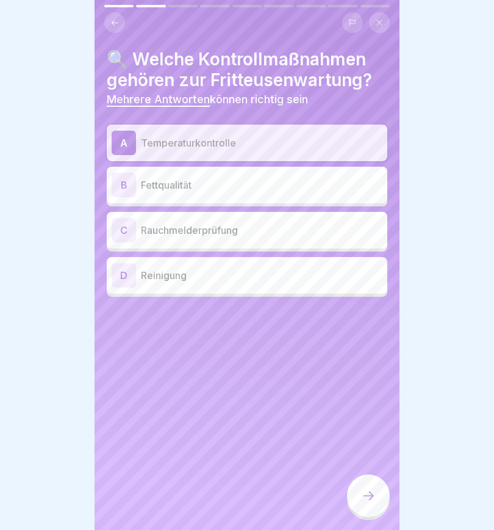
click at [110, 283] on div "D Reinigung" at bounding box center [247, 275] width 281 height 37
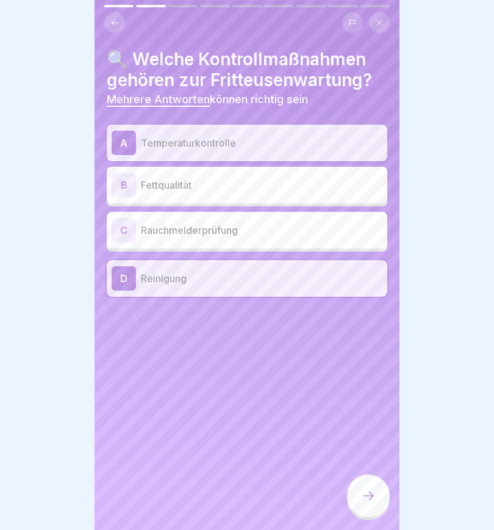
click at [364, 504] on div at bounding box center [368, 495] width 43 height 43
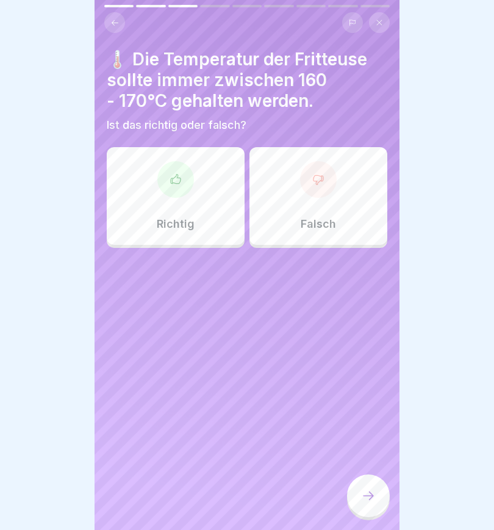
click at [176, 178] on icon at bounding box center [176, 179] width 12 height 12
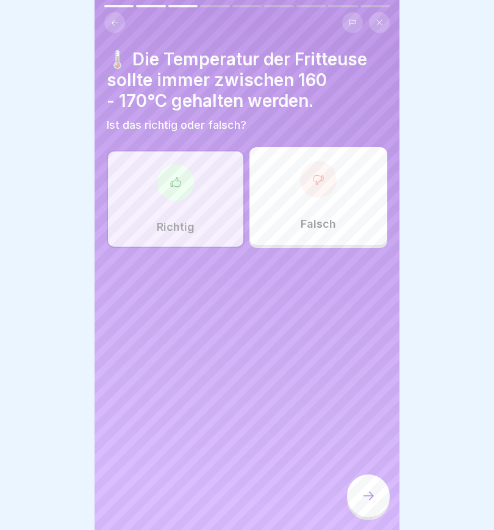
click at [369, 501] on icon at bounding box center [368, 495] width 15 height 15
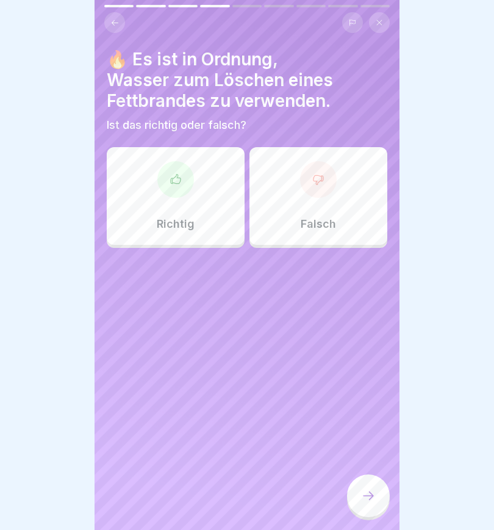
click at [317, 183] on icon at bounding box center [319, 179] width 12 height 12
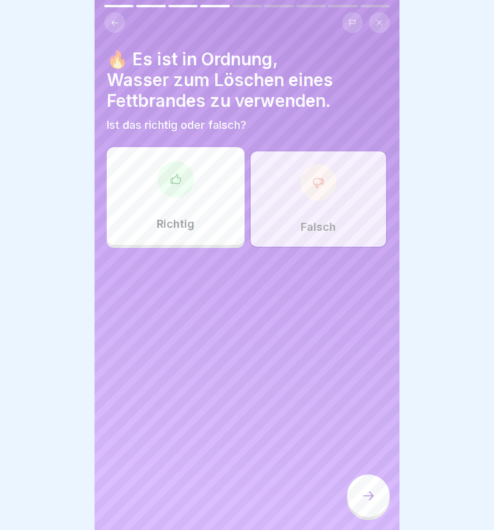
click at [367, 499] on icon at bounding box center [368, 495] width 15 height 15
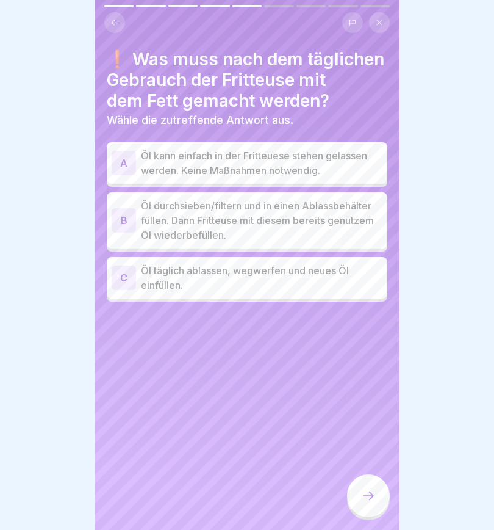
click at [129, 217] on div "B" at bounding box center [124, 220] width 24 height 24
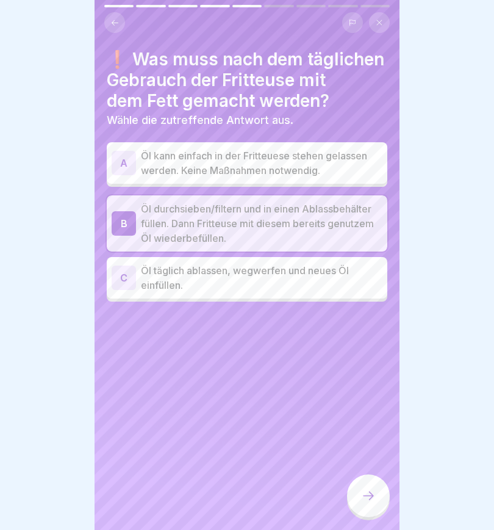
click at [366, 494] on icon at bounding box center [368, 495] width 15 height 15
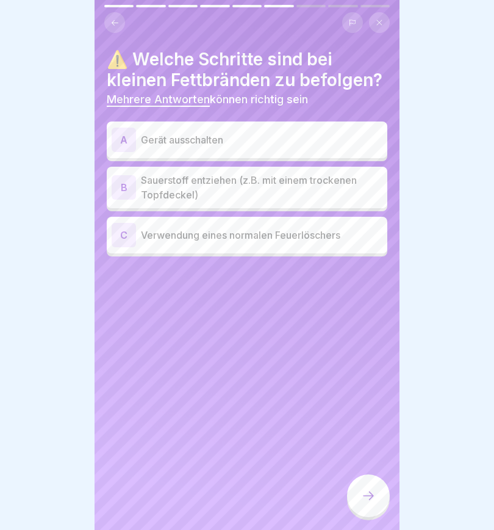
click at [124, 136] on div "A" at bounding box center [124, 140] width 24 height 24
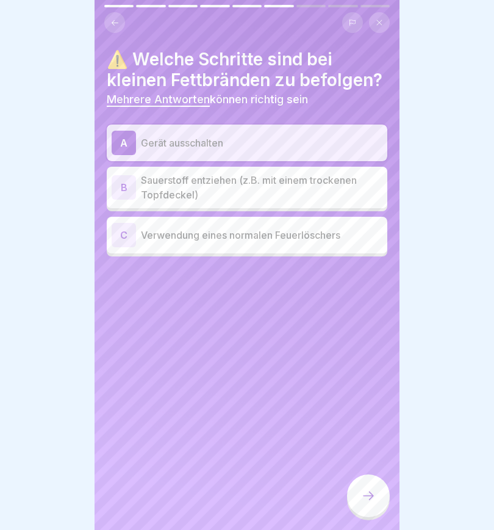
click at [121, 189] on div "B" at bounding box center [124, 187] width 24 height 24
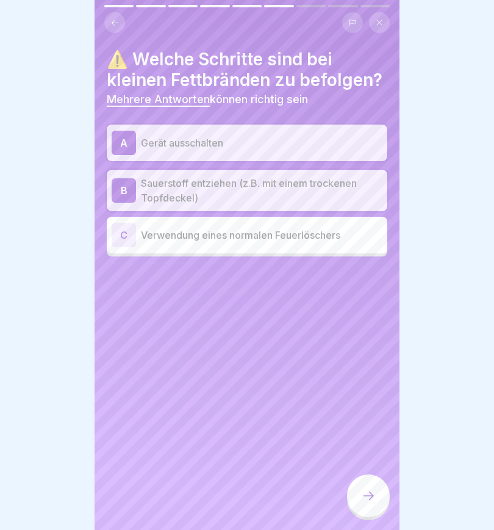
click at [123, 237] on div "C" at bounding box center [124, 235] width 24 height 24
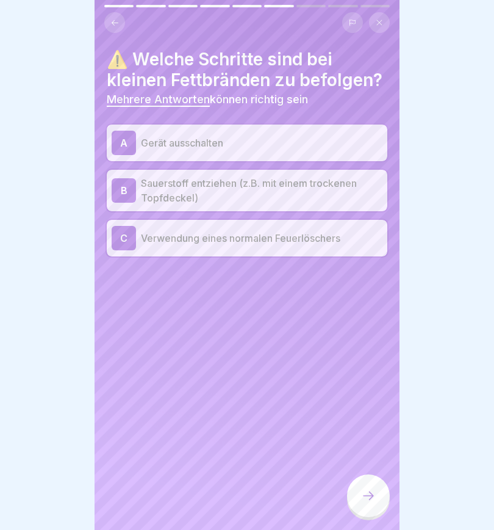
click at [126, 239] on div "C" at bounding box center [124, 238] width 24 height 24
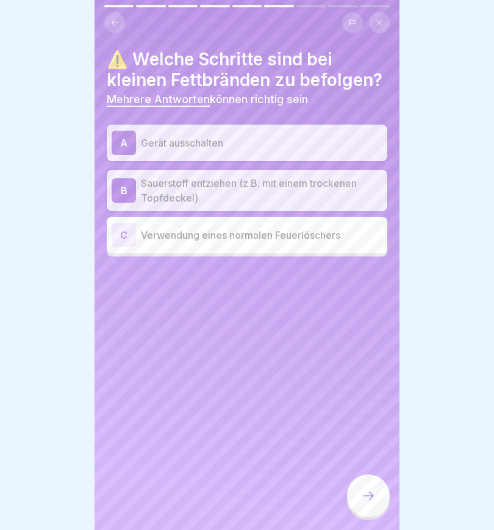
click at [375, 494] on icon at bounding box center [368, 495] width 15 height 15
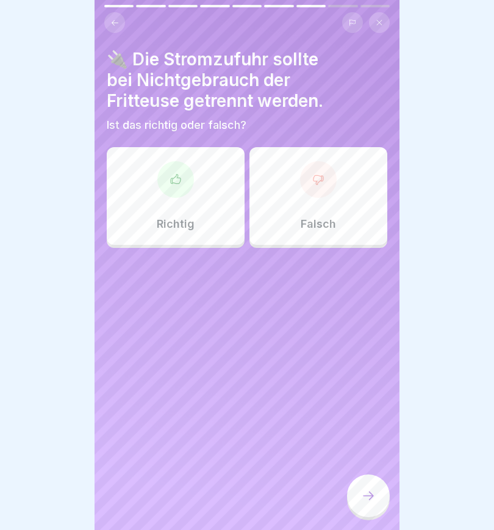
click at [173, 181] on icon at bounding box center [176, 179] width 12 height 12
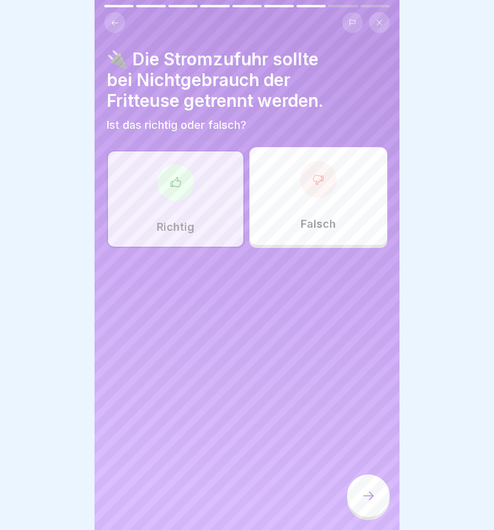
click at [369, 496] on icon at bounding box center [368, 495] width 15 height 15
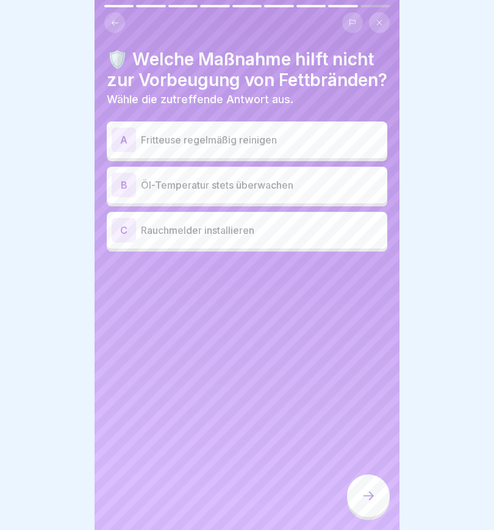
click at [121, 152] on div "A" at bounding box center [124, 140] width 24 height 24
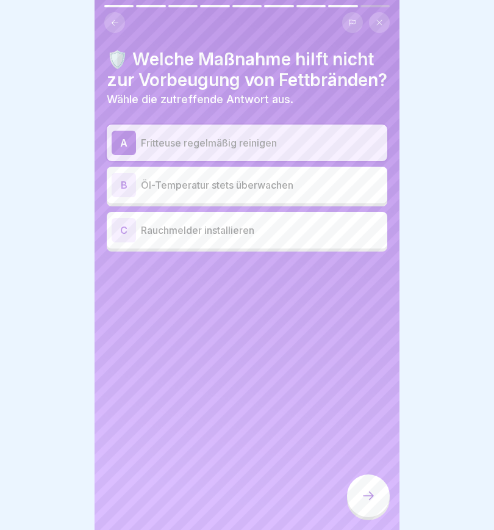
click at [120, 197] on div "B" at bounding box center [124, 185] width 24 height 24
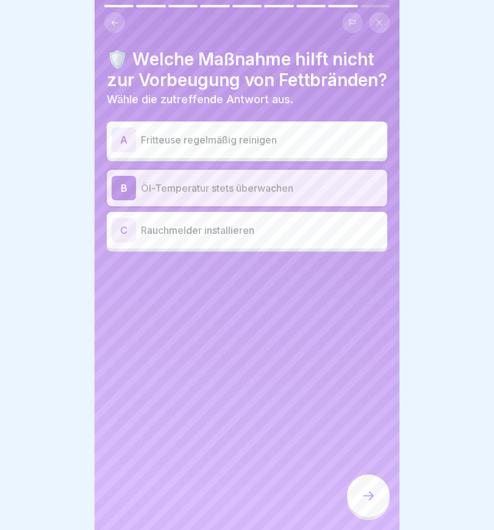
click at [125, 152] on div "A" at bounding box center [124, 140] width 24 height 24
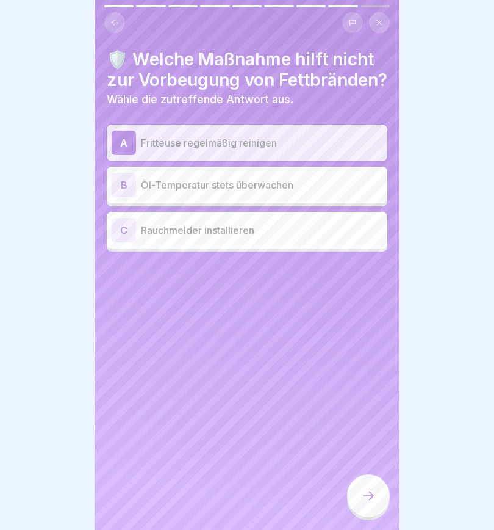
click at [368, 493] on icon at bounding box center [368, 495] width 15 height 15
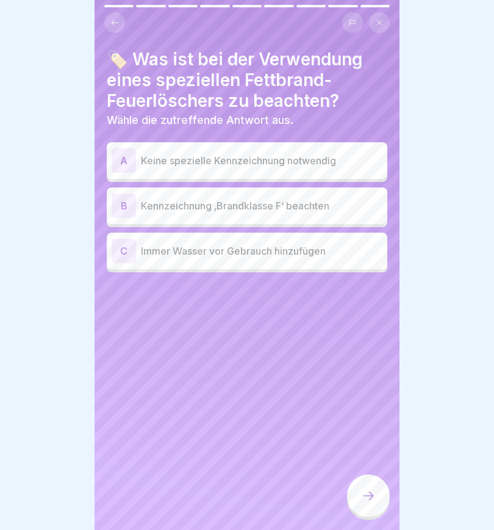
click at [124, 202] on div "B" at bounding box center [124, 205] width 24 height 24
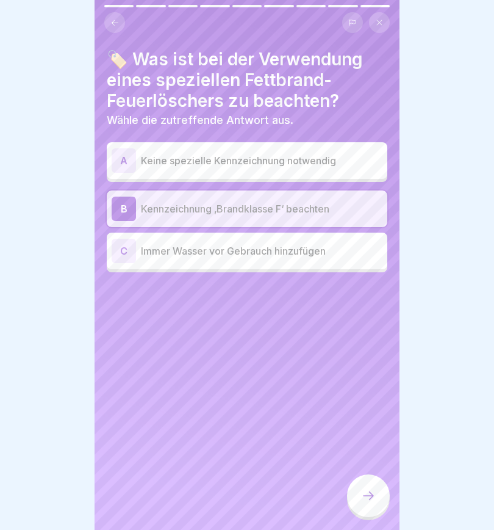
click at [369, 487] on div at bounding box center [368, 495] width 43 height 43
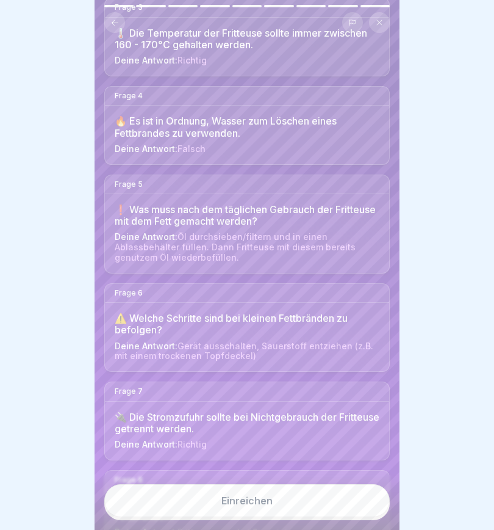
click at [272, 501] on button "Einreichen" at bounding box center [247, 500] width 286 height 33
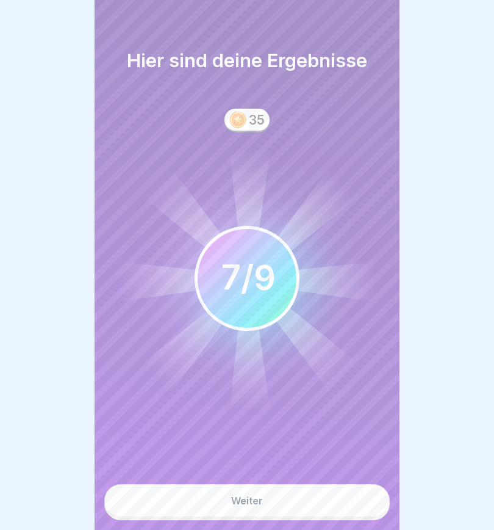
scroll to position [375, 0]
click at [252, 499] on div "Weiter" at bounding box center [247, 500] width 32 height 11
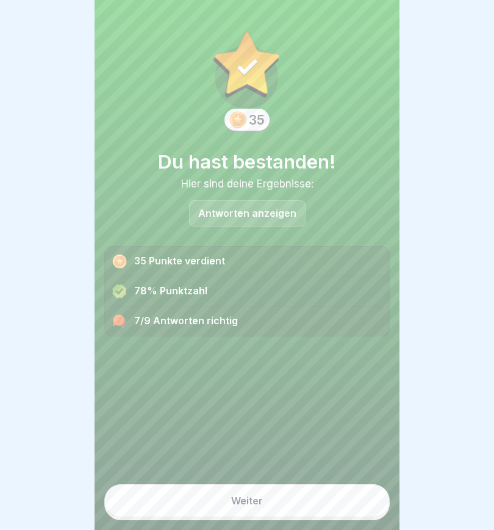
click at [245, 212] on p "Antworten anzeigen" at bounding box center [247, 213] width 98 height 10
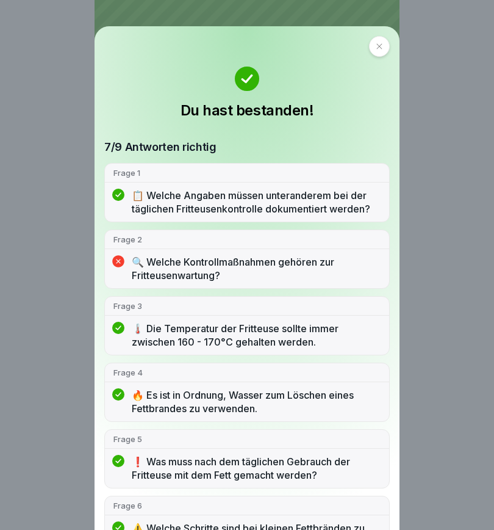
scroll to position [0, 0]
click at [369, 52] on div at bounding box center [379, 46] width 21 height 21
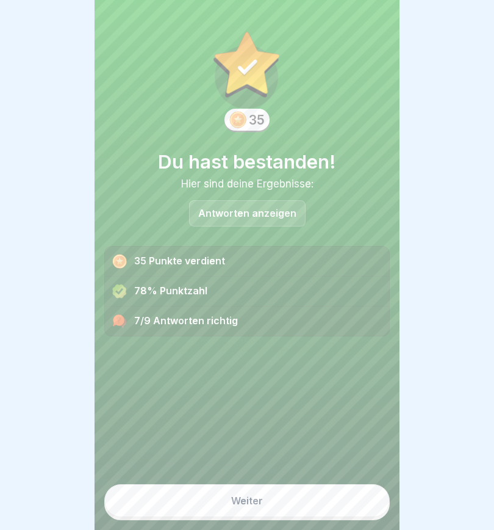
click at [273, 499] on button "Weiter" at bounding box center [247, 500] width 286 height 33
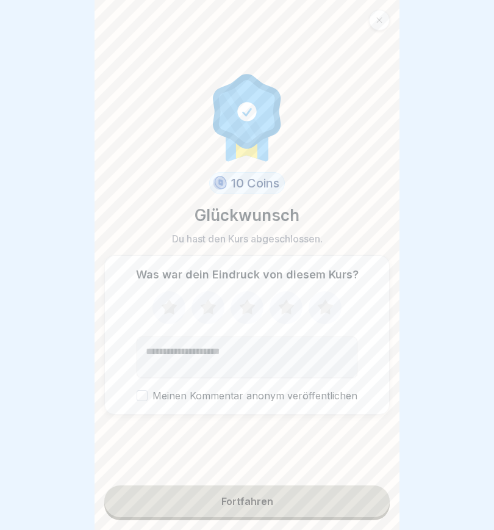
click at [170, 312] on icon at bounding box center [169, 306] width 16 height 15
click at [205, 307] on icon at bounding box center [208, 306] width 16 height 15
click at [243, 305] on icon at bounding box center [247, 306] width 16 height 15
click at [245, 356] on textarea "Kommentar (optional)" at bounding box center [247, 357] width 221 height 42
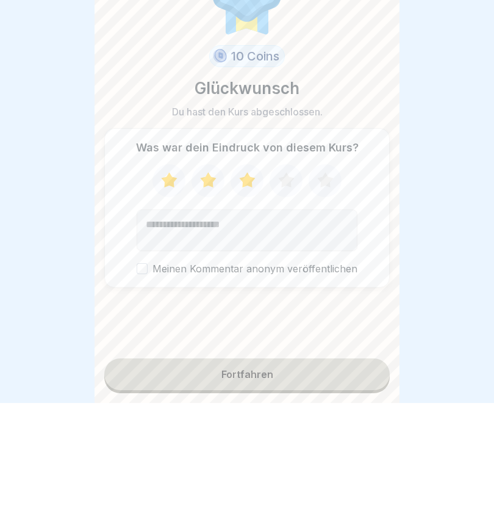
click at [294, 485] on button "Fortfahren" at bounding box center [247, 501] width 286 height 32
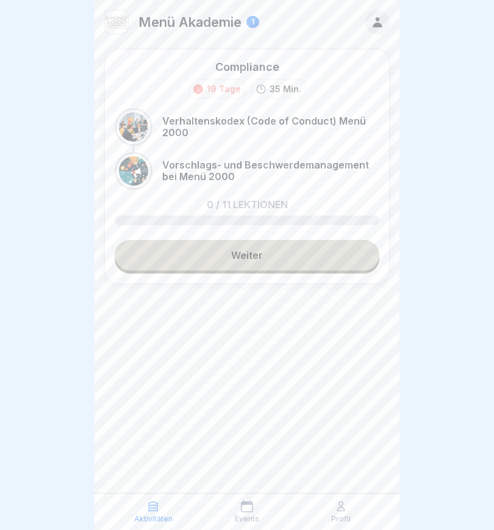
click at [297, 253] on link "Weiter" at bounding box center [247, 255] width 265 height 31
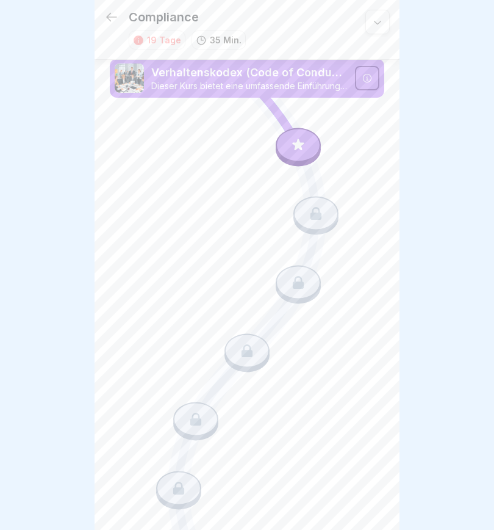
click at [108, 16] on icon at bounding box center [111, 17] width 11 height 9
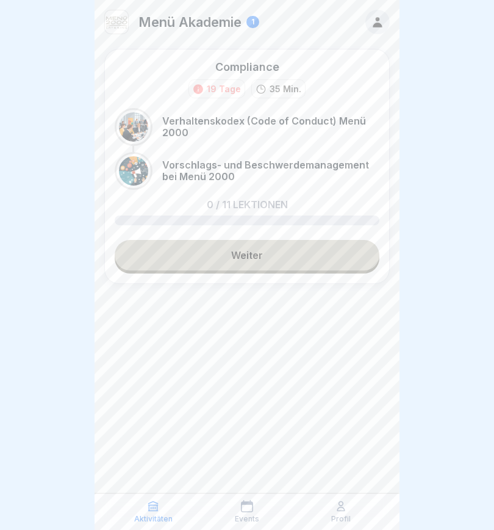
click at [154, 508] on icon at bounding box center [153, 506] width 12 height 12
click at [313, 252] on link "Weiter" at bounding box center [247, 255] width 265 height 31
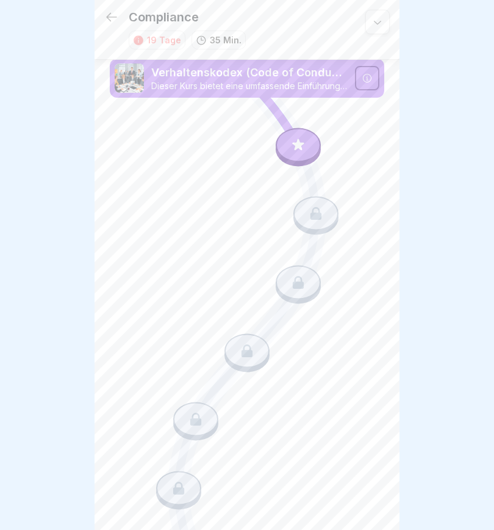
click at [381, 27] on icon at bounding box center [378, 22] width 12 height 12
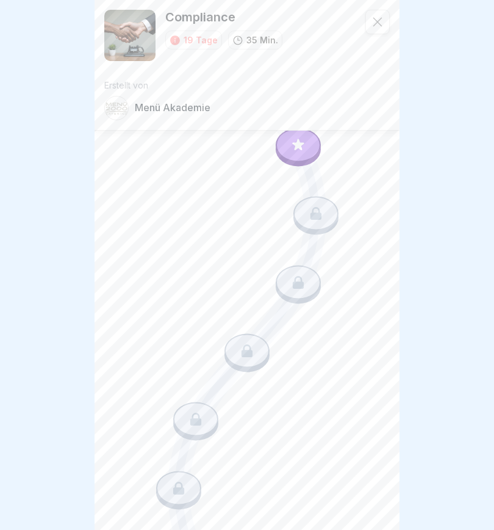
click at [380, 22] on icon at bounding box center [378, 22] width 12 height 12
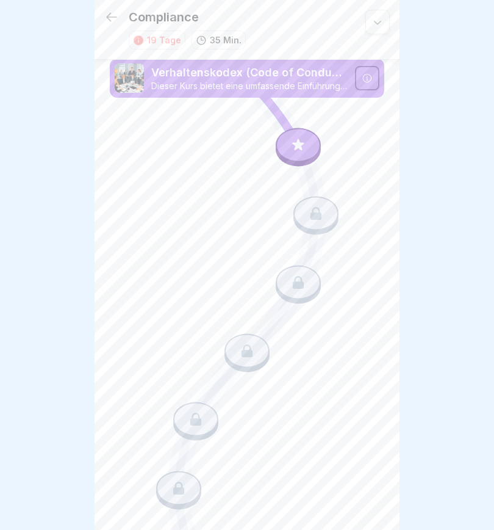
click at [112, 23] on icon at bounding box center [111, 17] width 15 height 15
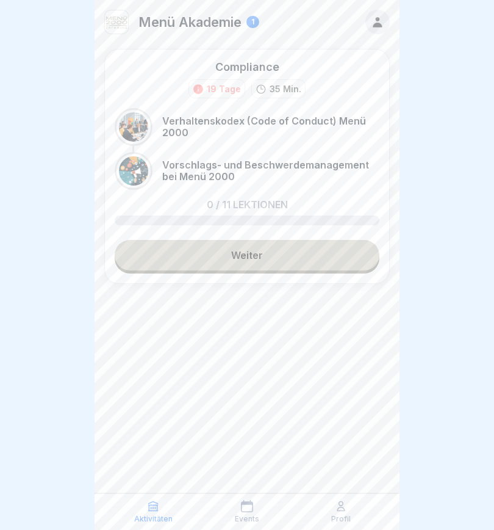
click at [139, 125] on div at bounding box center [133, 126] width 29 height 29
click at [280, 120] on p "Verhaltenskodex (Code of Conduct) Menü 2000" at bounding box center [270, 126] width 217 height 23
click at [266, 258] on link "Weiter" at bounding box center [247, 255] width 265 height 31
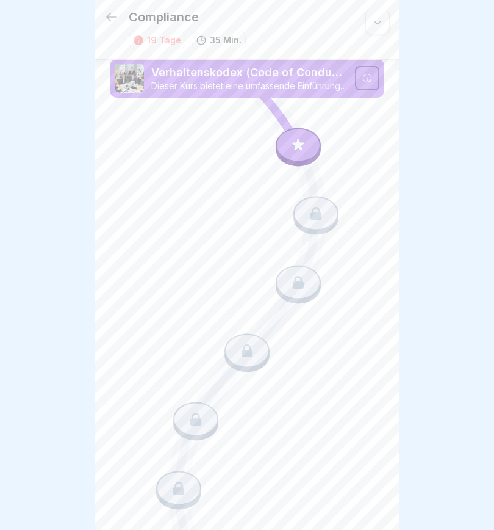
click at [300, 148] on icon at bounding box center [299, 145] width 12 height 12
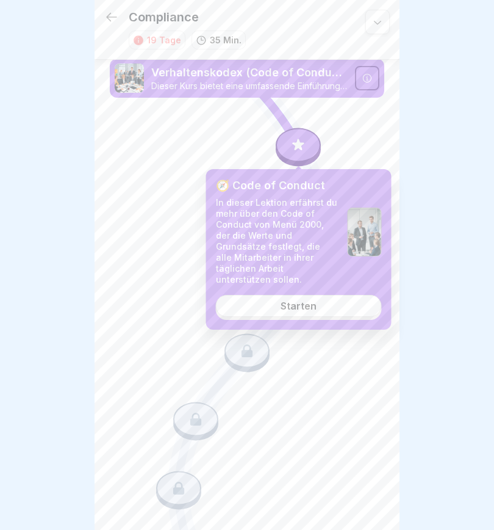
click at [114, 18] on icon at bounding box center [111, 17] width 15 height 15
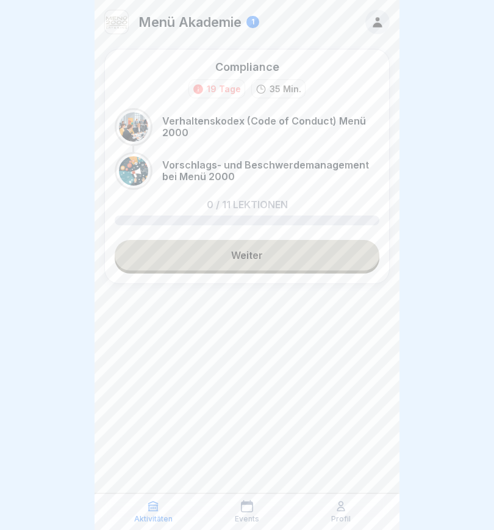
click at [249, 511] on icon at bounding box center [247, 506] width 12 height 12
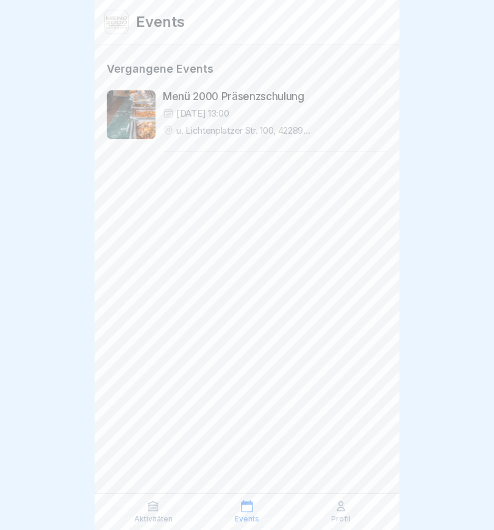
click at [158, 512] on icon at bounding box center [153, 506] width 12 height 12
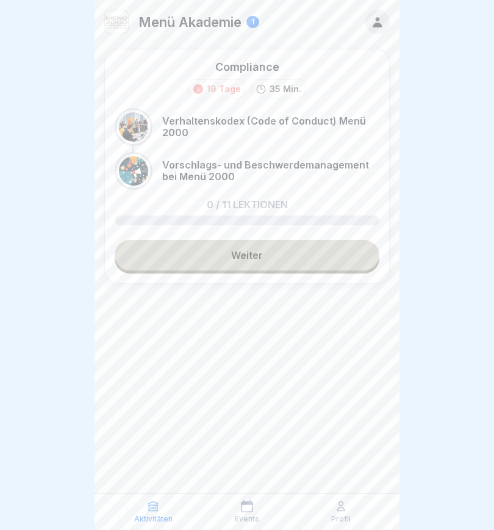
click at [349, 508] on div "Profil" at bounding box center [341, 511] width 88 height 23
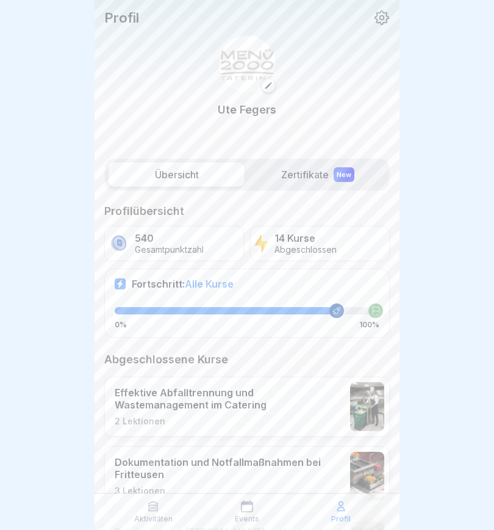
click at [179, 239] on p "540" at bounding box center [169, 239] width 69 height 12
click at [136, 242] on p "540" at bounding box center [169, 239] width 69 height 12
click at [171, 245] on p "Gesamtpunktzahl" at bounding box center [169, 250] width 69 height 10
click at [303, 245] on p "Abgeschlossen" at bounding box center [306, 250] width 62 height 10
click at [309, 233] on p "14 Kurse" at bounding box center [306, 239] width 62 height 12
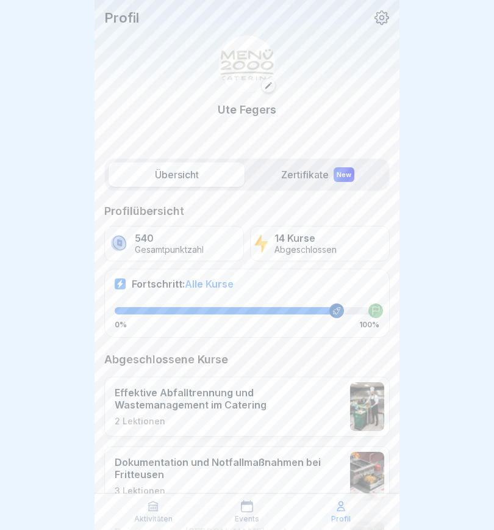
click at [277, 230] on div "14 Kurse Abgeschlossen" at bounding box center [320, 243] width 140 height 35
click at [228, 286] on span "Alle Kurse" at bounding box center [209, 284] width 49 height 12
click at [228, 285] on span "Alle Kurse" at bounding box center [209, 284] width 49 height 12
click at [148, 329] on div "Fortschritt: Alle Kurse 0% 100%" at bounding box center [247, 303] width 286 height 68
click at [377, 320] on p "100%" at bounding box center [370, 324] width 20 height 9
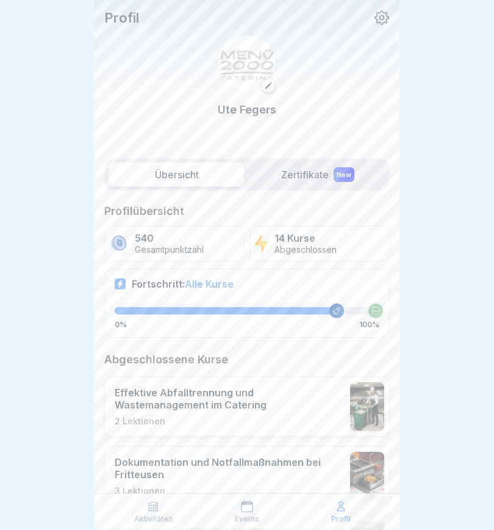
click at [381, 310] on div at bounding box center [376, 310] width 15 height 15
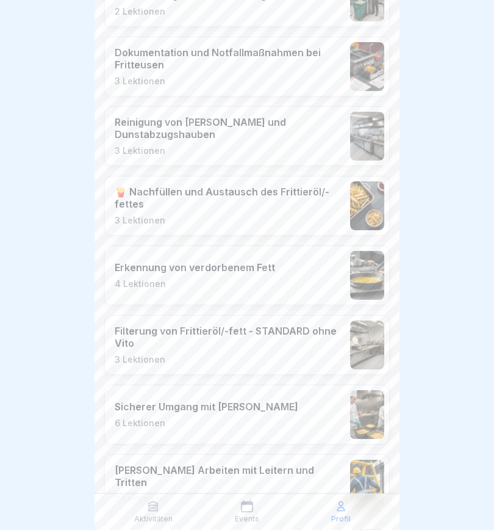
scroll to position [410, 0]
click at [262, 132] on p "Reinigung von [PERSON_NAME] und Dunstabzugshauben" at bounding box center [230, 128] width 230 height 24
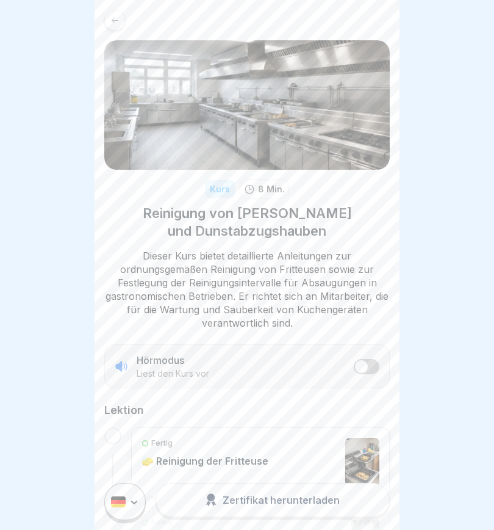
click at [114, 26] on div at bounding box center [114, 20] width 21 height 21
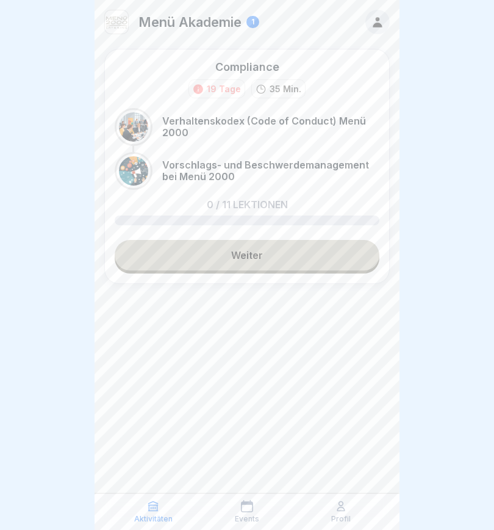
click at [309, 253] on link "Weiter" at bounding box center [247, 255] width 265 height 31
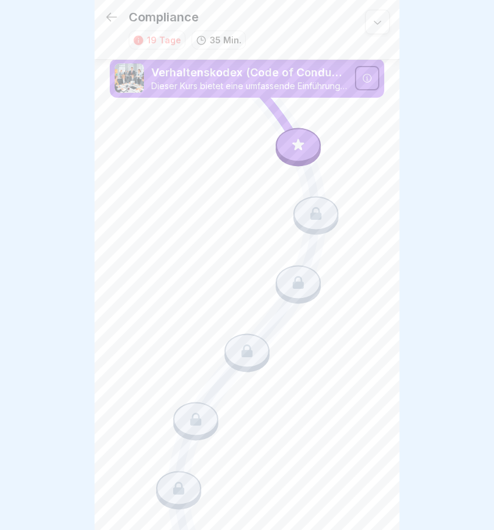
click at [293, 140] on icon at bounding box center [299, 145] width 16 height 16
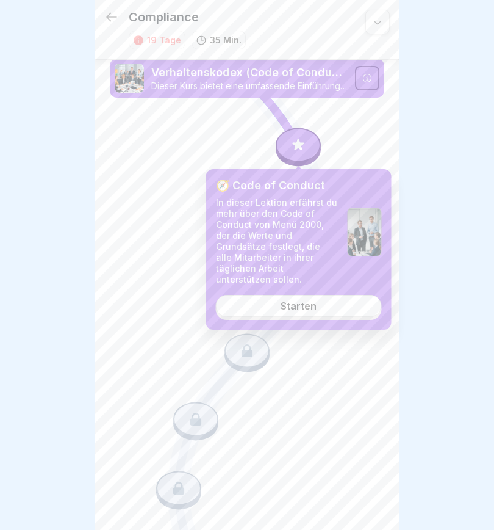
click at [341, 297] on link "Starten" at bounding box center [299, 306] width 166 height 22
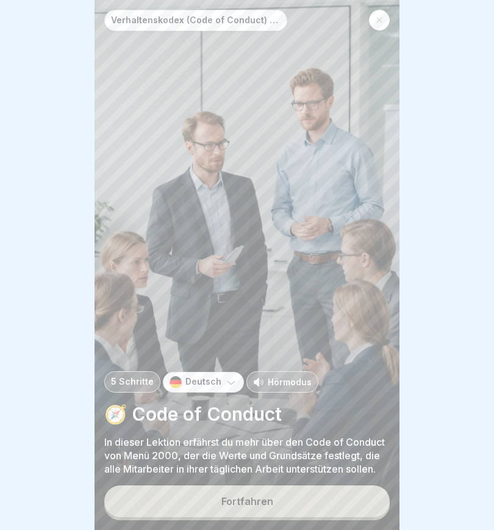
click at [300, 507] on button "Fortfahren" at bounding box center [247, 501] width 286 height 32
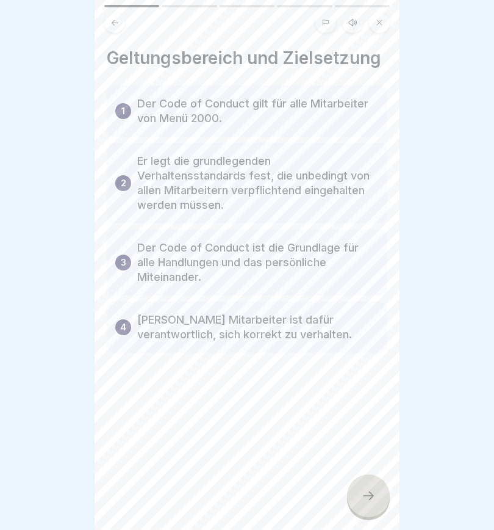
click at [355, 16] on button at bounding box center [352, 22] width 21 height 21
click at [156, 500] on icon at bounding box center [156, 499] width 12 height 13
click at [363, 490] on icon at bounding box center [368, 495] width 15 height 15
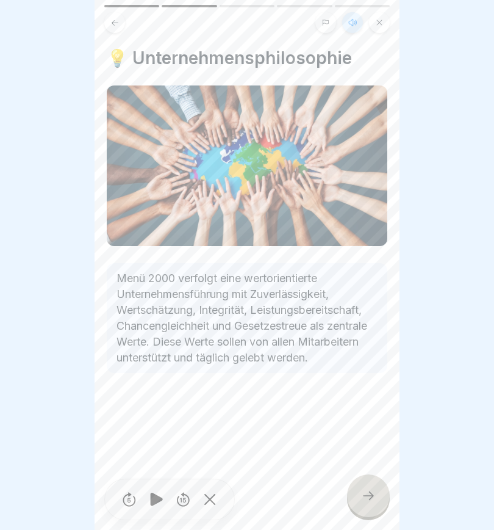
click at [372, 494] on icon at bounding box center [368, 495] width 11 height 9
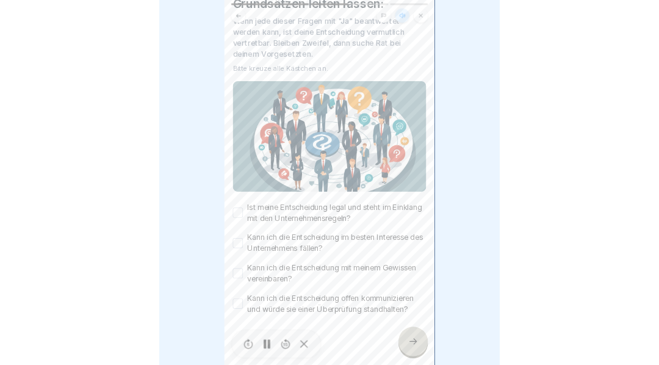
scroll to position [94, 0]
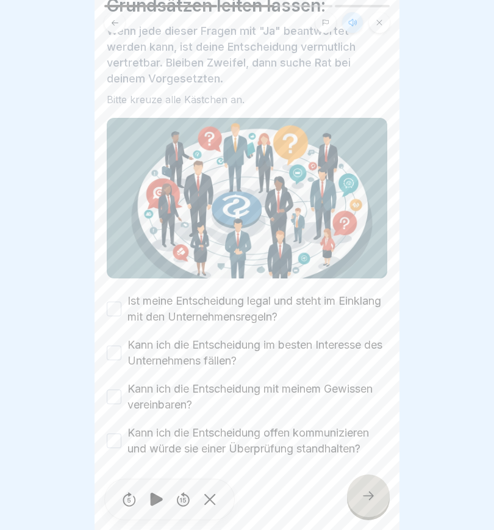
click at [372, 494] on icon at bounding box center [368, 495] width 11 height 9
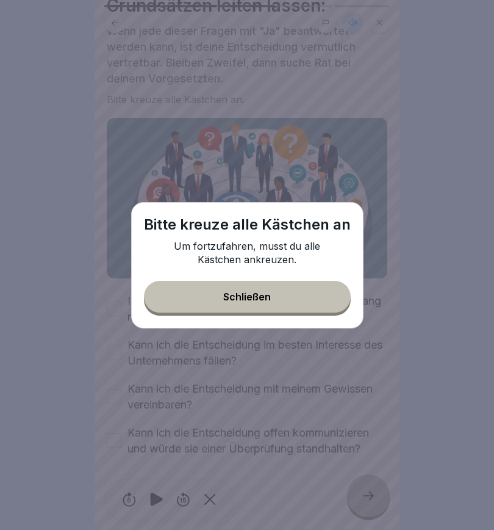
click at [286, 295] on button "Schließen" at bounding box center [247, 297] width 207 height 32
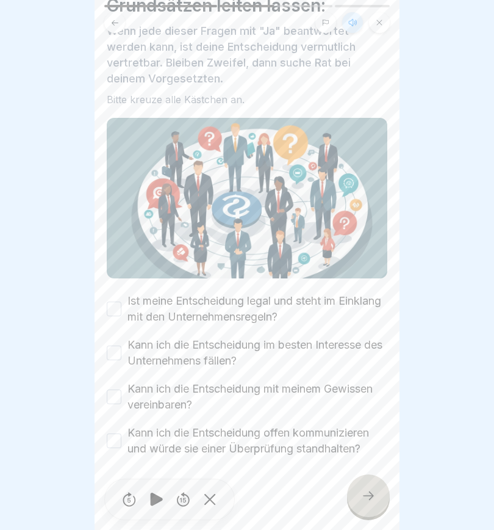
click at [112, 304] on button "Ist meine Entscheidung legal und steht im Einklang mit den Unternehmensregeln?" at bounding box center [114, 309] width 15 height 15
click at [120, 345] on button "Kann ich die Entscheidung im besten Interesse des Unternehmens fällen?" at bounding box center [114, 352] width 15 height 15
click at [114, 391] on button "Kann ich die Entscheidung mit meinem Gewissen vereinbaren?" at bounding box center [114, 396] width 15 height 15
click at [115, 435] on button "Kann ich die Entscheidung offen kommunizieren und würde sie einer Überprüfung s…" at bounding box center [114, 440] width 15 height 15
click at [365, 495] on icon at bounding box center [368, 495] width 15 height 15
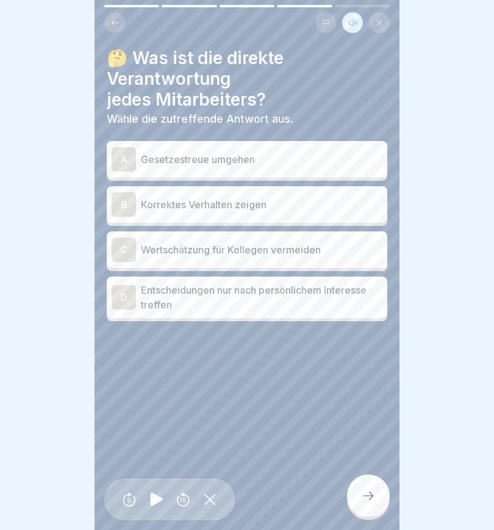
click at [108, 20] on button at bounding box center [114, 22] width 21 height 21
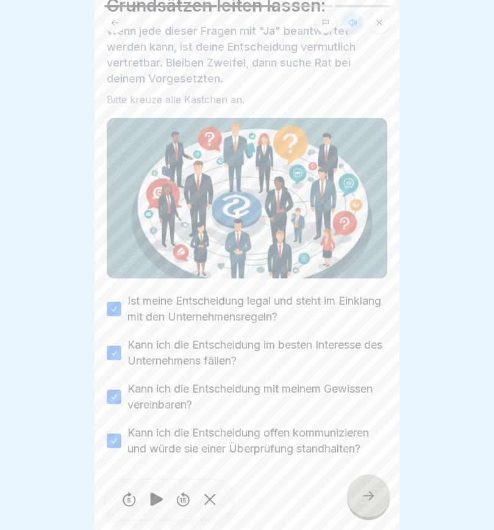
click at [369, 495] on icon at bounding box center [368, 495] width 15 height 15
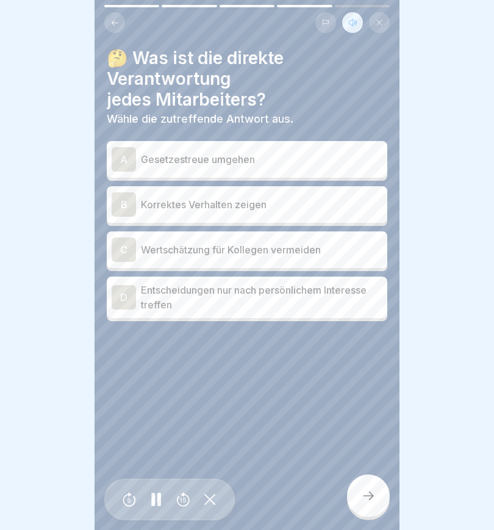
click at [126, 203] on div "B" at bounding box center [124, 204] width 24 height 24
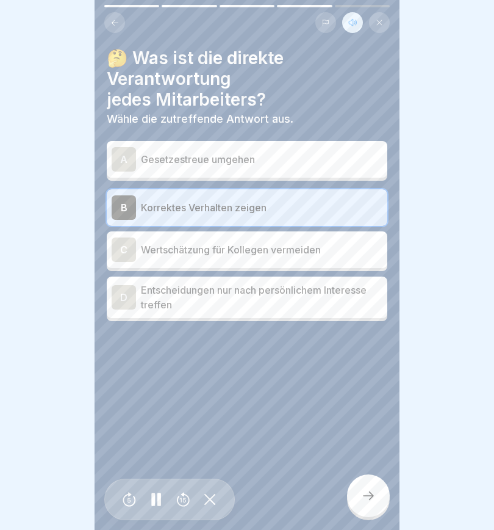
click at [371, 498] on icon at bounding box center [368, 495] width 11 height 9
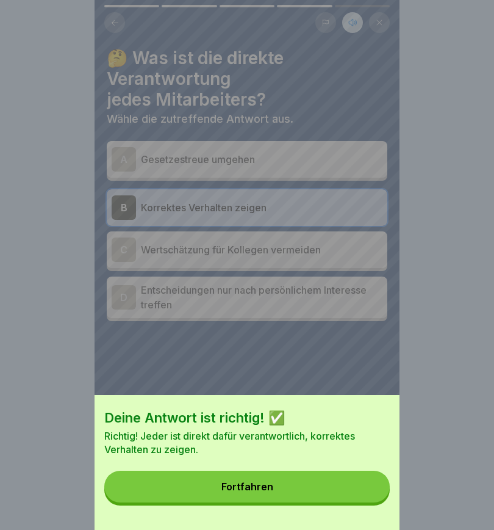
click at [306, 483] on button "Fortfahren" at bounding box center [247, 487] width 286 height 32
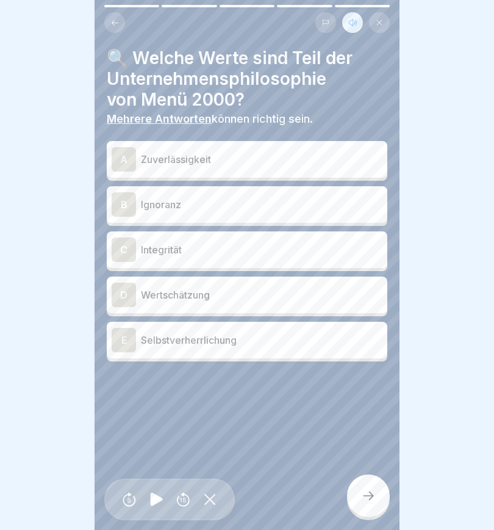
click at [125, 287] on div "D" at bounding box center [124, 295] width 24 height 24
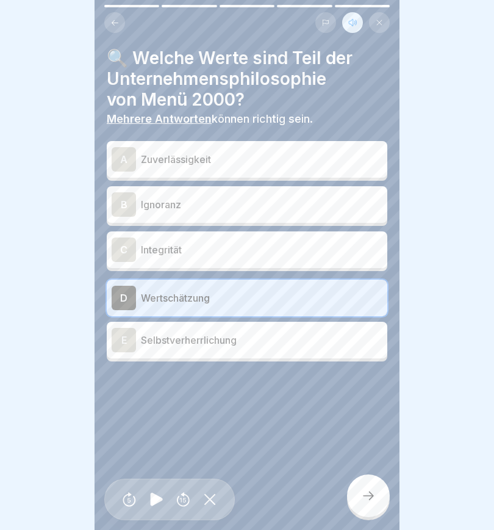
click at [130, 246] on div "C" at bounding box center [124, 249] width 24 height 24
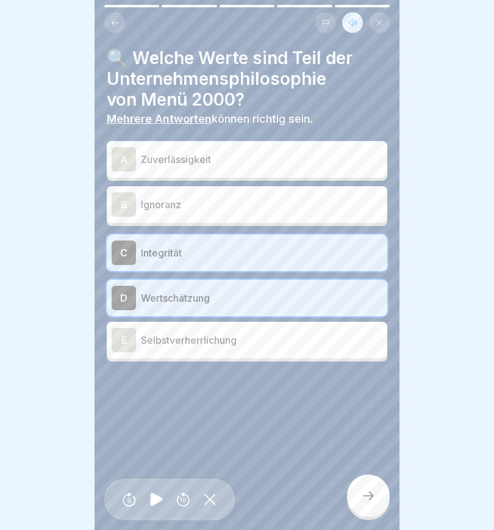
click at [369, 488] on div at bounding box center [368, 495] width 43 height 43
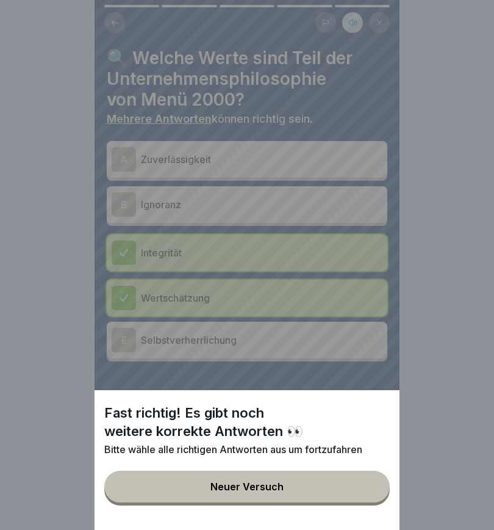
click at [262, 487] on div "Neuer Versuch" at bounding box center [247, 486] width 73 height 11
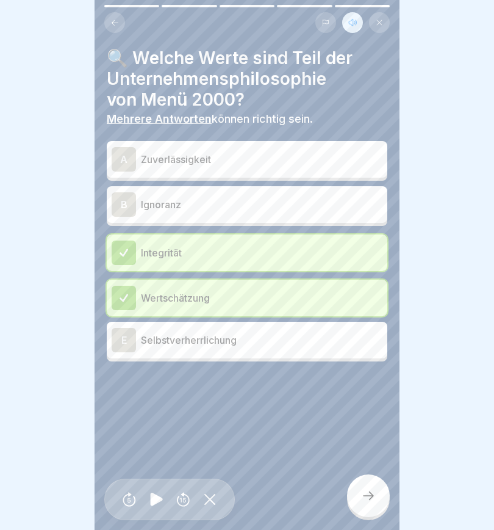
click at [127, 162] on div "A" at bounding box center [124, 159] width 24 height 24
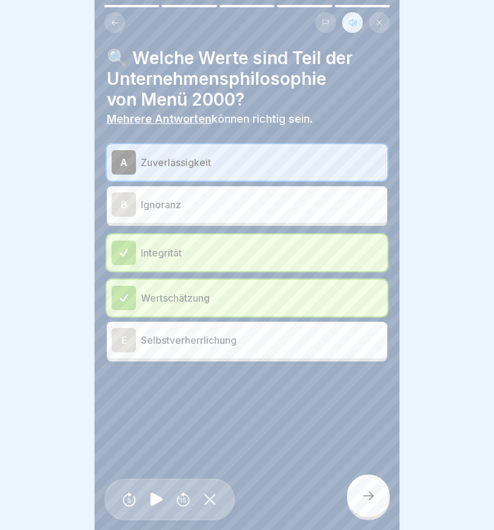
click at [372, 494] on icon at bounding box center [368, 495] width 11 height 9
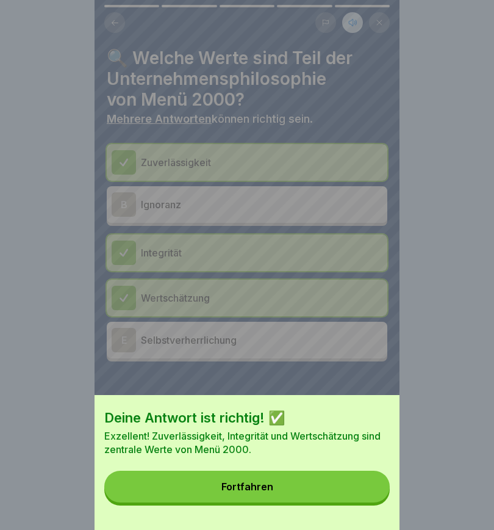
click at [285, 489] on button "Fortfahren" at bounding box center [247, 487] width 286 height 32
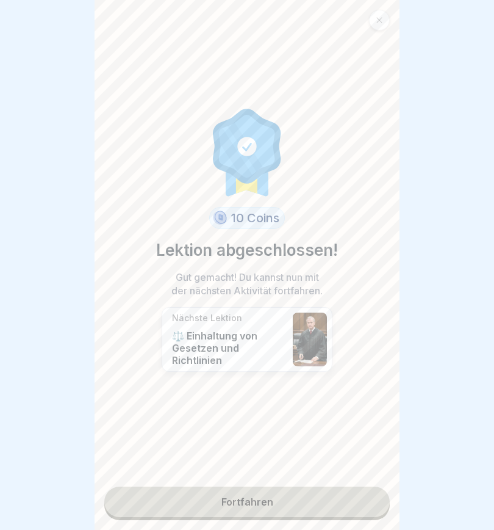
click at [305, 503] on link "Fortfahren" at bounding box center [247, 501] width 286 height 31
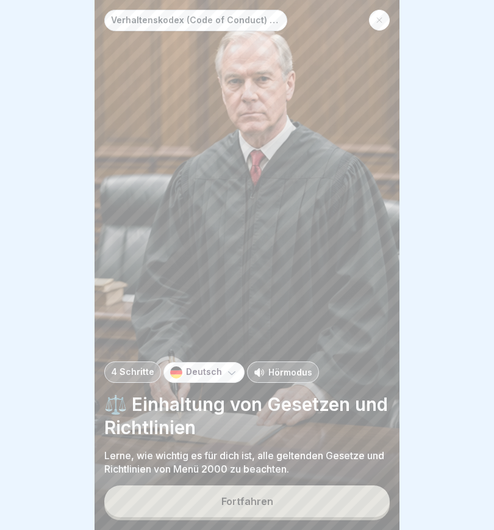
click at [308, 503] on button "Fortfahren" at bounding box center [247, 501] width 286 height 32
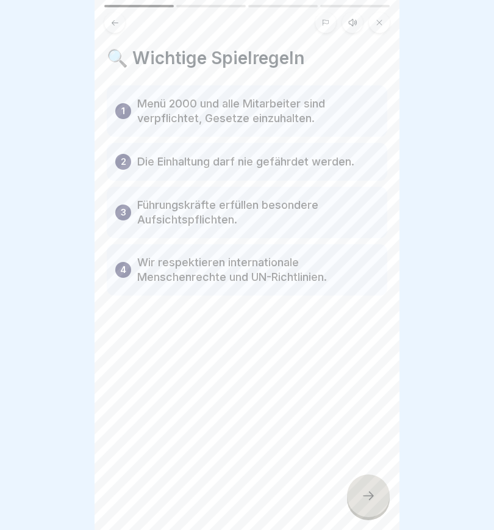
click at [353, 24] on icon at bounding box center [353, 23] width 10 height 10
click at [154, 503] on icon at bounding box center [156, 499] width 12 height 13
click at [368, 493] on icon at bounding box center [368, 495] width 15 height 15
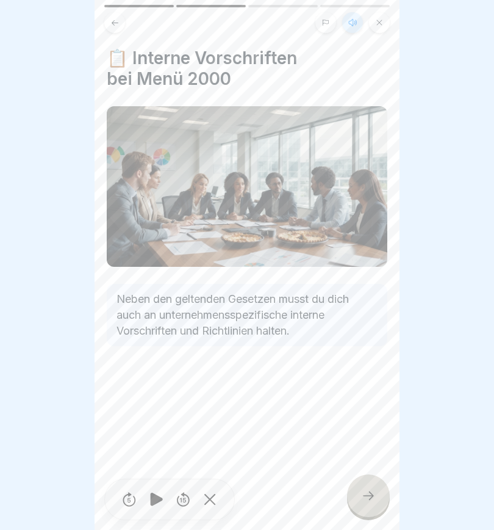
click at [373, 497] on icon at bounding box center [368, 495] width 15 height 15
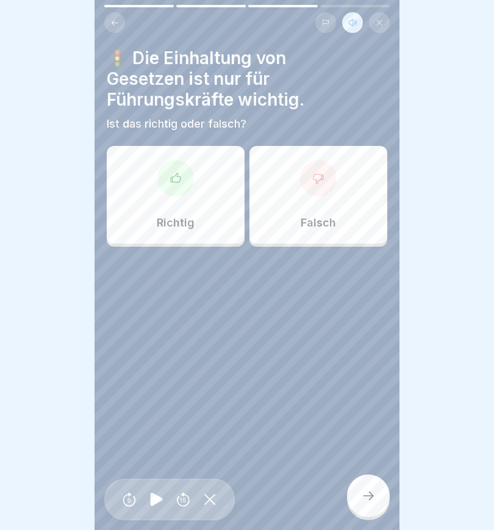
click at [319, 175] on icon at bounding box center [319, 178] width 12 height 12
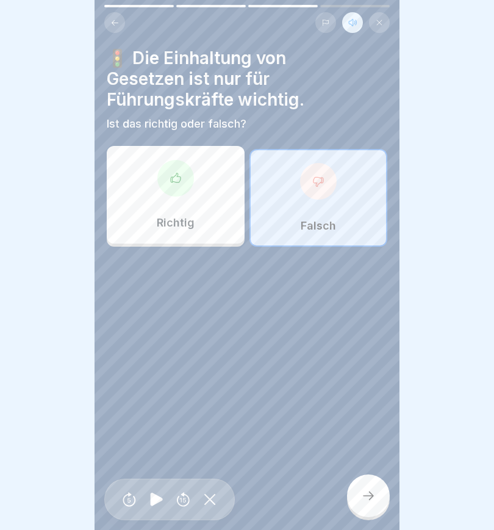
click at [371, 494] on icon at bounding box center [368, 495] width 15 height 15
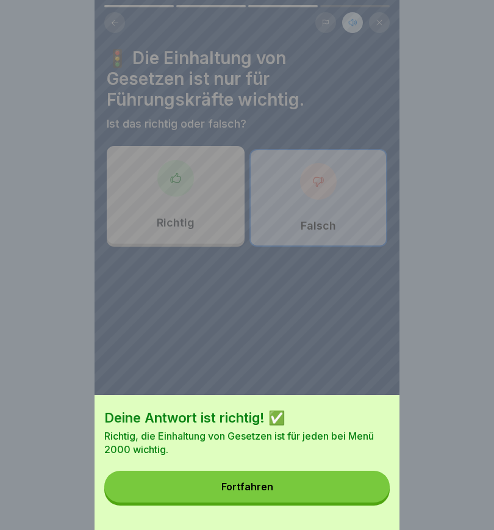
click at [326, 486] on button "Fortfahren" at bounding box center [247, 487] width 286 height 32
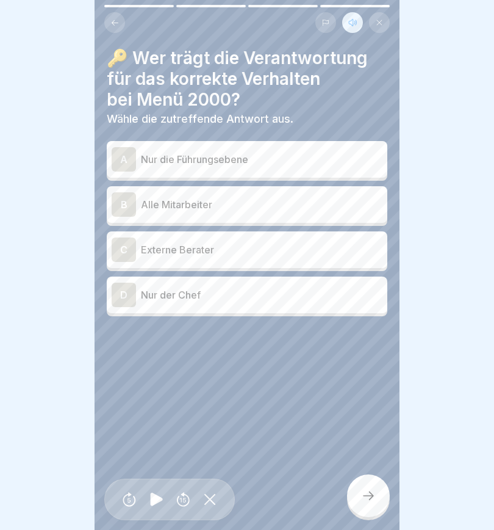
click at [127, 200] on div "B" at bounding box center [124, 204] width 24 height 24
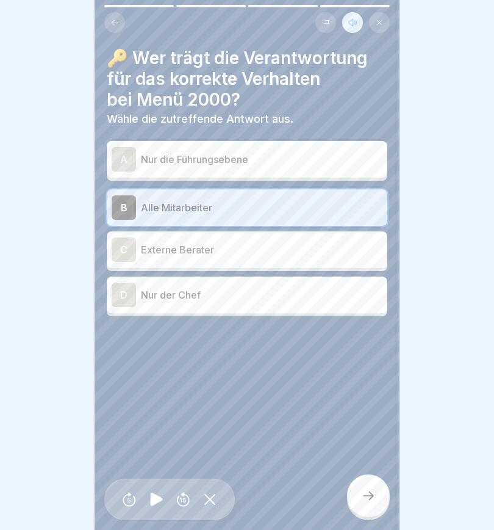
click at [374, 497] on icon at bounding box center [368, 495] width 15 height 15
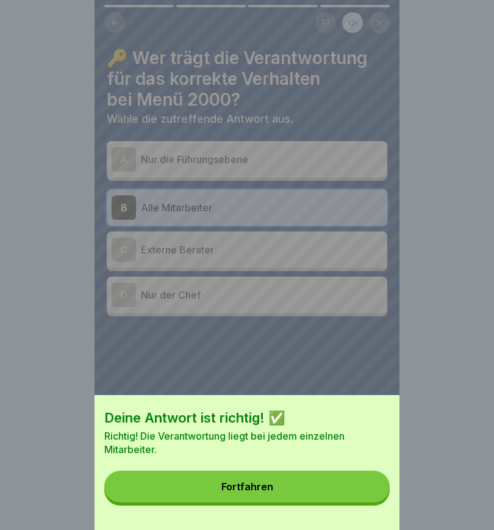
click at [273, 486] on button "Fortfahren" at bounding box center [247, 487] width 286 height 32
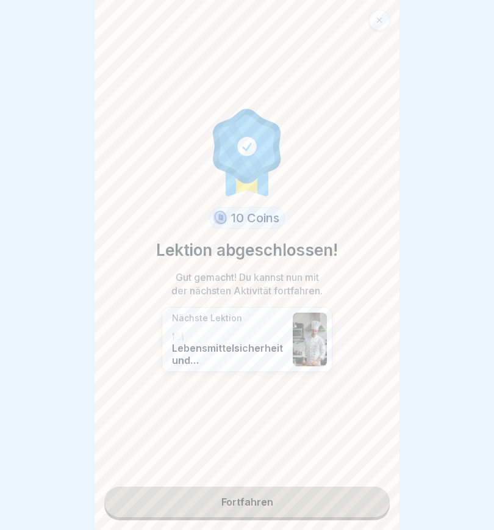
click at [300, 504] on link "Fortfahren" at bounding box center [247, 501] width 286 height 31
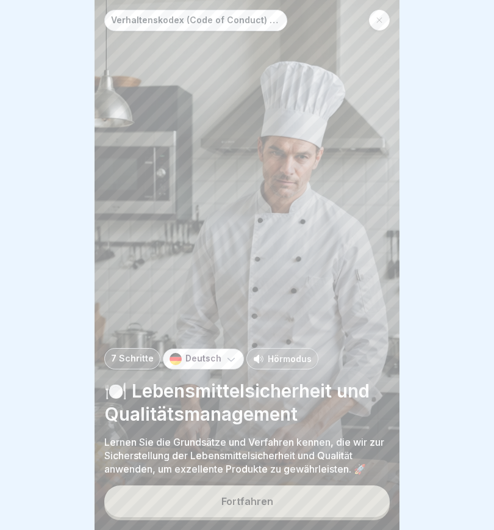
click at [307, 505] on button "Fortfahren" at bounding box center [247, 501] width 286 height 32
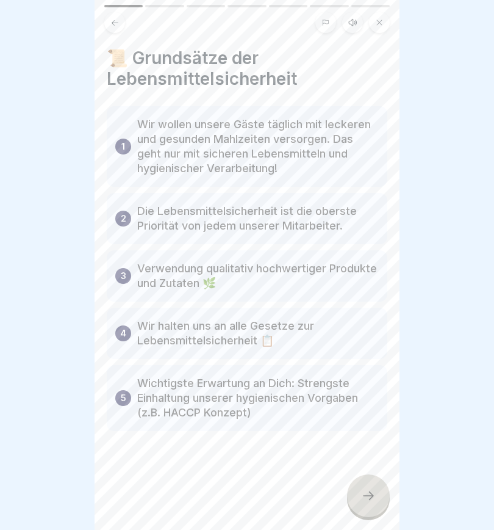
click at [351, 29] on button at bounding box center [352, 22] width 21 height 21
click at [156, 501] on icon at bounding box center [156, 499] width 12 height 13
click at [363, 496] on icon at bounding box center [368, 495] width 15 height 15
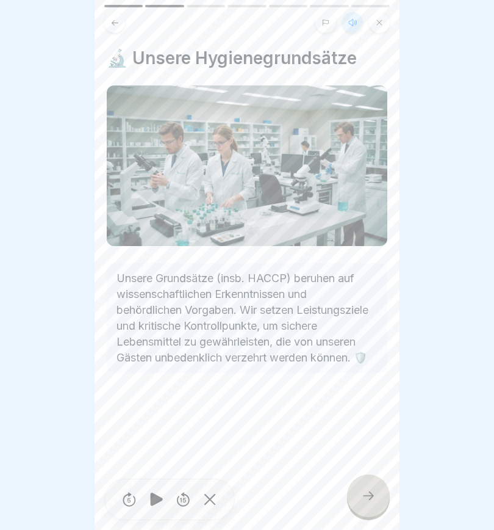
click at [371, 484] on div at bounding box center [368, 495] width 43 height 43
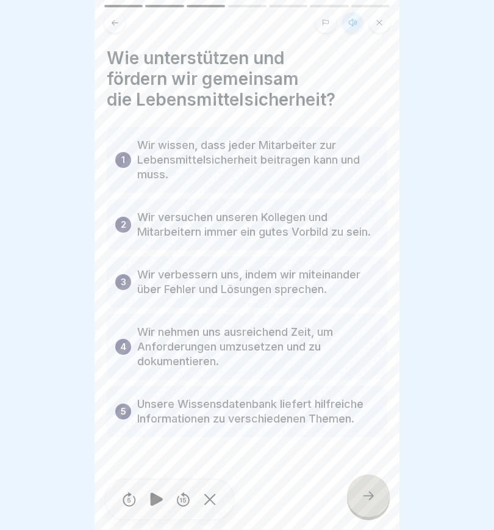
click at [375, 501] on icon at bounding box center [368, 495] width 15 height 15
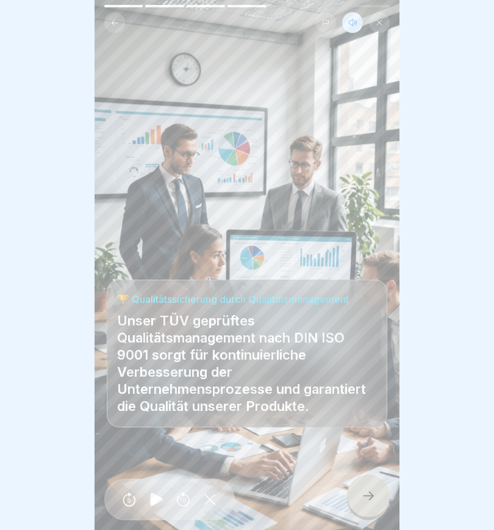
click at [362, 494] on icon at bounding box center [368, 495] width 15 height 15
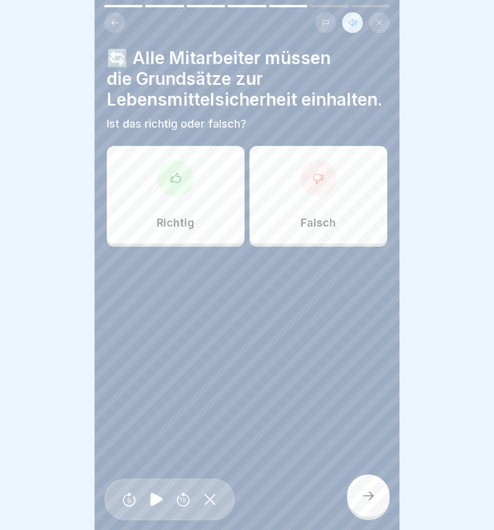
click at [175, 178] on icon at bounding box center [176, 178] width 12 height 12
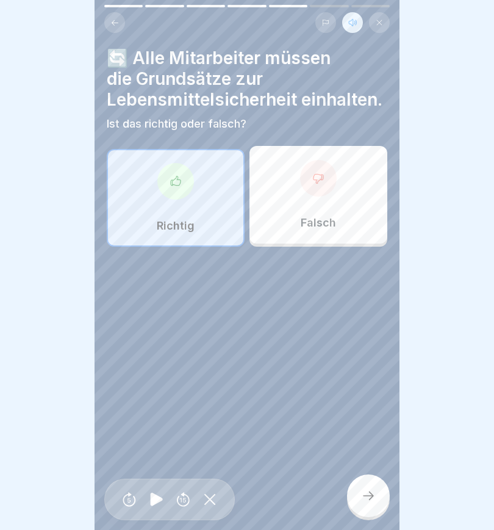
click at [371, 489] on icon at bounding box center [368, 495] width 15 height 15
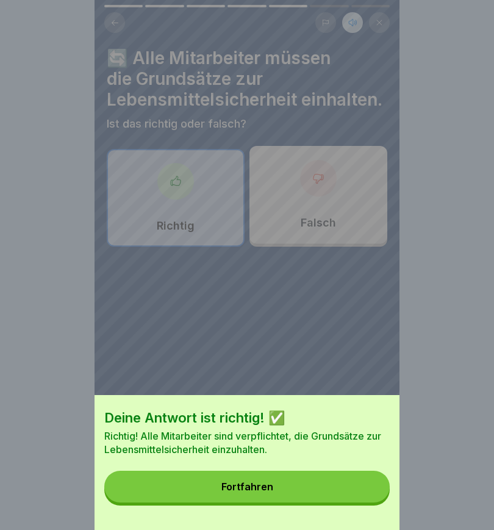
click at [270, 490] on div "Fortfahren" at bounding box center [248, 486] width 52 height 11
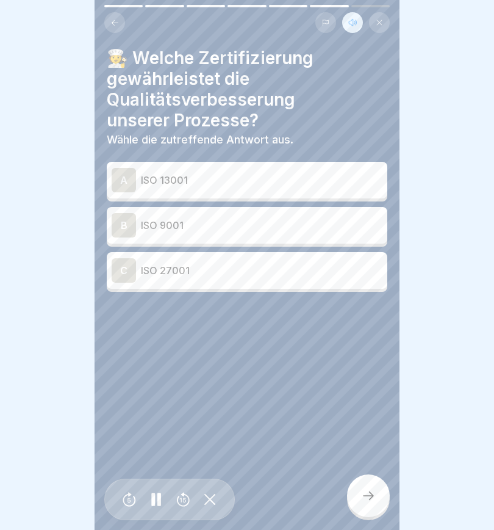
click at [127, 224] on div "B" at bounding box center [124, 225] width 24 height 24
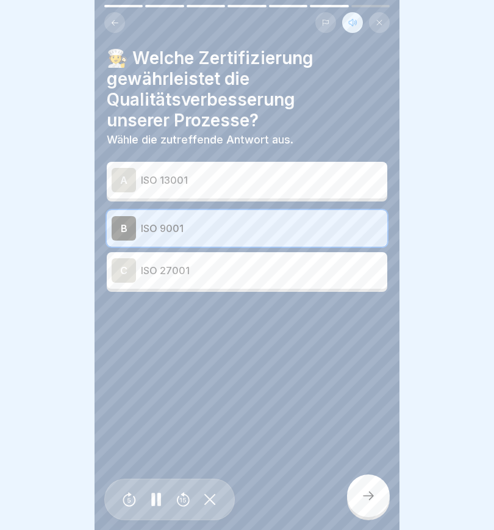
click at [374, 494] on icon at bounding box center [368, 495] width 15 height 15
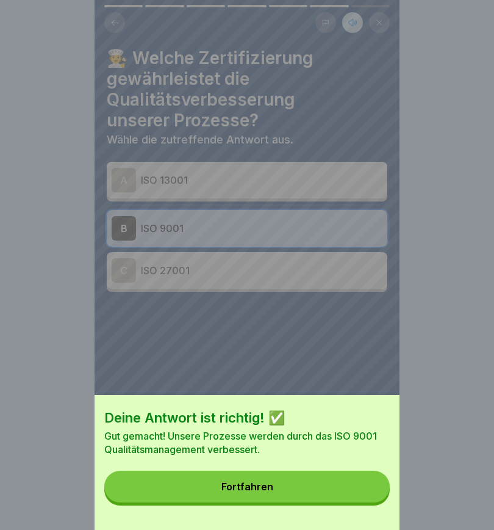
click at [308, 482] on button "Fortfahren" at bounding box center [247, 487] width 286 height 32
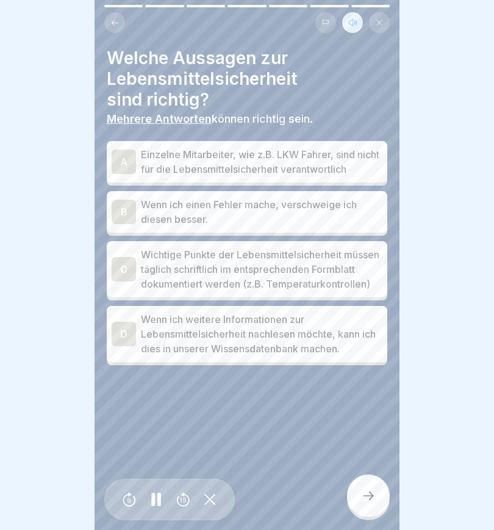
click at [122, 277] on div "C" at bounding box center [124, 269] width 24 height 24
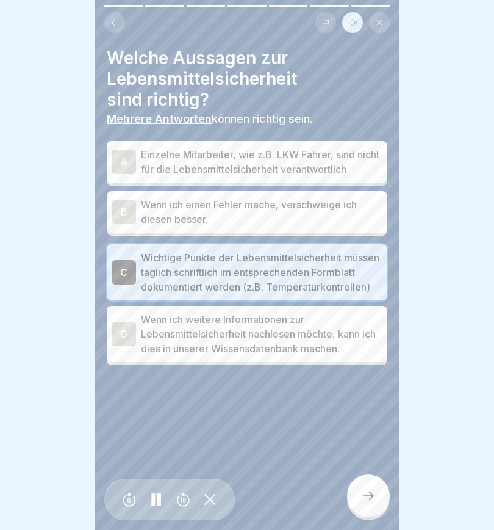
click at [120, 346] on div "D" at bounding box center [124, 334] width 24 height 24
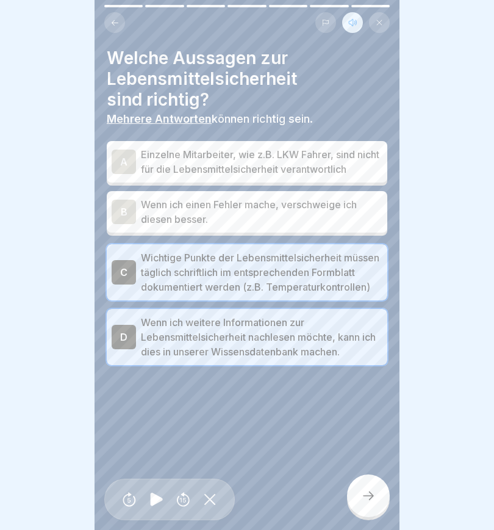
click at [372, 493] on icon at bounding box center [368, 495] width 11 height 9
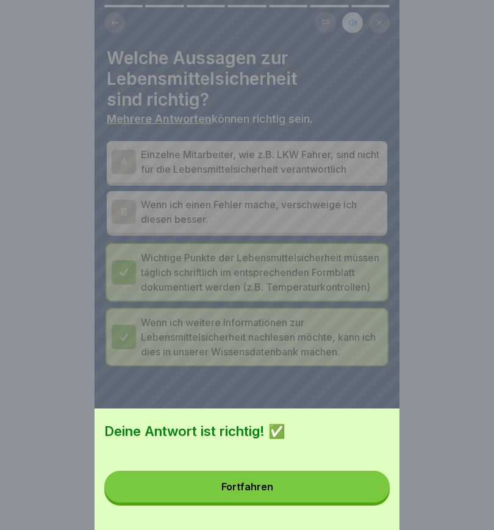
click at [288, 493] on button "Fortfahren" at bounding box center [247, 487] width 286 height 32
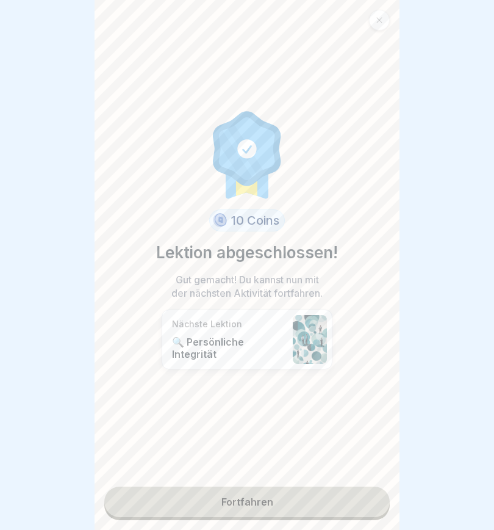
click at [291, 499] on link "Fortfahren" at bounding box center [247, 501] width 286 height 31
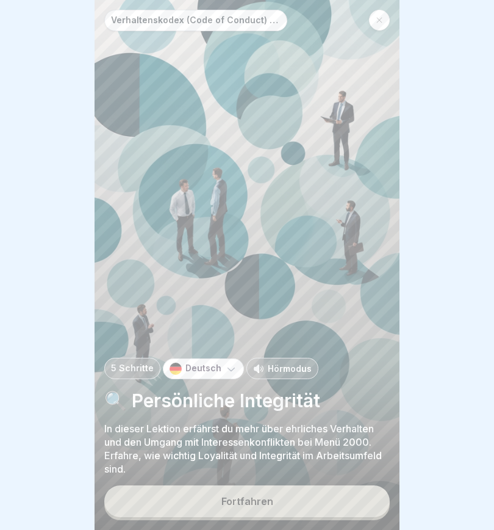
click at [283, 502] on button "Fortfahren" at bounding box center [247, 501] width 286 height 32
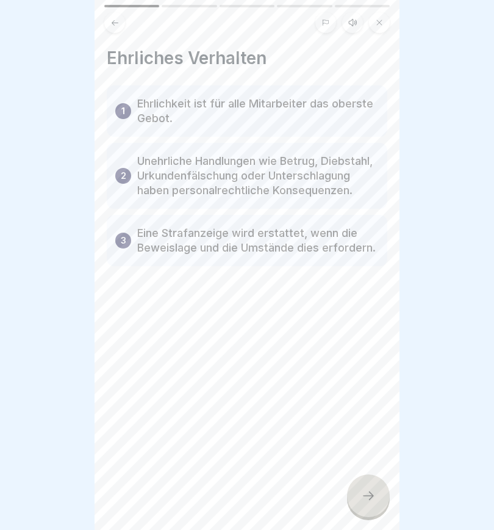
click at [356, 22] on icon at bounding box center [352, 22] width 7 height 7
click at [153, 501] on icon at bounding box center [156, 499] width 12 height 13
click at [360, 495] on div at bounding box center [368, 495] width 43 height 43
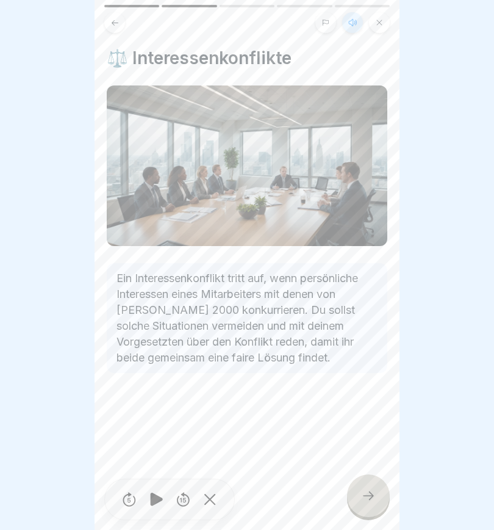
click at [366, 496] on icon at bounding box center [368, 495] width 15 height 15
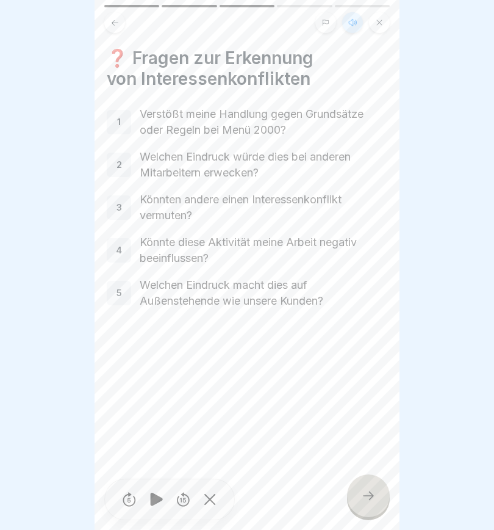
click at [368, 491] on icon at bounding box center [368, 495] width 15 height 15
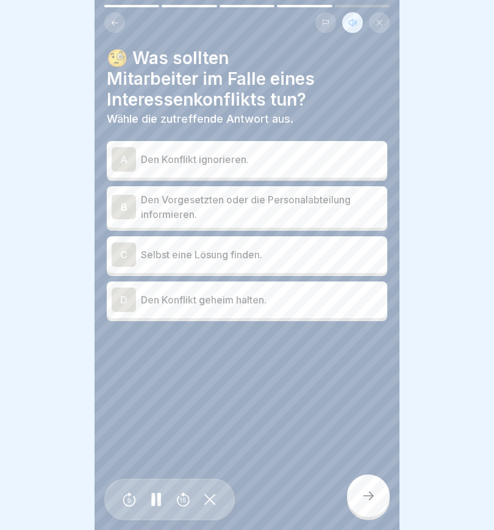
click at [124, 195] on div "B" at bounding box center [124, 207] width 24 height 24
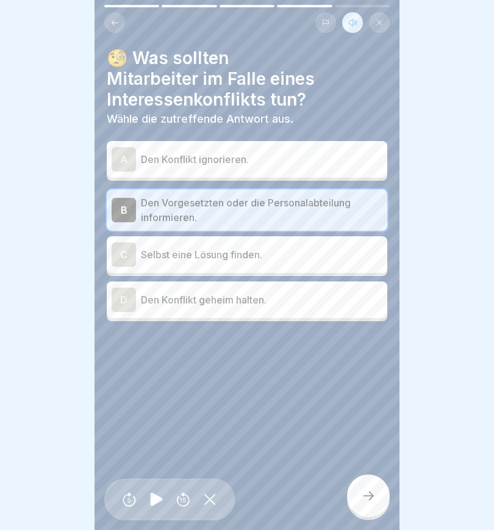
click at [372, 495] on icon at bounding box center [368, 495] width 15 height 15
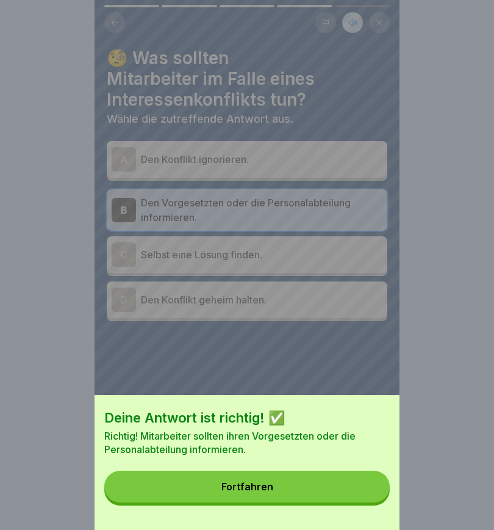
click at [315, 485] on button "Fortfahren" at bounding box center [247, 487] width 286 height 32
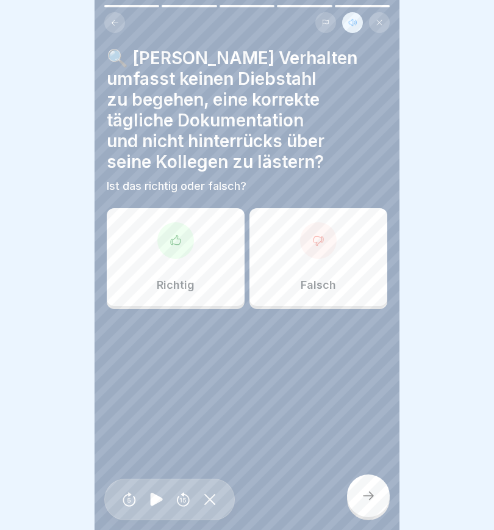
click at [180, 240] on icon at bounding box center [176, 240] width 12 height 12
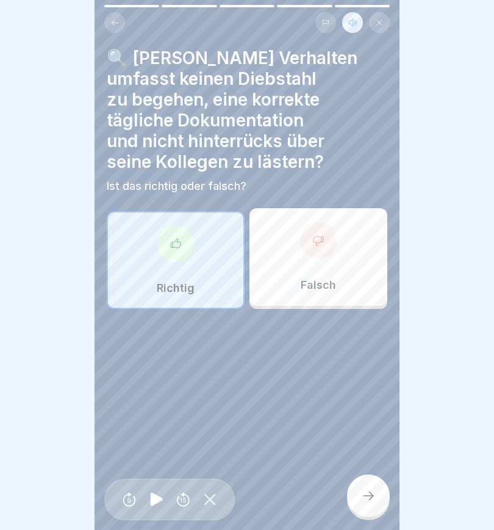
click at [366, 499] on icon at bounding box center [368, 495] width 15 height 15
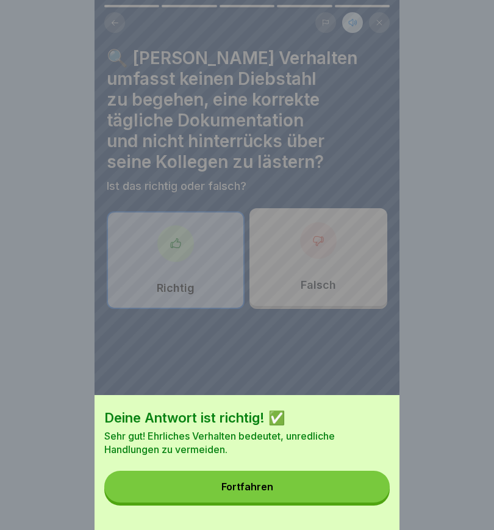
click at [324, 482] on button "Fortfahren" at bounding box center [247, 487] width 286 height 32
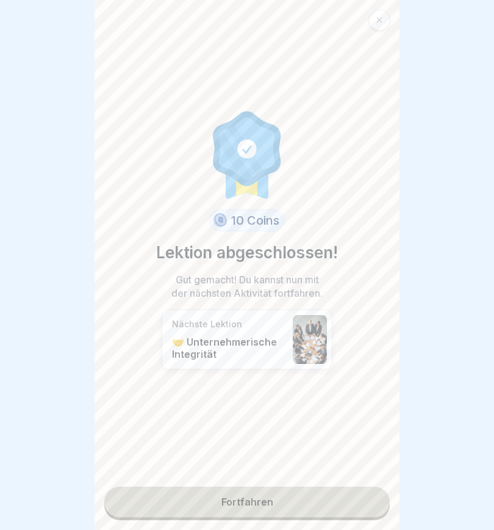
click at [314, 502] on link "Fortfahren" at bounding box center [247, 501] width 286 height 31
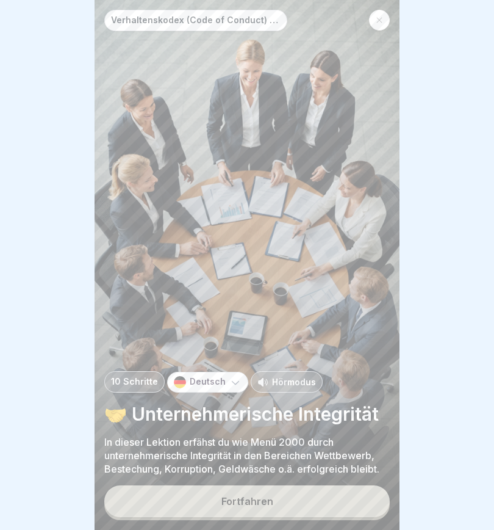
click at [309, 498] on button "Fortfahren" at bounding box center [247, 501] width 286 height 32
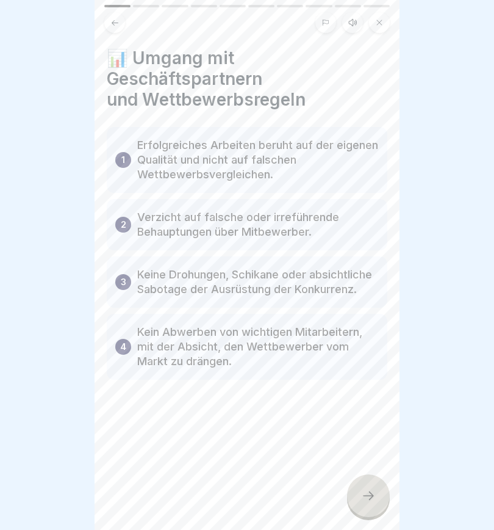
click at [353, 24] on icon at bounding box center [353, 23] width 10 height 10
click at [156, 502] on icon at bounding box center [156, 499] width 12 height 13
click at [366, 487] on div at bounding box center [368, 495] width 43 height 43
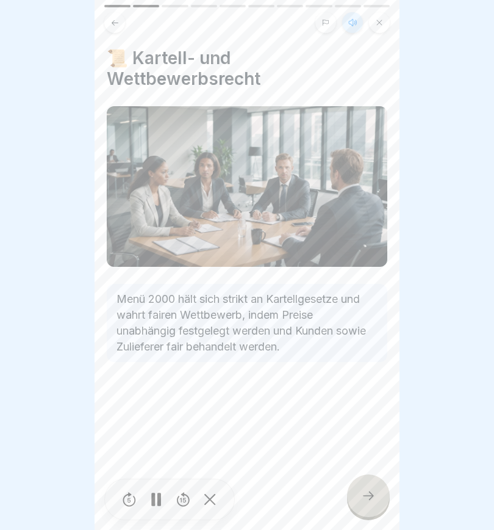
click at [365, 491] on icon at bounding box center [368, 495] width 15 height 15
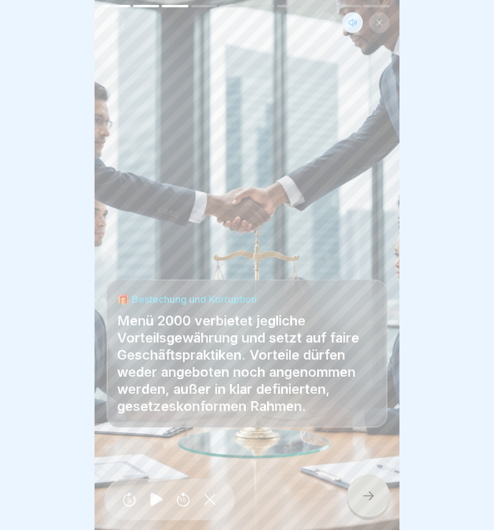
click at [370, 496] on icon at bounding box center [368, 495] width 15 height 15
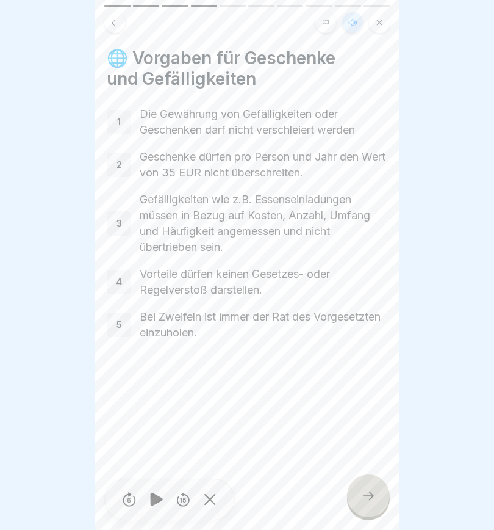
click at [371, 496] on icon at bounding box center [368, 495] width 11 height 9
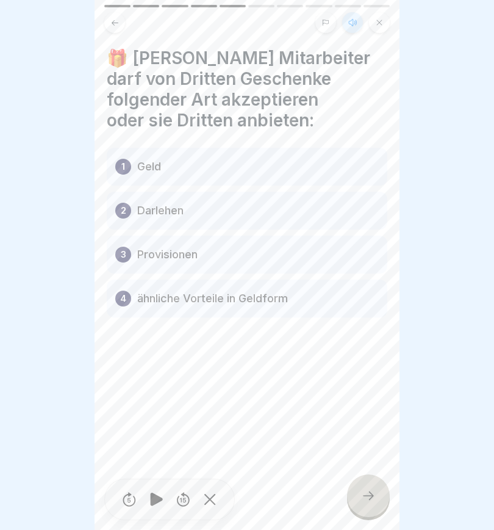
click at [361, 491] on div at bounding box center [368, 495] width 43 height 43
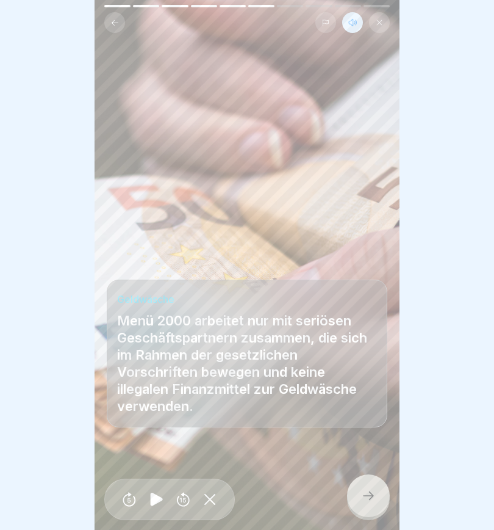
click at [375, 496] on icon at bounding box center [368, 495] width 15 height 15
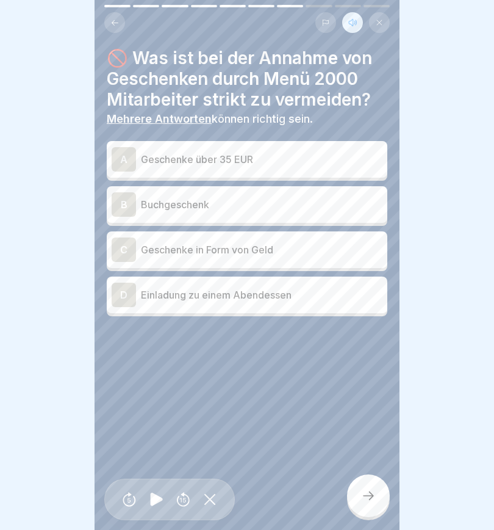
click at [126, 153] on div "A" at bounding box center [124, 159] width 24 height 24
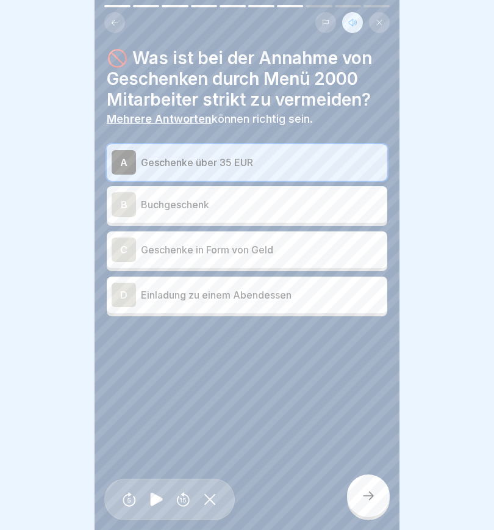
click at [126, 248] on div "C" at bounding box center [124, 249] width 24 height 24
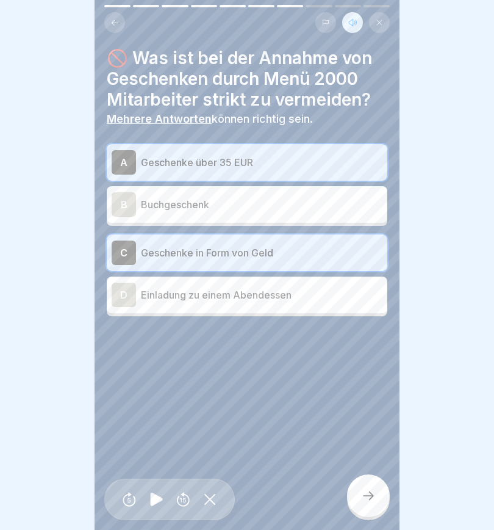
click at [368, 497] on icon at bounding box center [368, 495] width 15 height 15
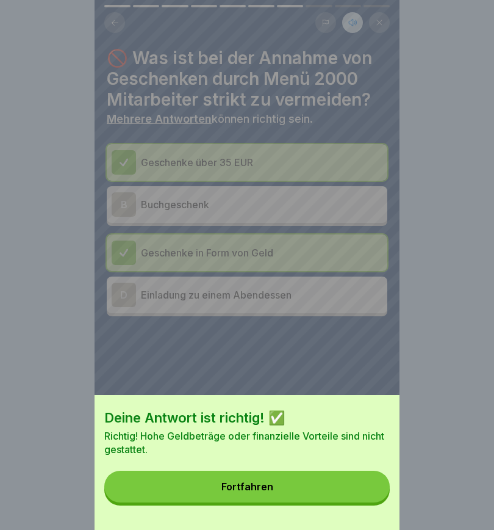
click at [321, 486] on button "Fortfahren" at bounding box center [247, 487] width 286 height 32
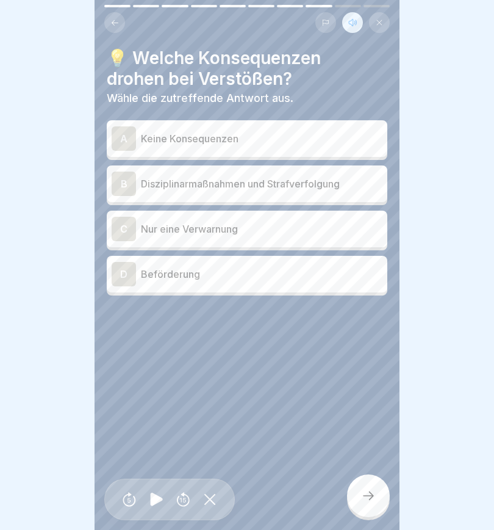
click at [126, 189] on div "B" at bounding box center [124, 184] width 24 height 24
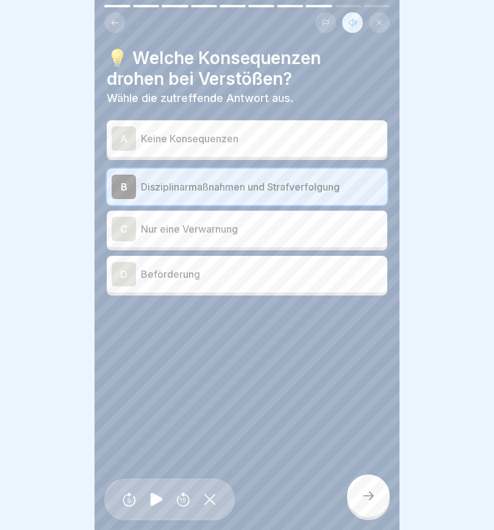
click at [374, 497] on icon at bounding box center [368, 495] width 15 height 15
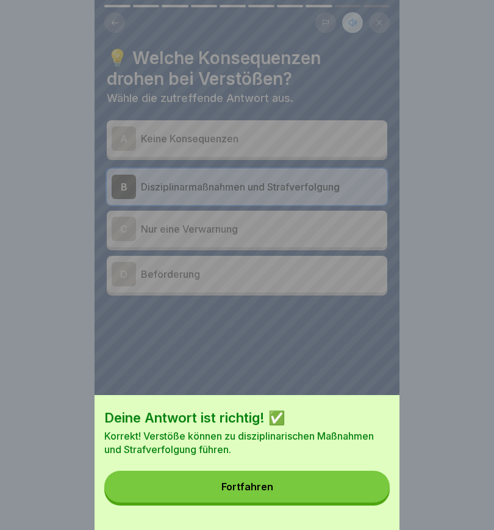
click at [297, 488] on button "Fortfahren" at bounding box center [247, 487] width 286 height 32
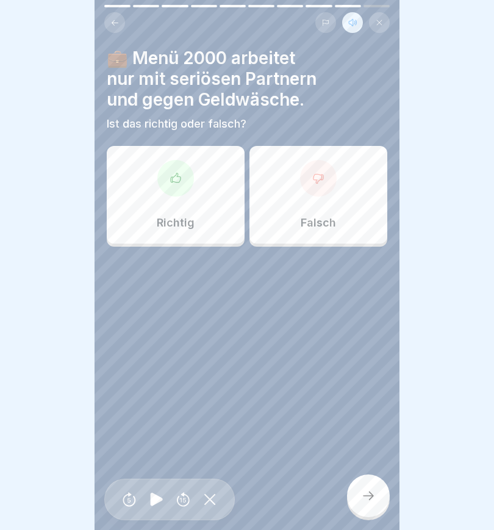
click at [175, 181] on icon at bounding box center [176, 178] width 12 height 12
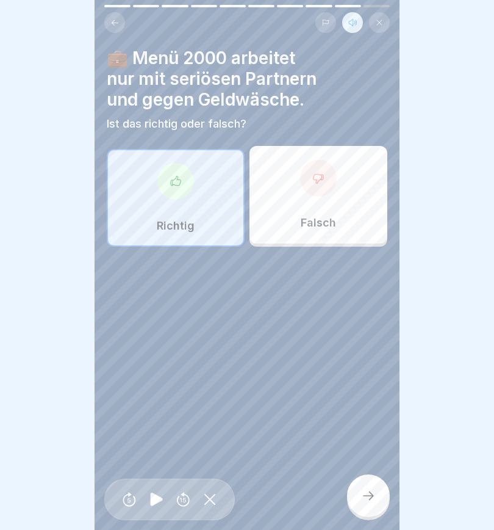
click at [366, 495] on icon at bounding box center [368, 495] width 15 height 15
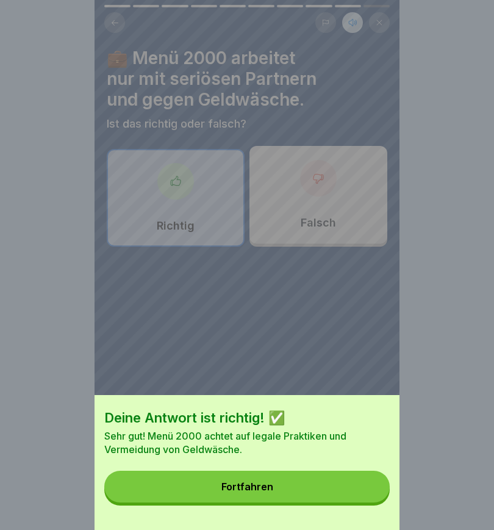
click at [328, 486] on button "Fortfahren" at bounding box center [247, 487] width 286 height 32
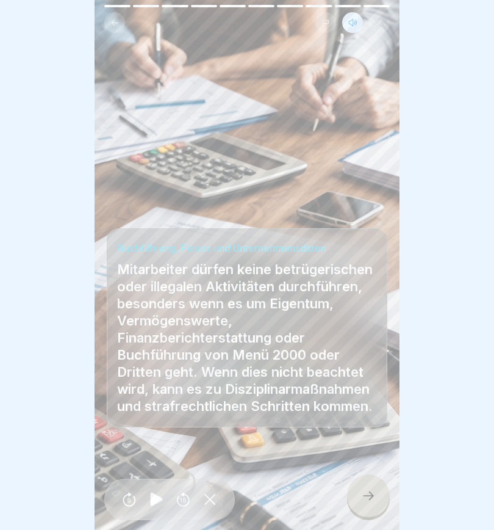
click at [360, 497] on div at bounding box center [368, 495] width 43 height 43
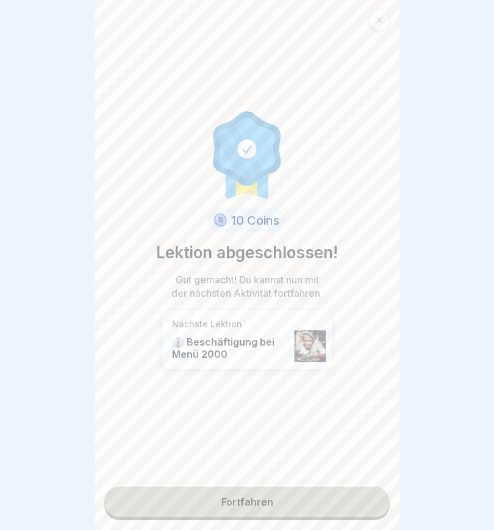
click at [333, 498] on link "Fortfahren" at bounding box center [247, 501] width 286 height 31
